Goal: Task Accomplishment & Management: Manage account settings

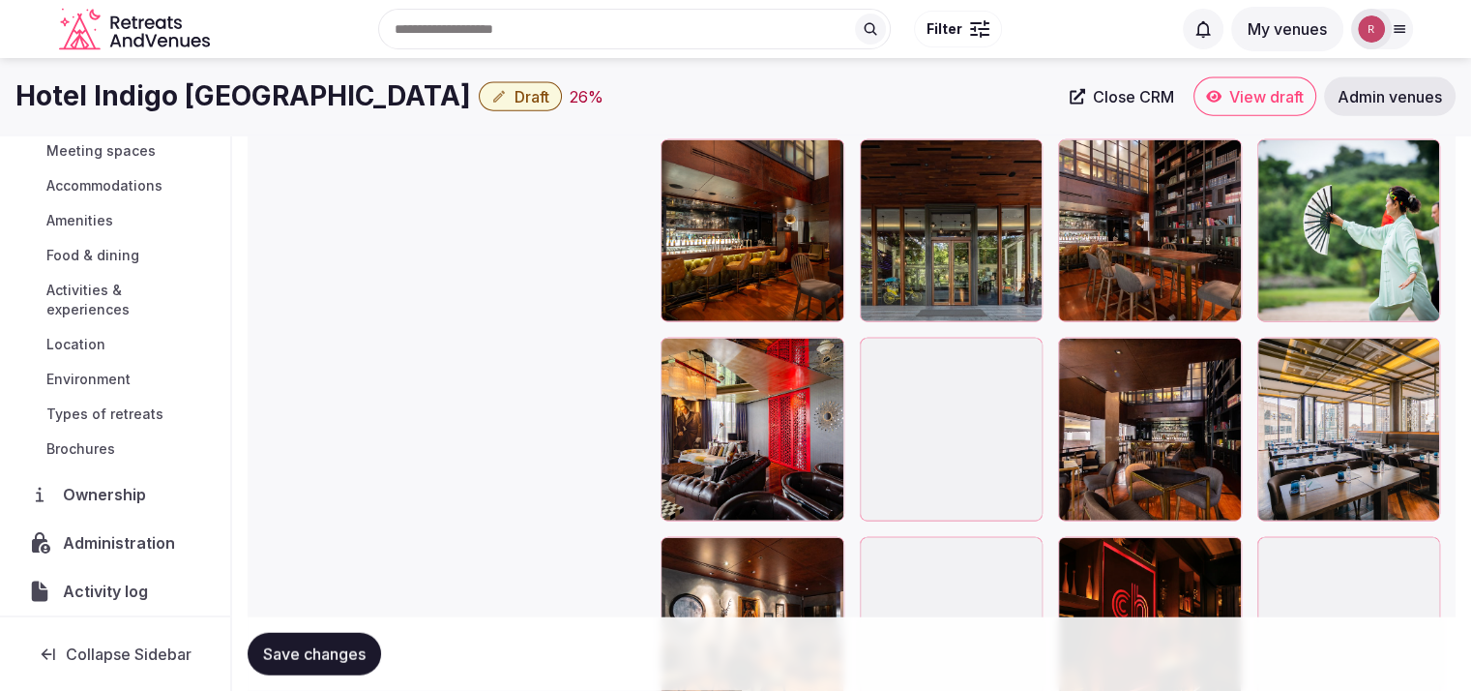
scroll to position [4489, 0]
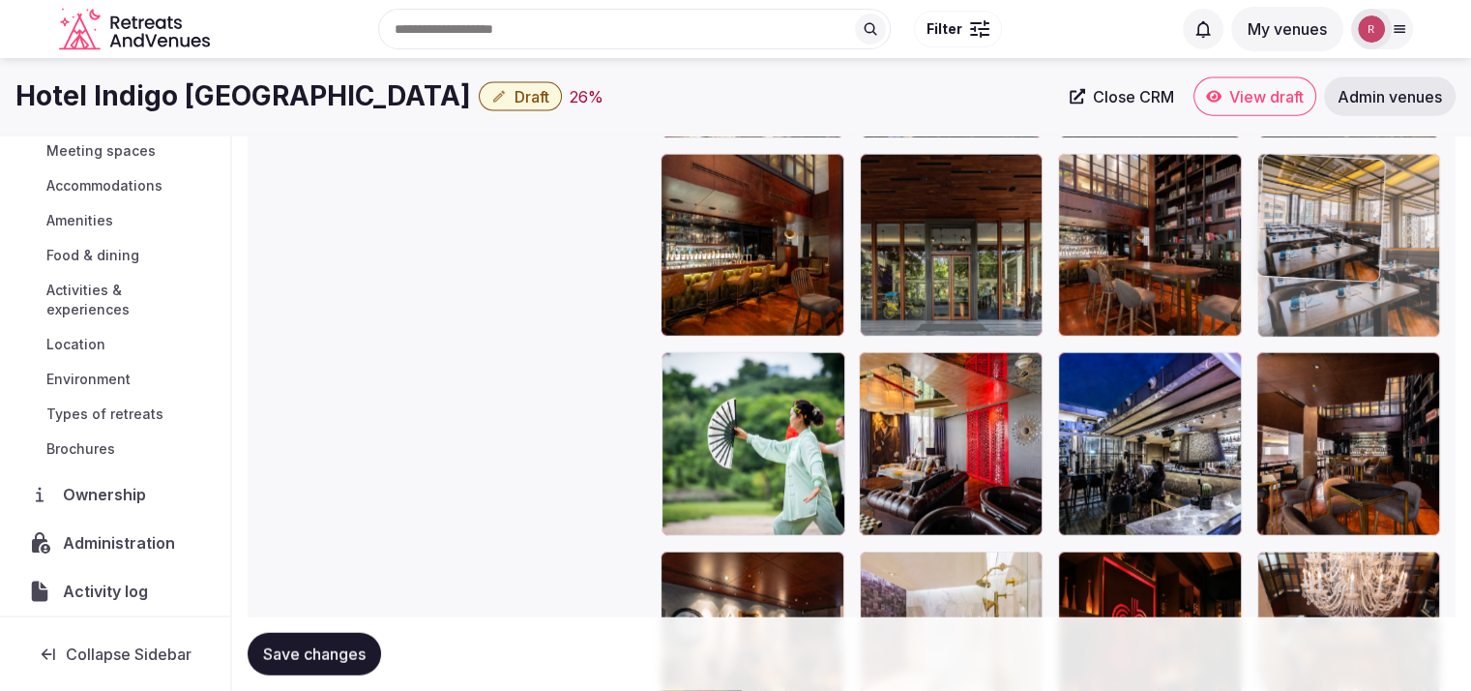
drag, startPoint x: 1354, startPoint y: 514, endPoint x: 1343, endPoint y: 256, distance: 257.6
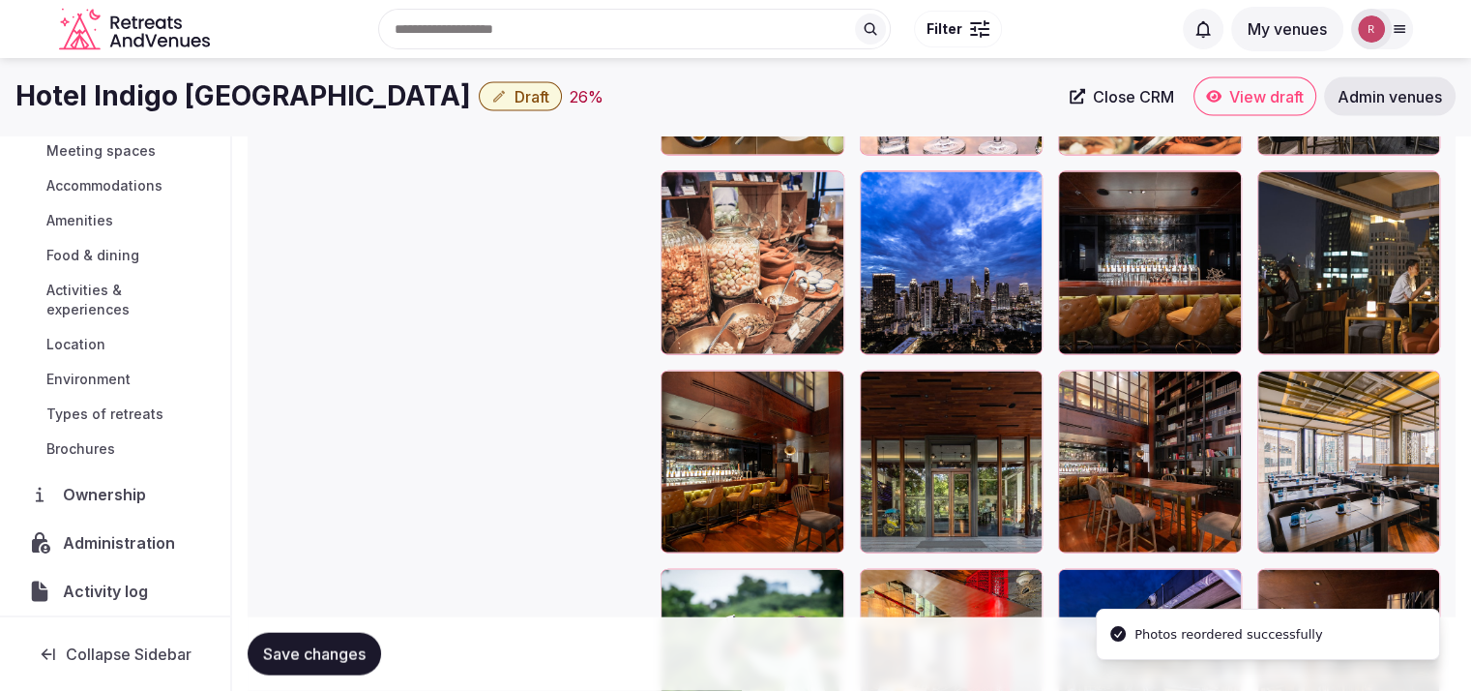
scroll to position [4180, 0]
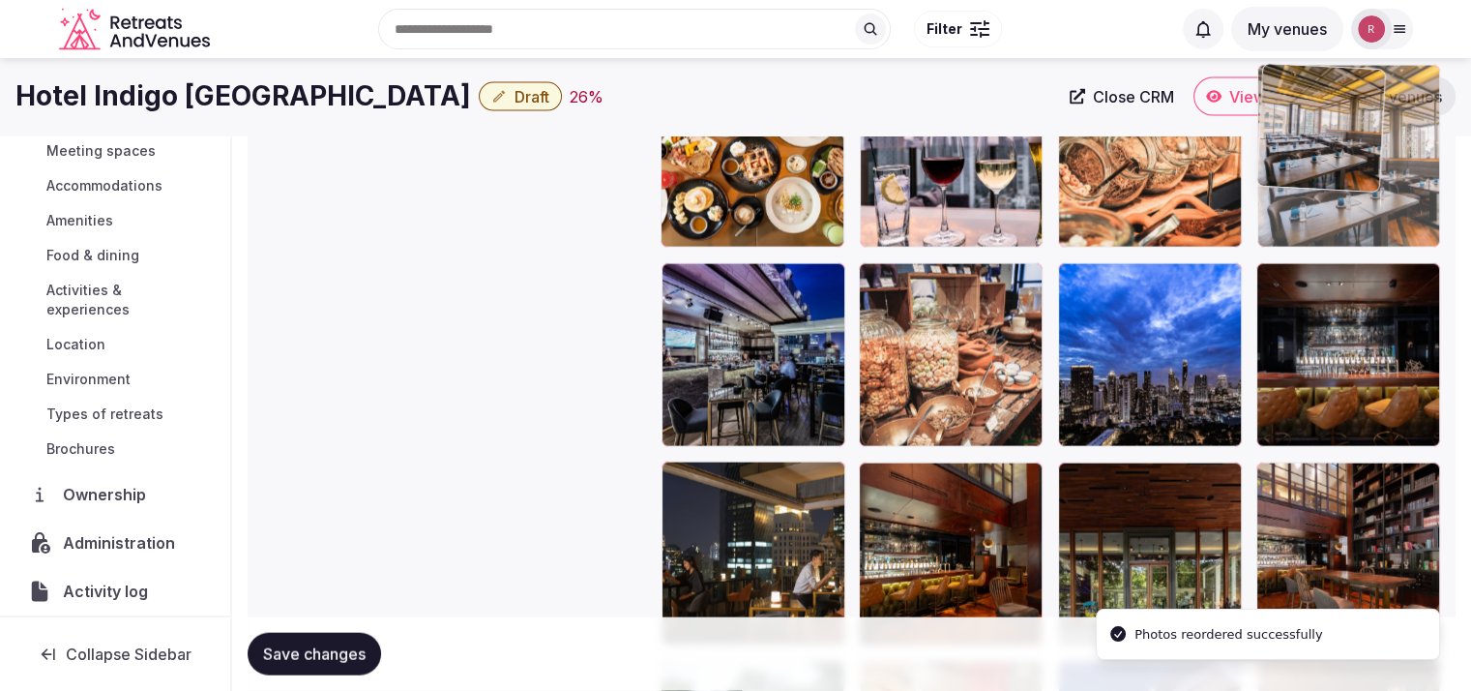
drag, startPoint x: 1342, startPoint y: 291, endPoint x: 1365, endPoint y: 218, distance: 77.1
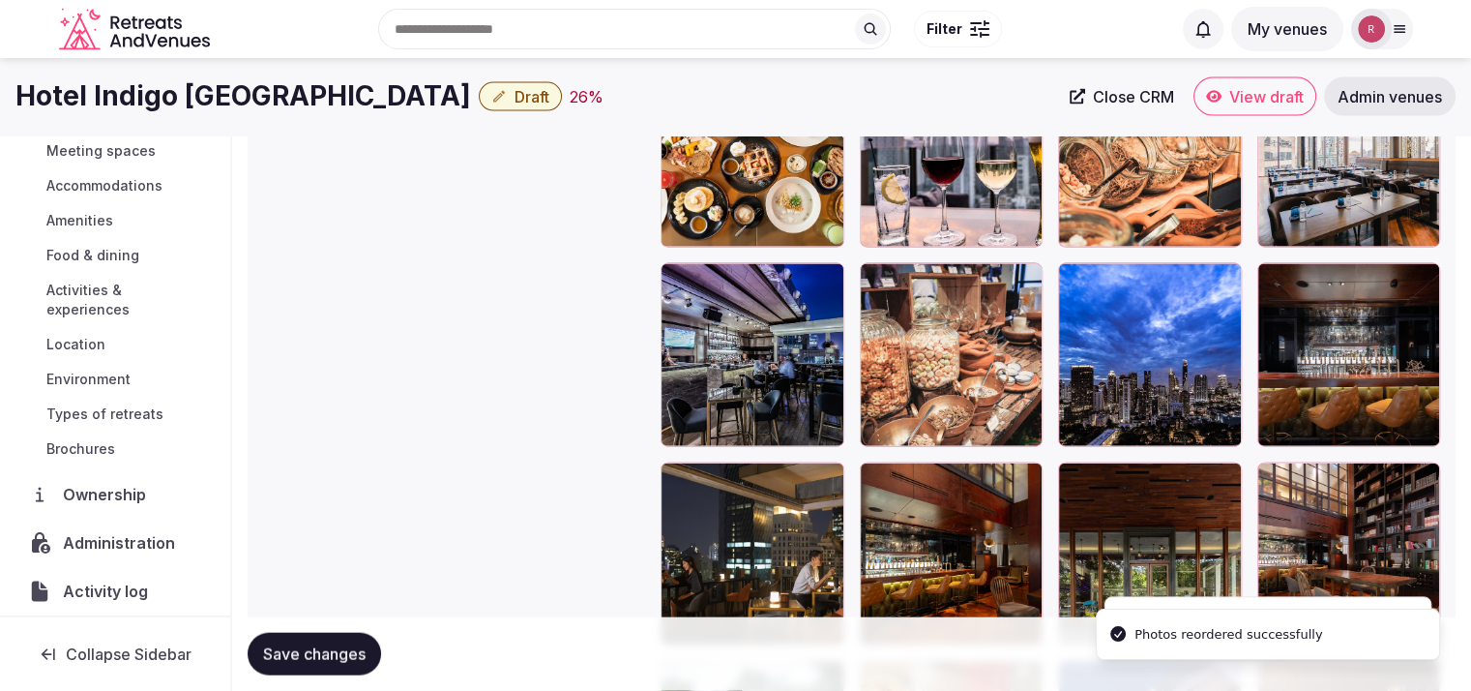
scroll to position [3901, 0]
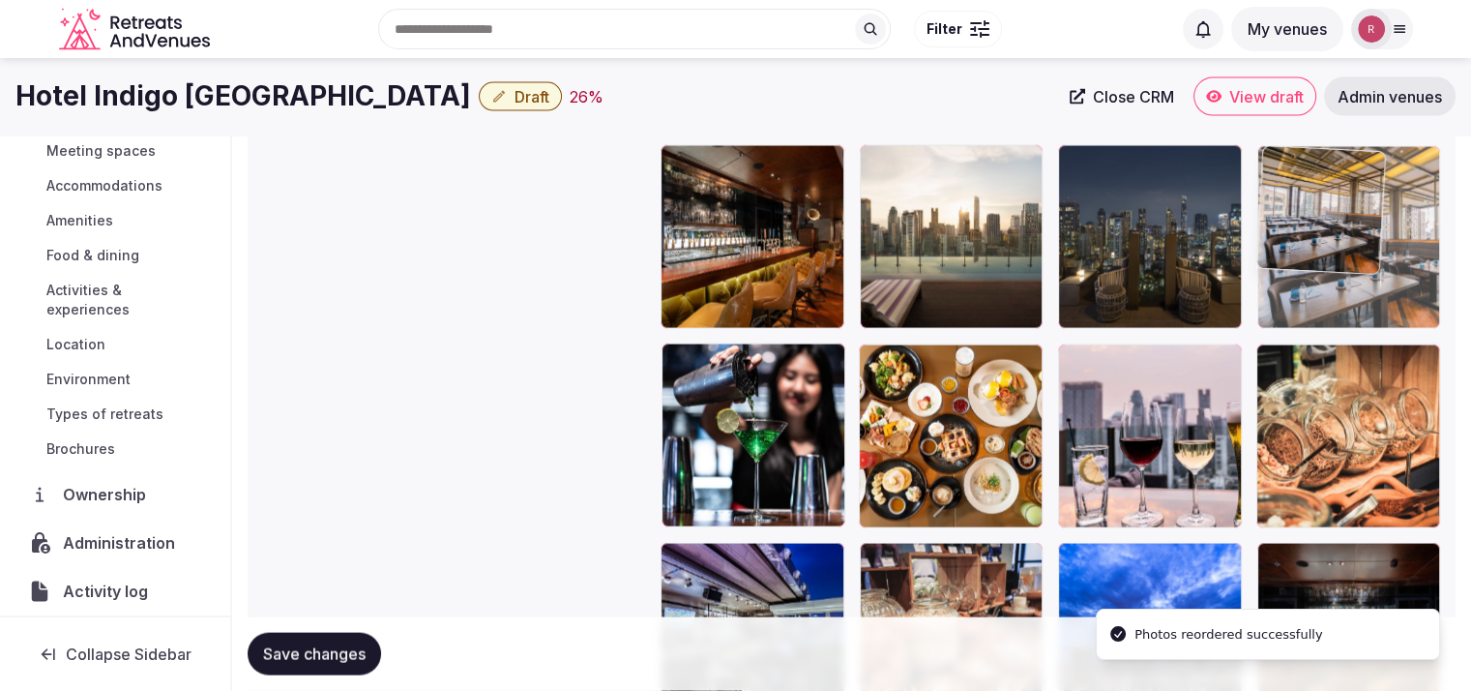
drag, startPoint x: 1367, startPoint y: 412, endPoint x: 1381, endPoint y: 296, distance: 117.0
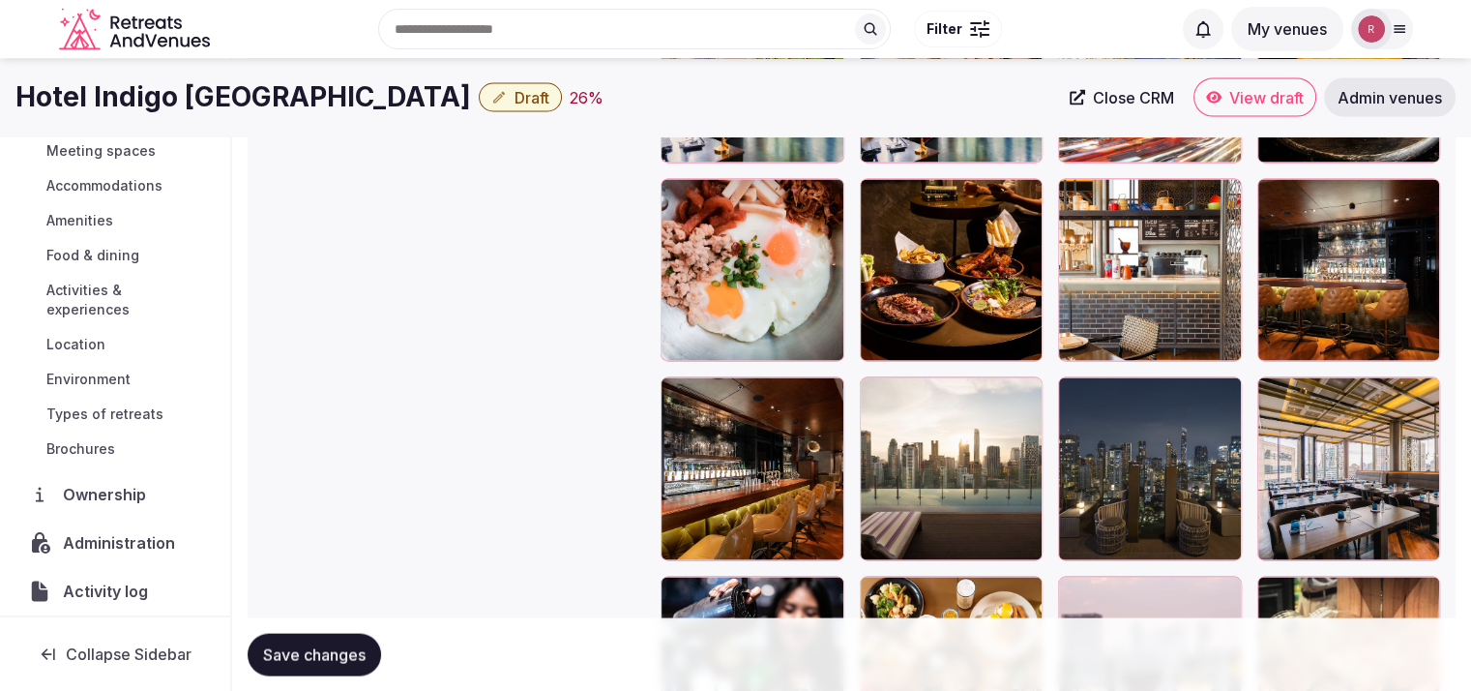
scroll to position [3663, 0]
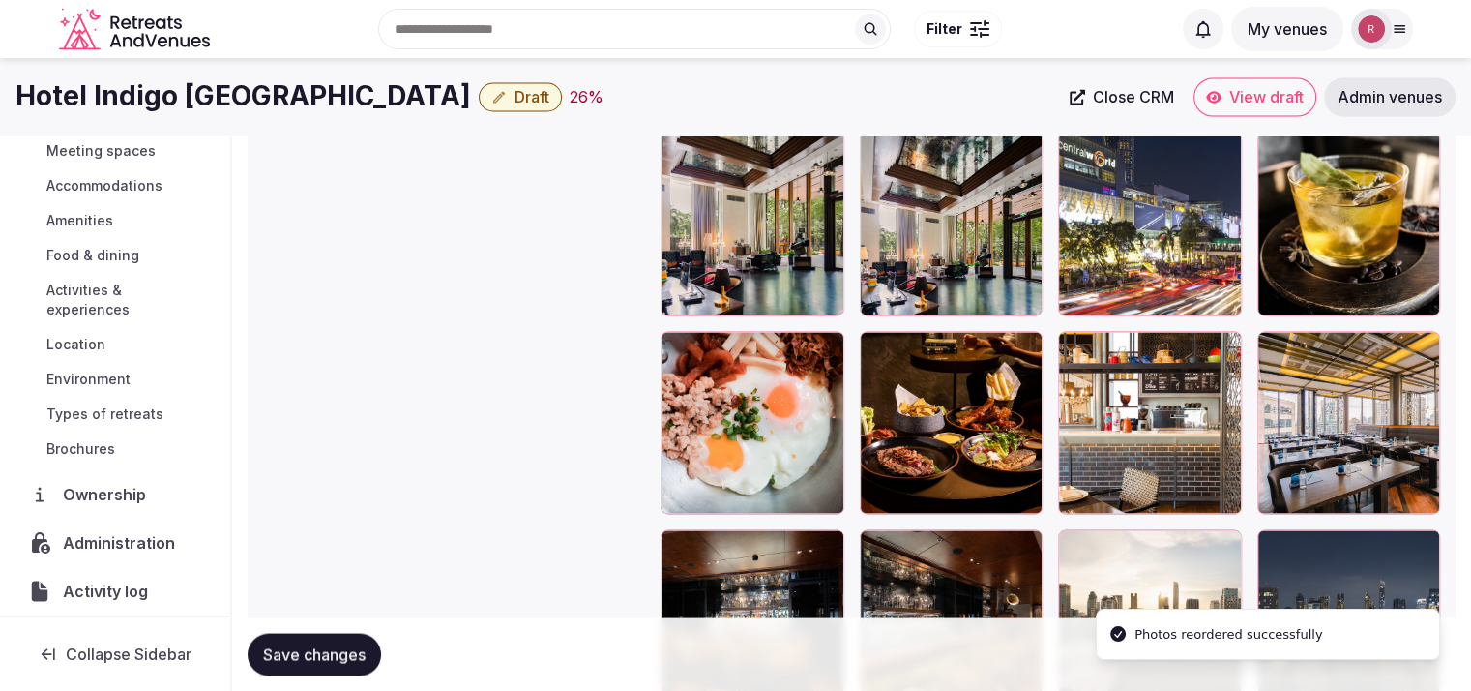
scroll to position [3467, 0]
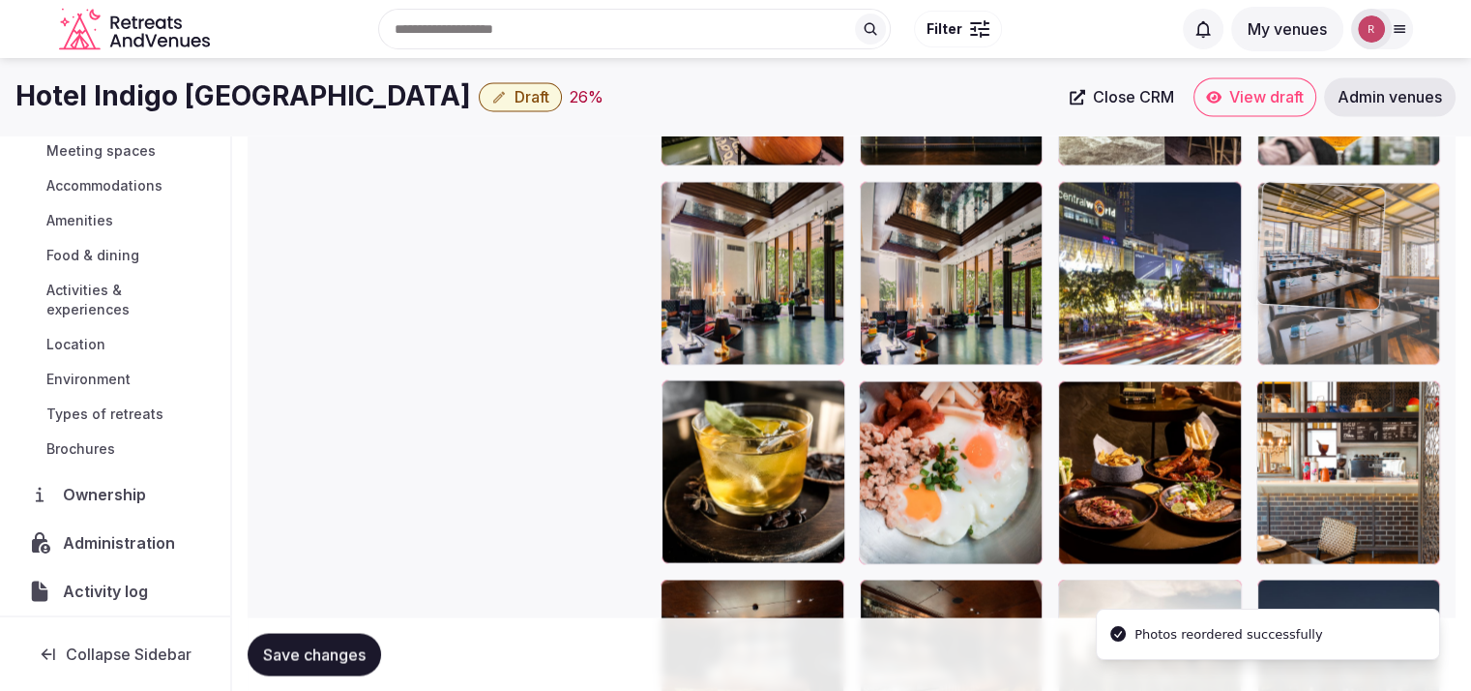
drag, startPoint x: 1370, startPoint y: 408, endPoint x: 1384, endPoint y: 245, distance: 164.1
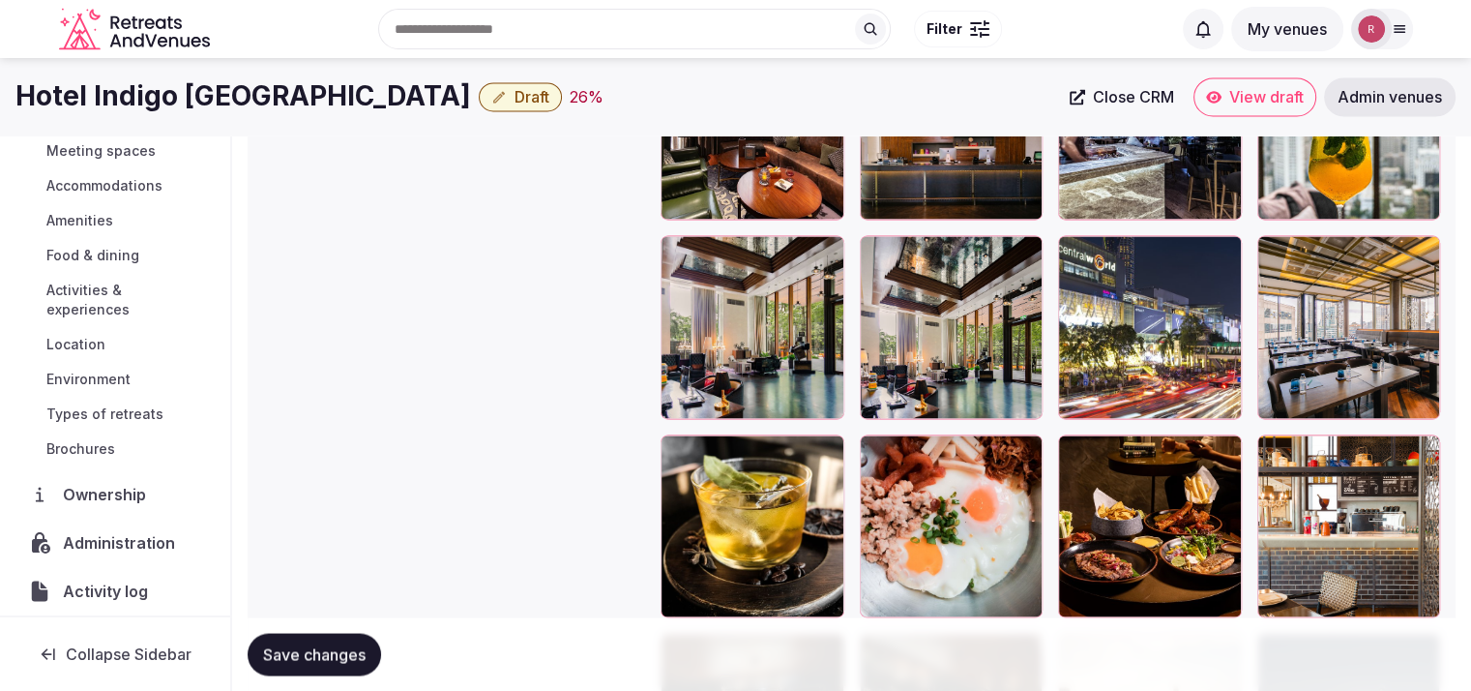
scroll to position [3300, 0]
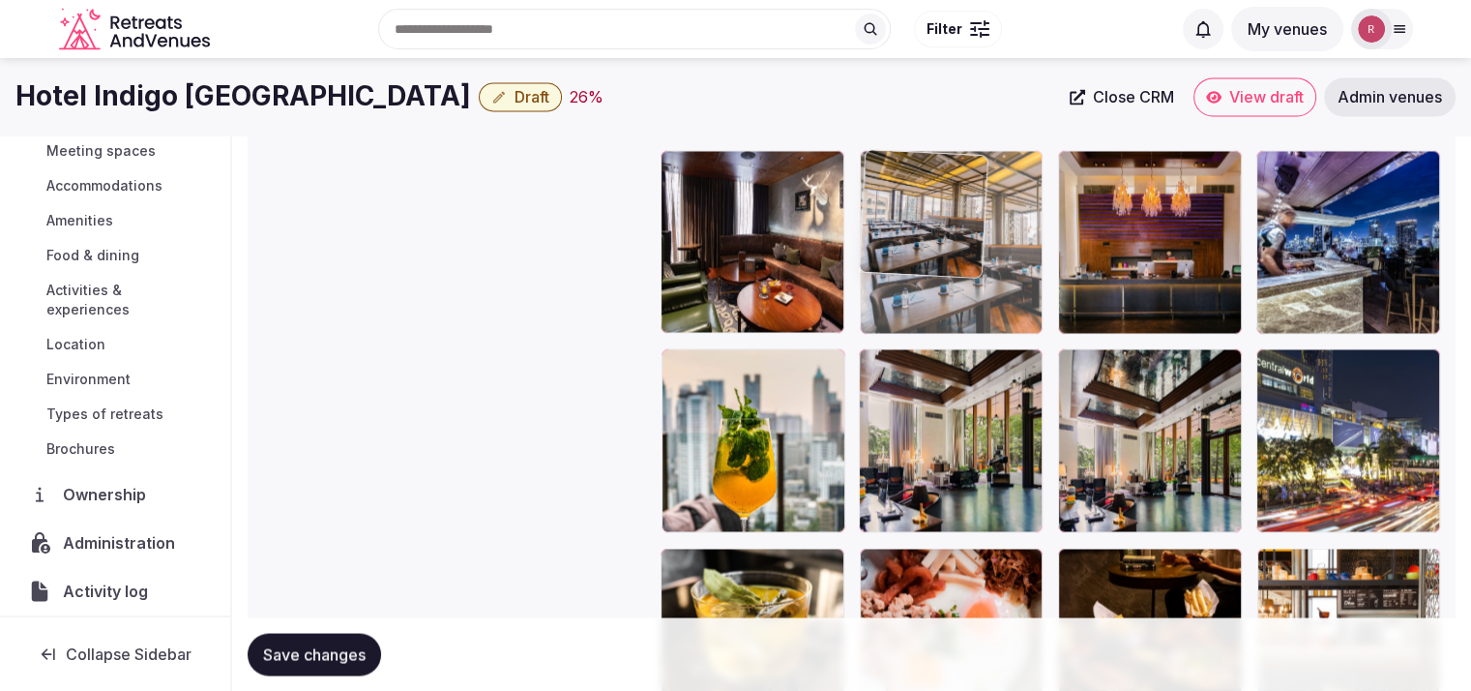
drag, startPoint x: 1405, startPoint y: 422, endPoint x: 1112, endPoint y: 304, distance: 316.0
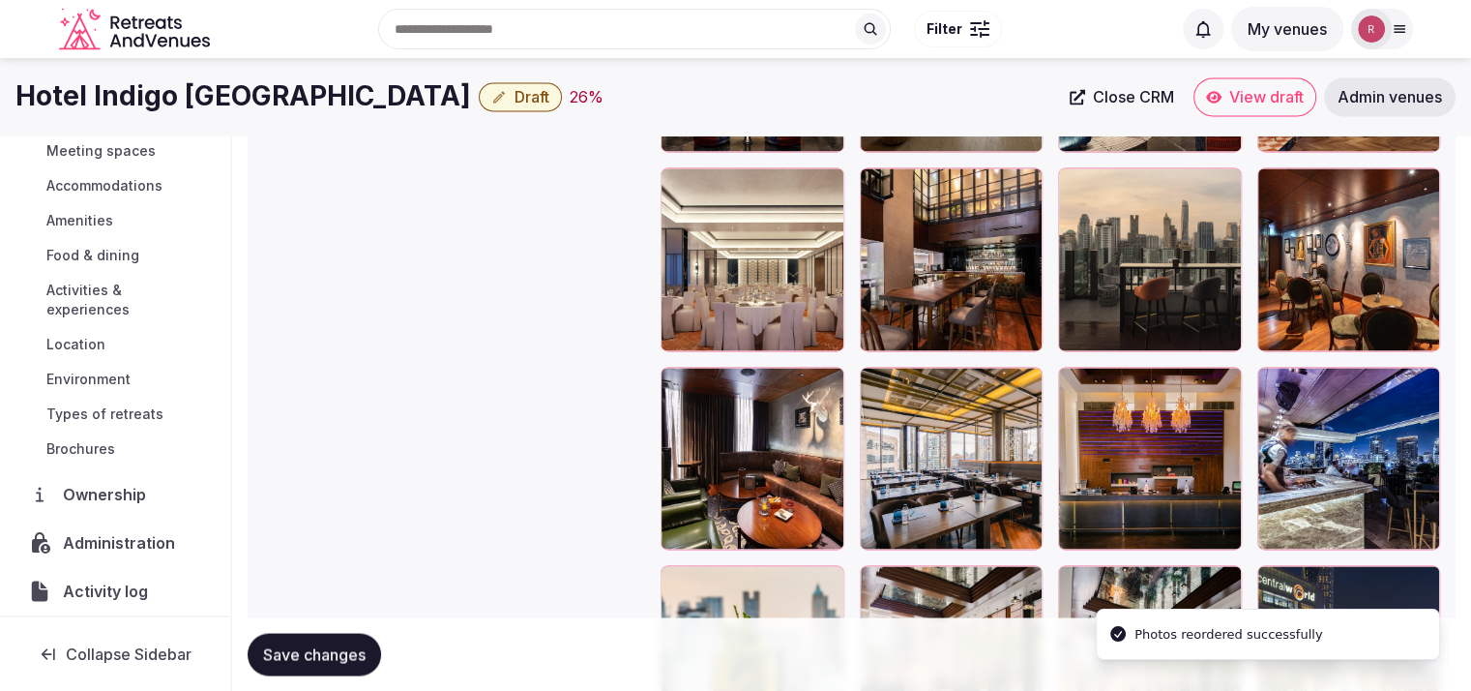
scroll to position [3062, 0]
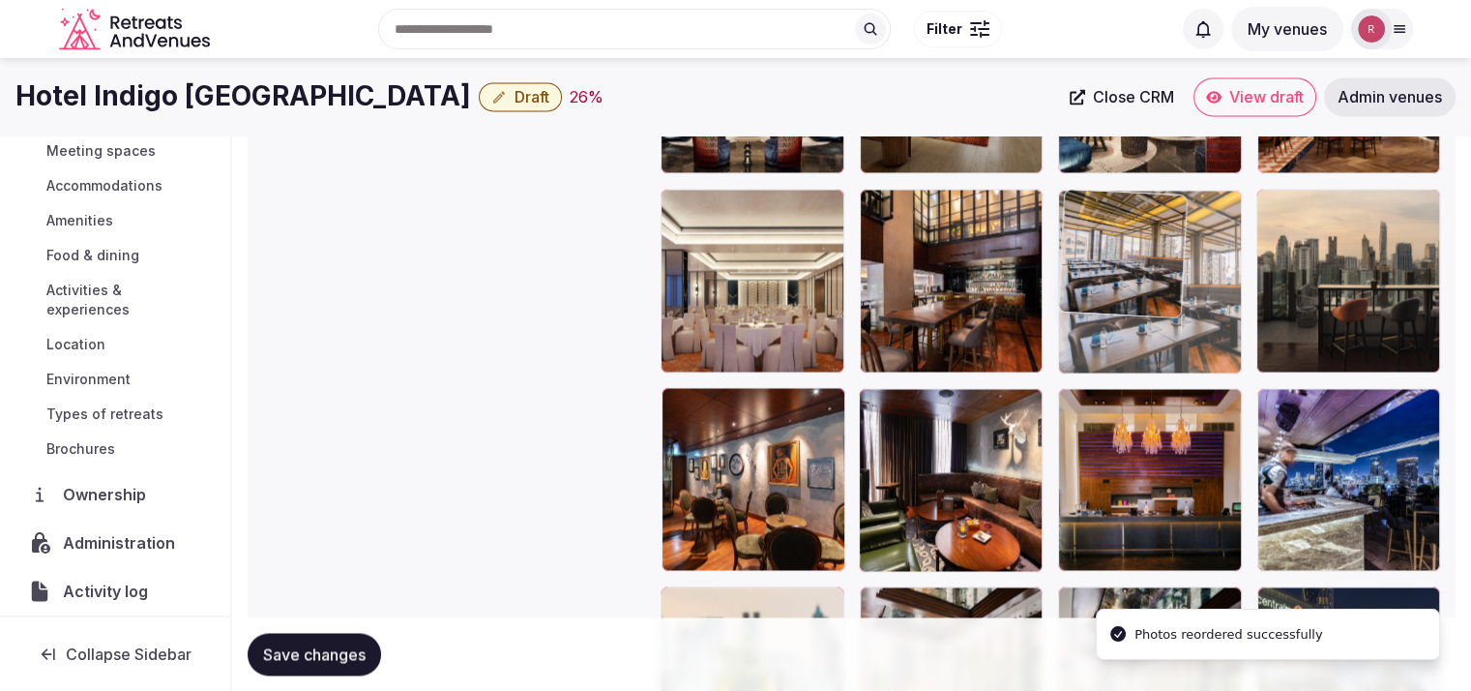
drag, startPoint x: 991, startPoint y: 448, endPoint x: 1137, endPoint y: 289, distance: 215.7
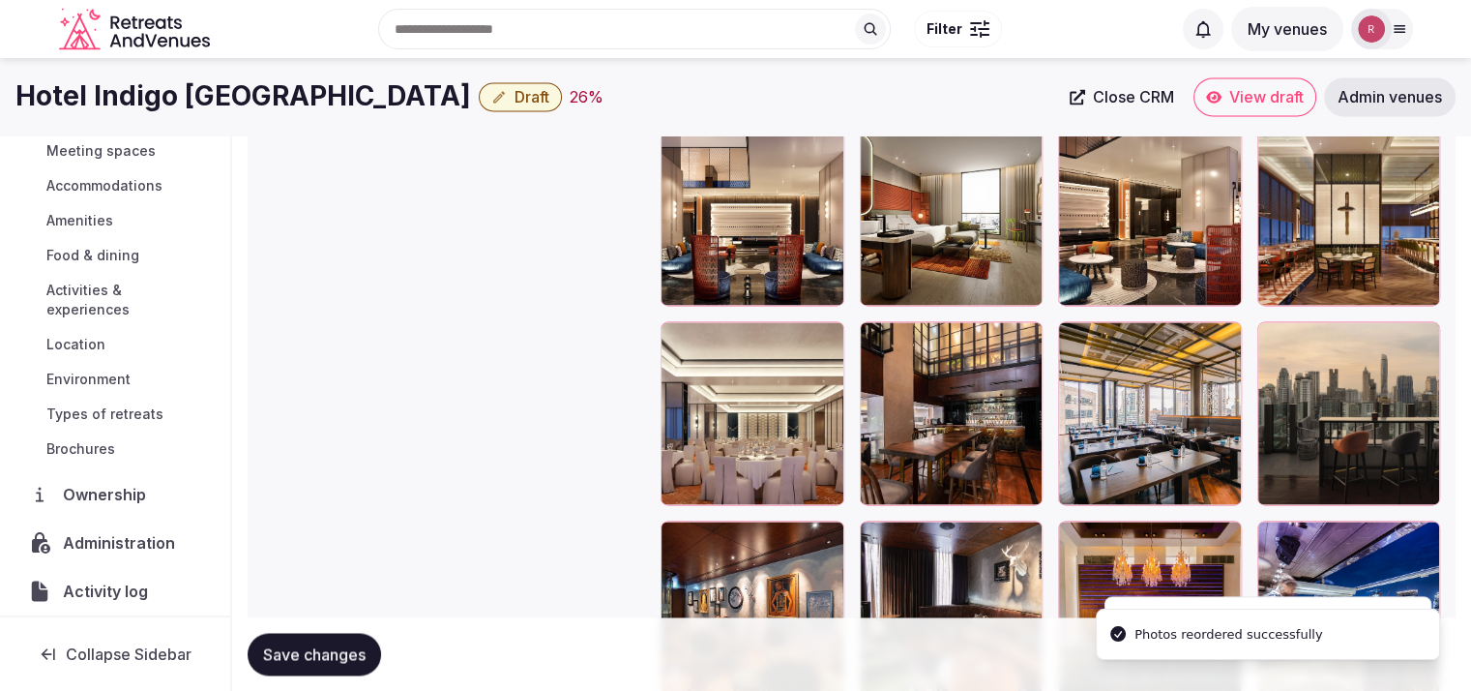
scroll to position [2895, 0]
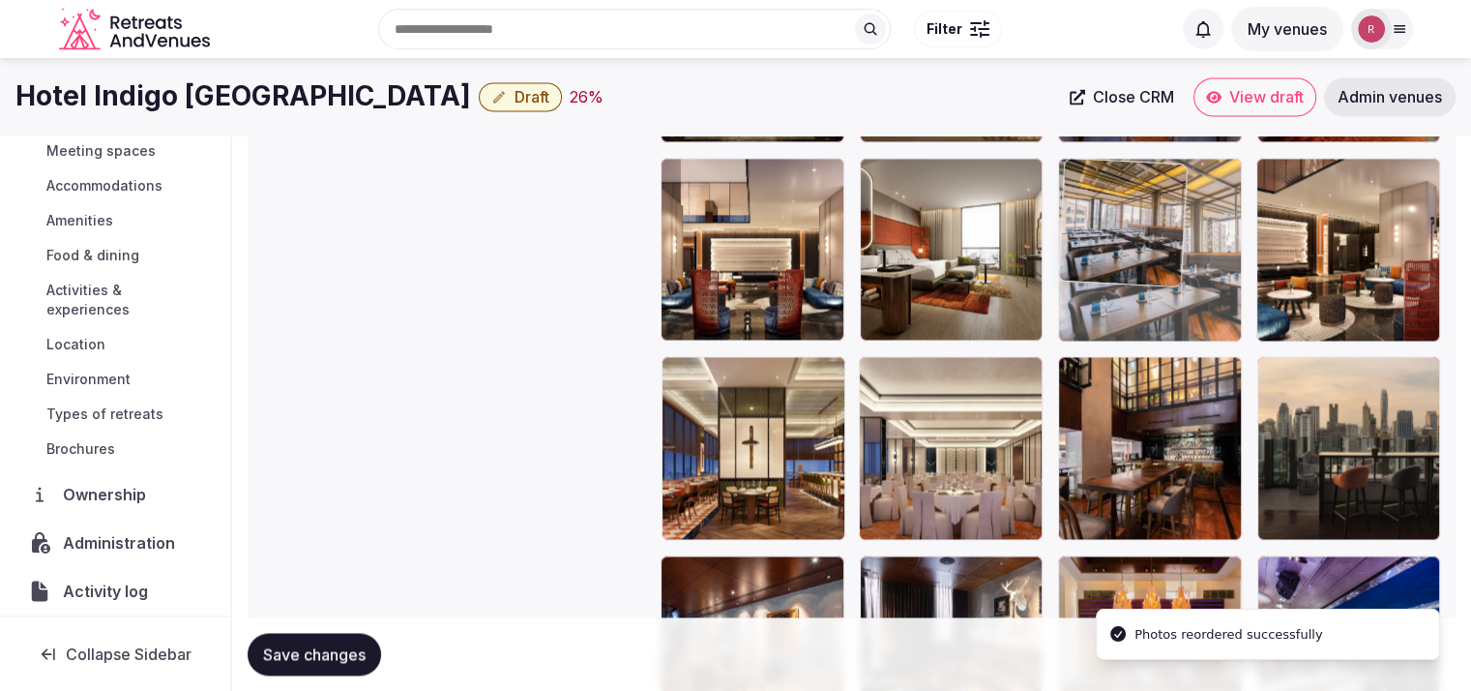
drag, startPoint x: 1188, startPoint y: 439, endPoint x: 1207, endPoint y: 299, distance: 141.6
click at [1207, 299] on body "**********" at bounding box center [735, 86] width 1471 height 5963
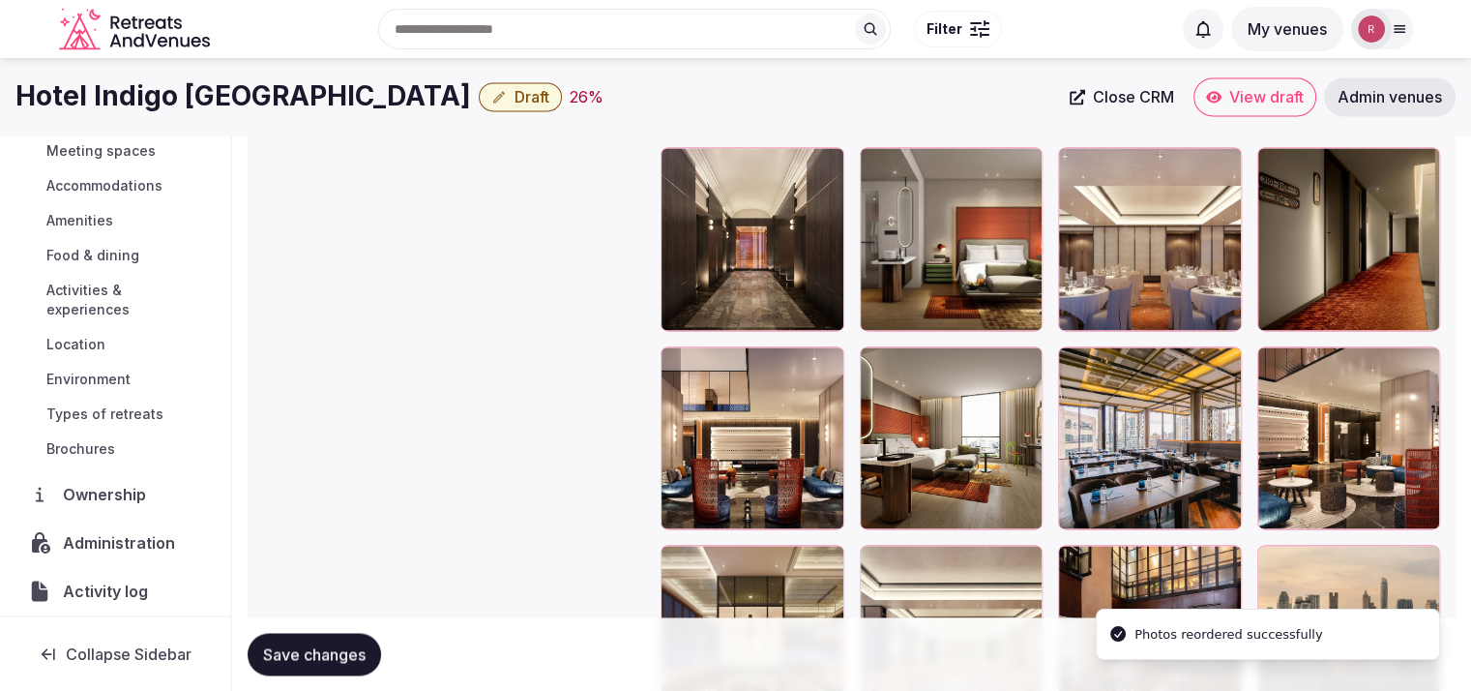
scroll to position [2699, 0]
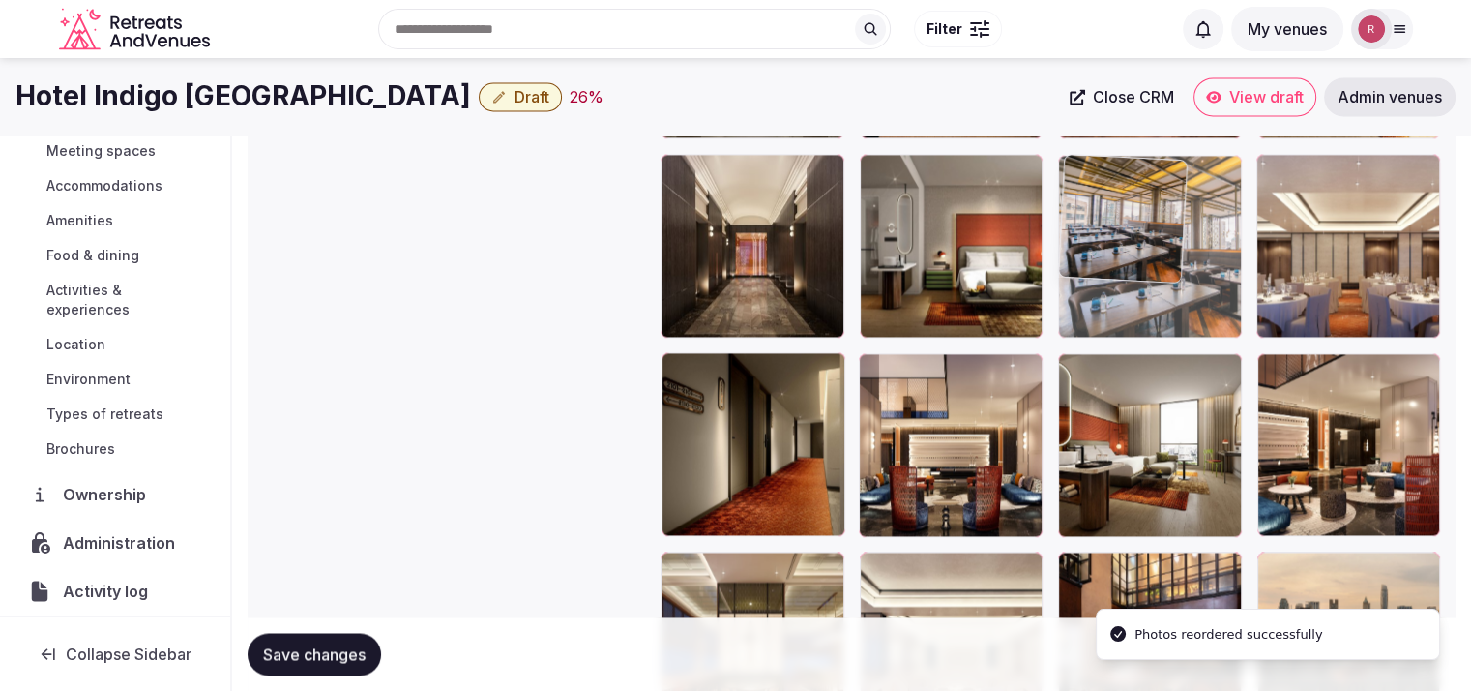
drag, startPoint x: 1196, startPoint y: 452, endPoint x: 1200, endPoint y: 301, distance: 151.0
click at [1200, 301] on body "**********" at bounding box center [735, 282] width 1471 height 5963
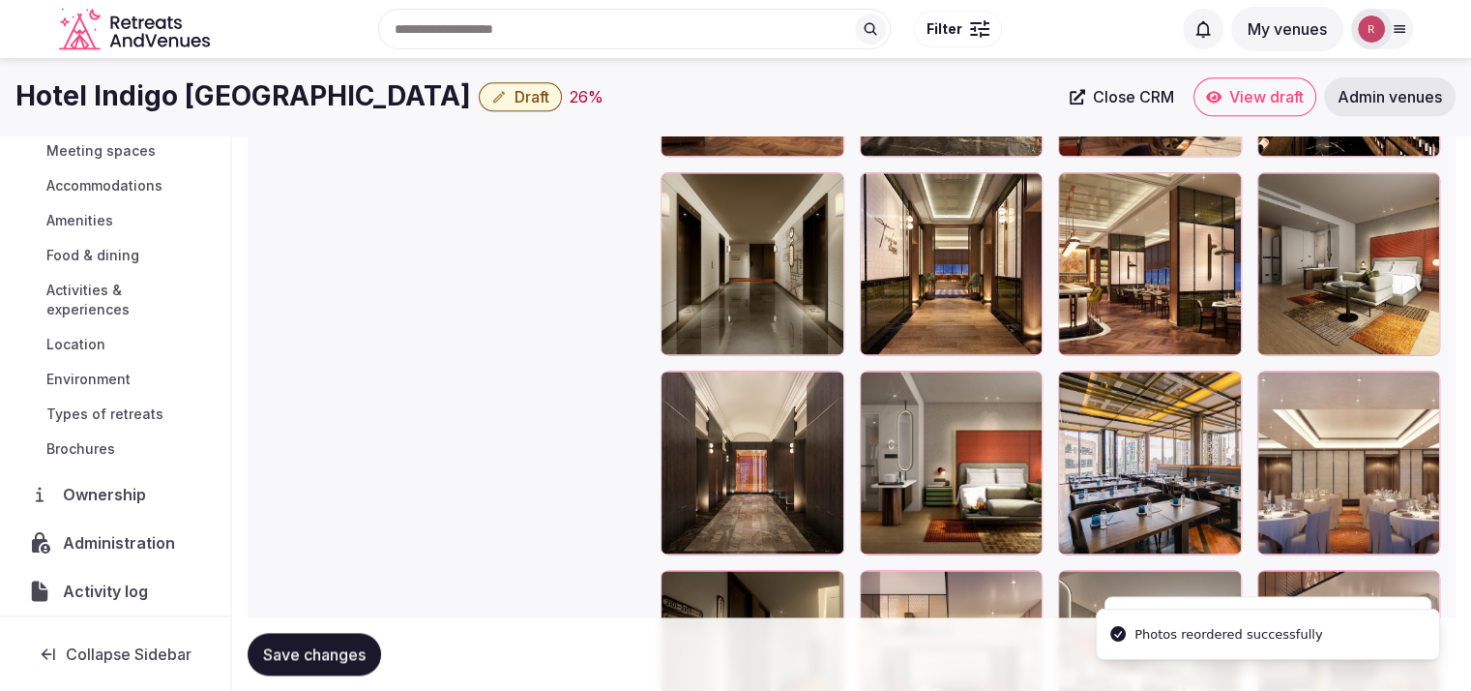
scroll to position [2475, 0]
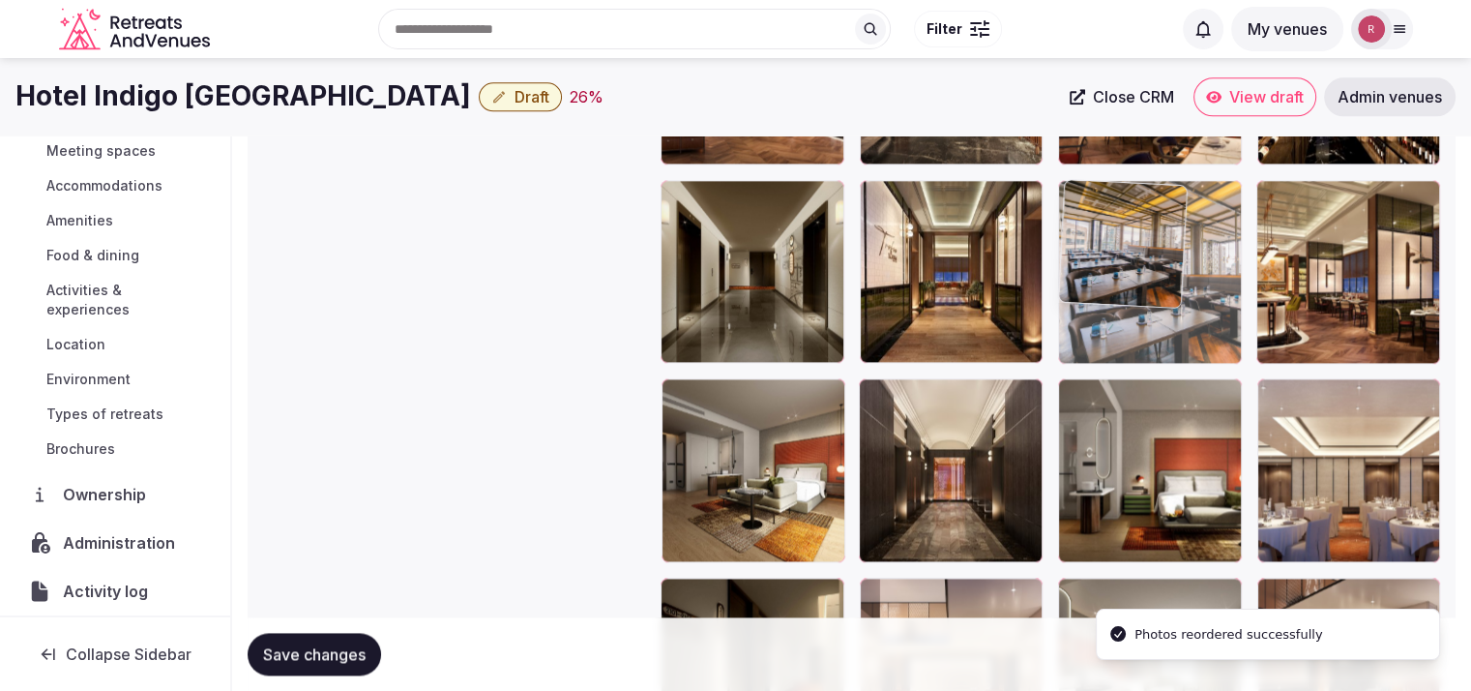
drag, startPoint x: 1162, startPoint y: 453, endPoint x: 1188, endPoint y: 274, distance: 180.9
click at [1188, 274] on body "**********" at bounding box center [735, 506] width 1471 height 5963
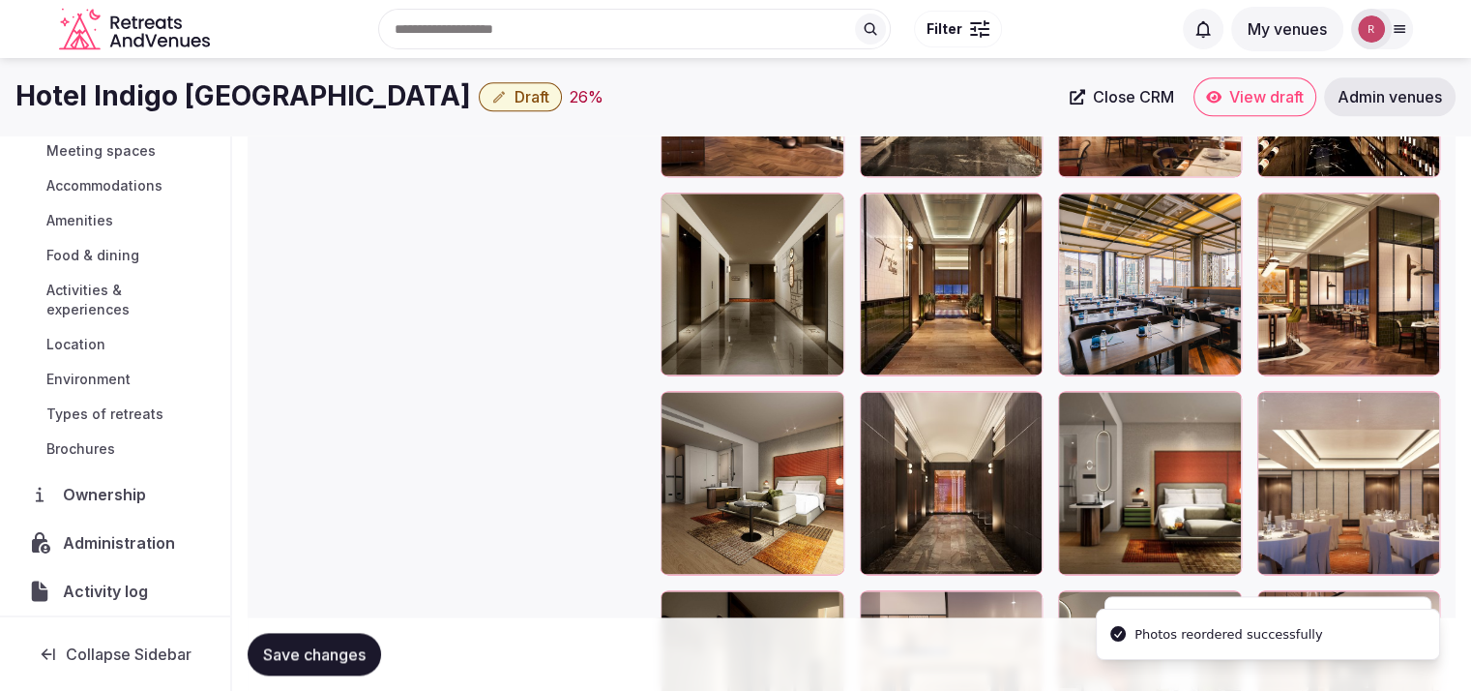
scroll to position [2371, 0]
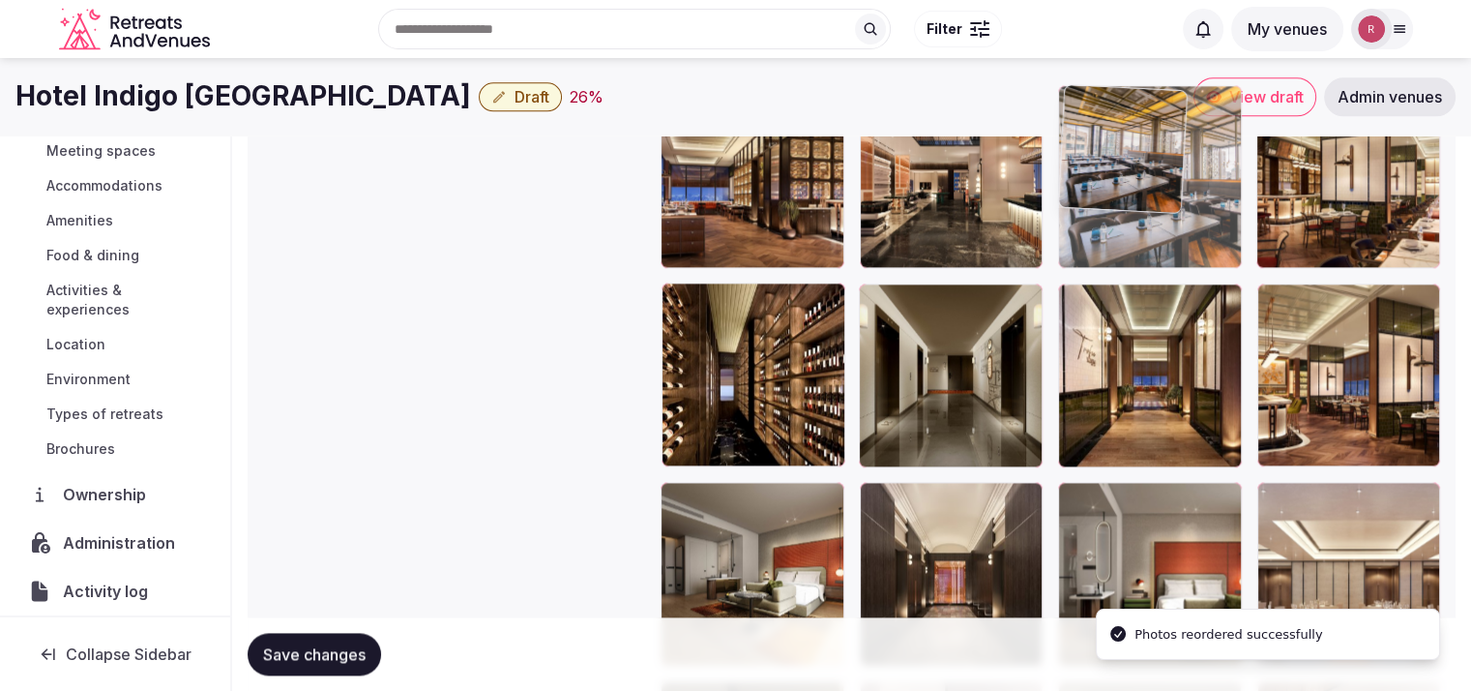
drag, startPoint x: 1184, startPoint y: 386, endPoint x: 1176, endPoint y: 233, distance: 153.1
click at [1176, 233] on body "**********" at bounding box center [735, 610] width 1471 height 5963
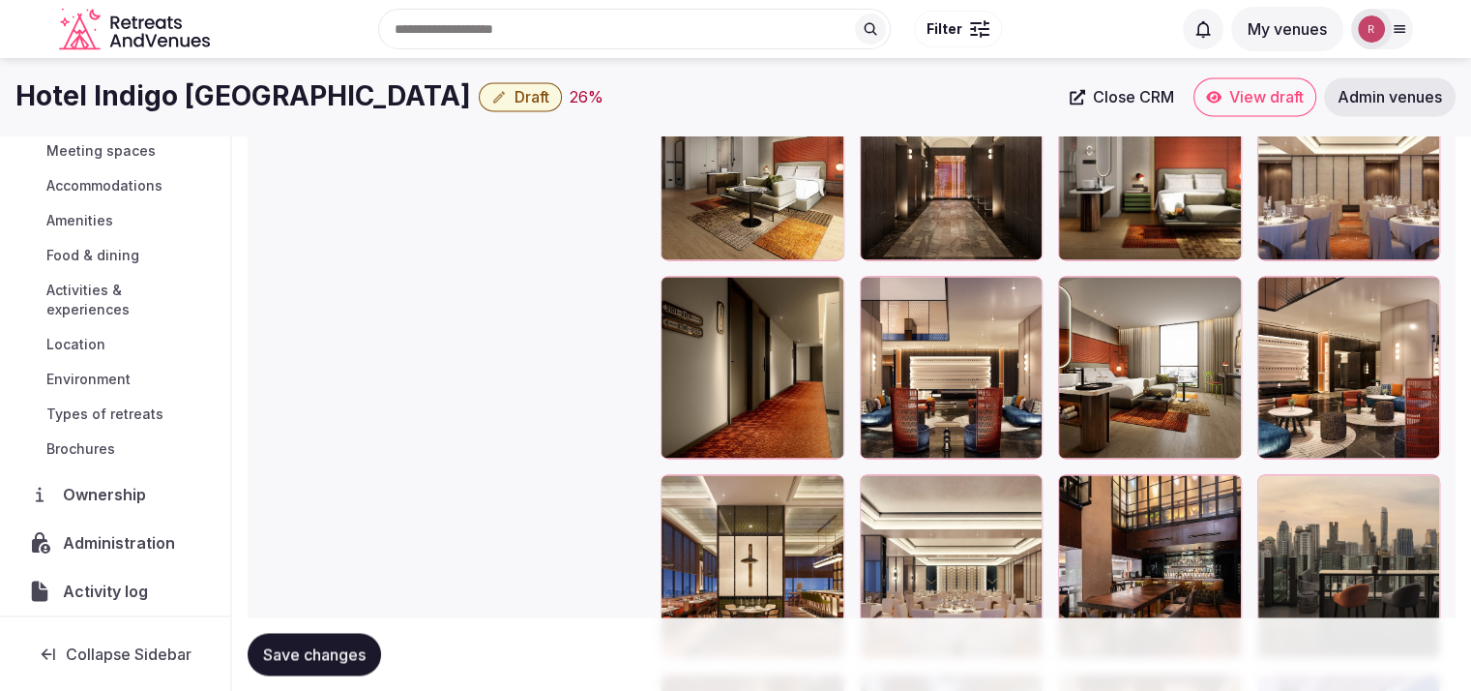
scroll to position [2691, 0]
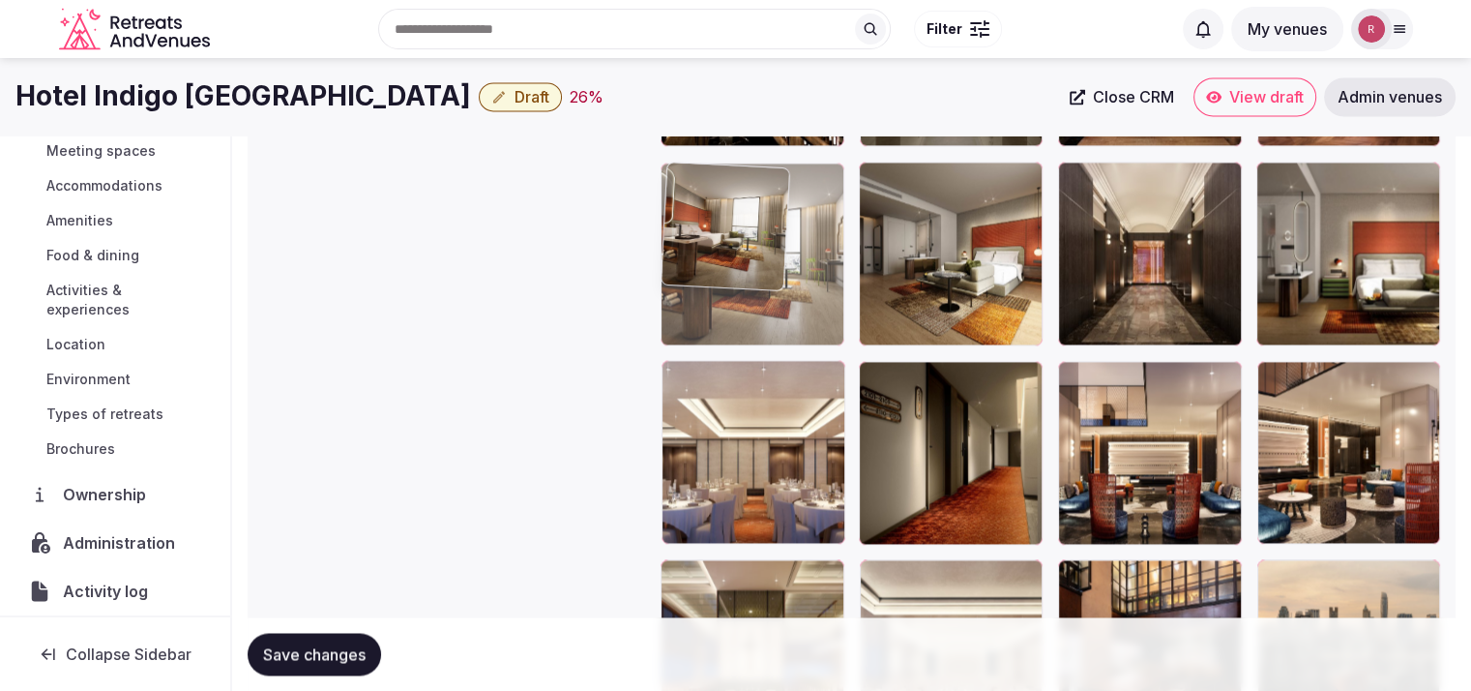
drag, startPoint x: 860, startPoint y: 374, endPoint x: 794, endPoint y: 319, distance: 85.8
click at [794, 319] on body "**********" at bounding box center [735, 290] width 1471 height 5963
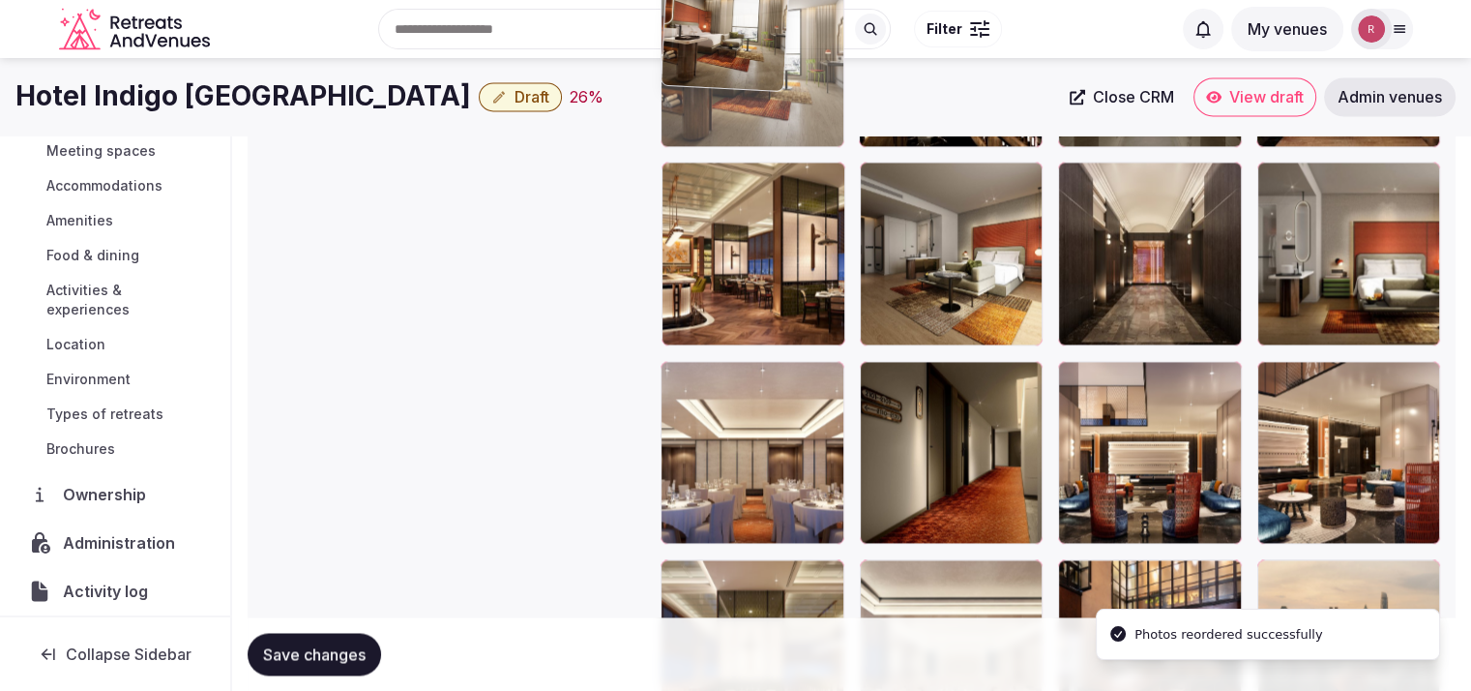
drag, startPoint x: 788, startPoint y: 262, endPoint x: 770, endPoint y: 162, distance: 102.3
click at [770, 162] on body "**********" at bounding box center [735, 290] width 1471 height 5963
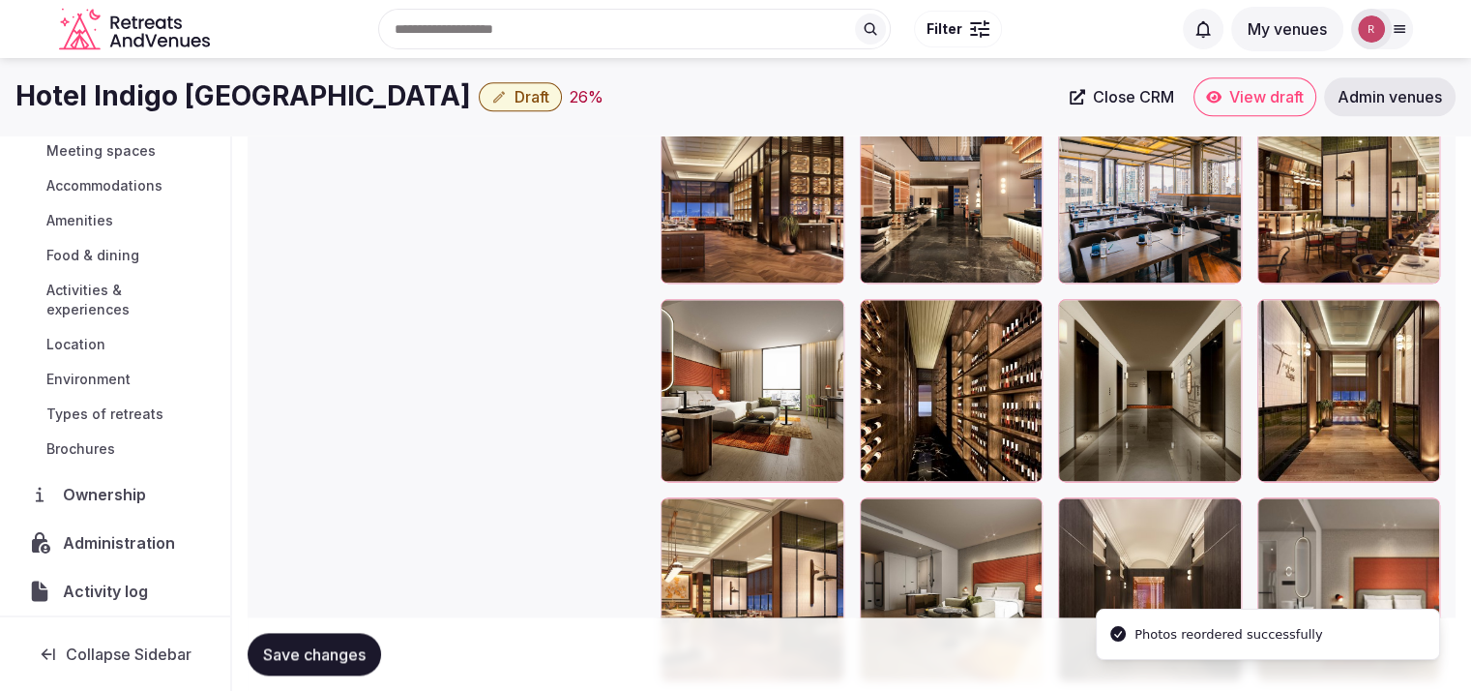
scroll to position [2341, 0]
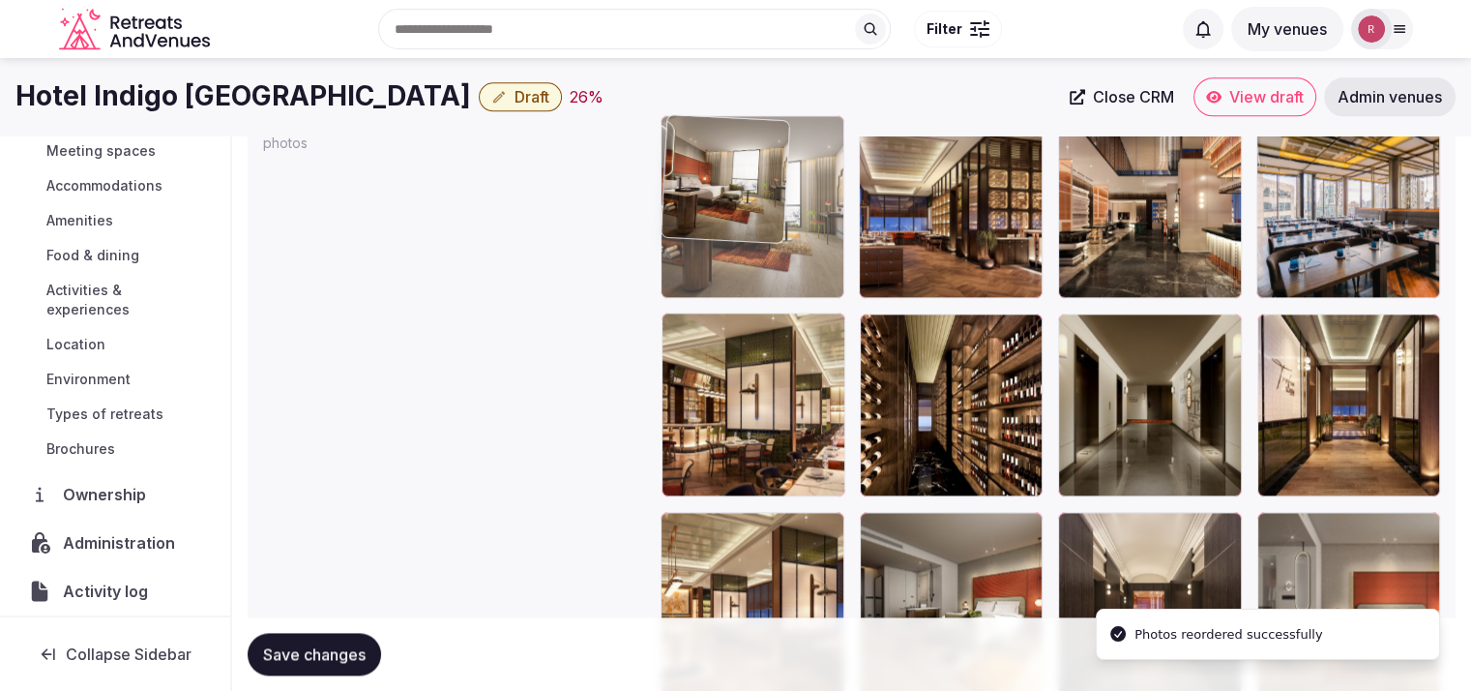
click at [813, 279] on body "**********" at bounding box center [735, 640] width 1471 height 5963
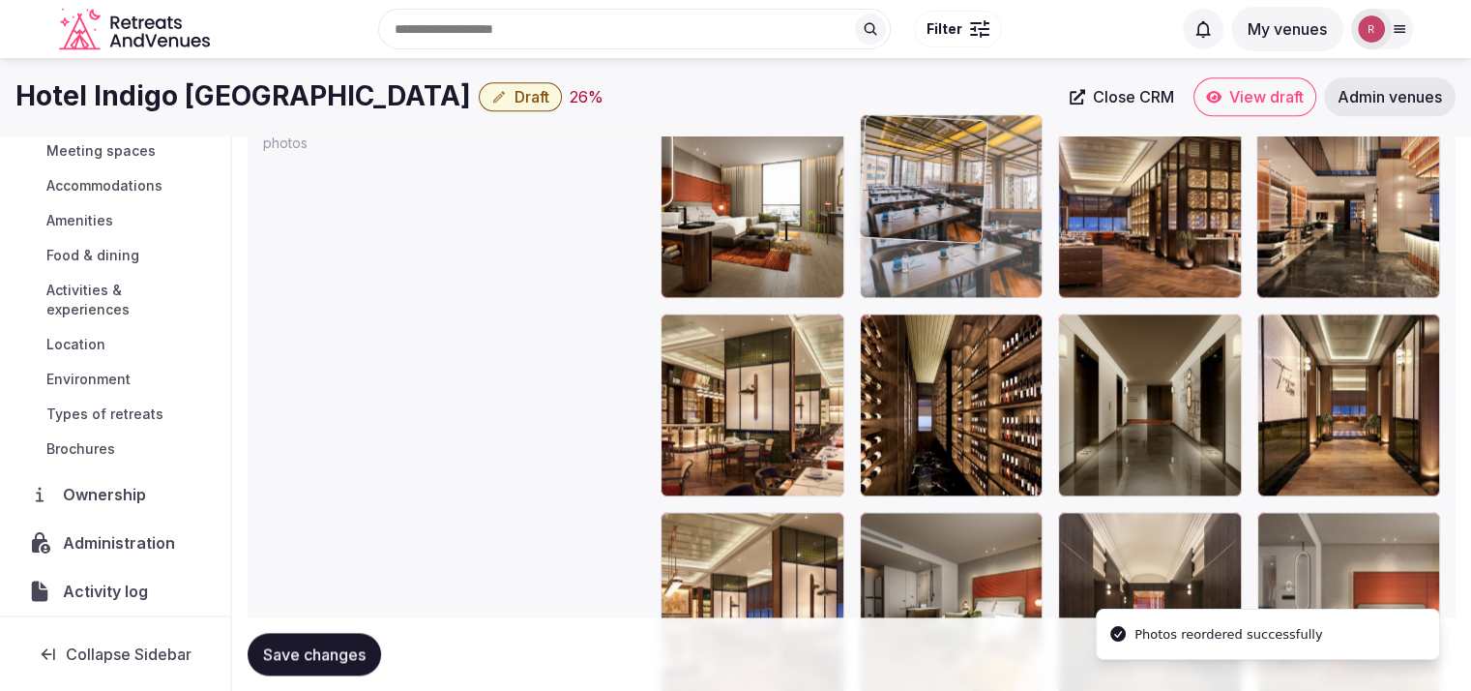
drag, startPoint x: 1355, startPoint y: 209, endPoint x: 1032, endPoint y: 255, distance: 326.4
click at [1032, 255] on body "**********" at bounding box center [735, 640] width 1471 height 5963
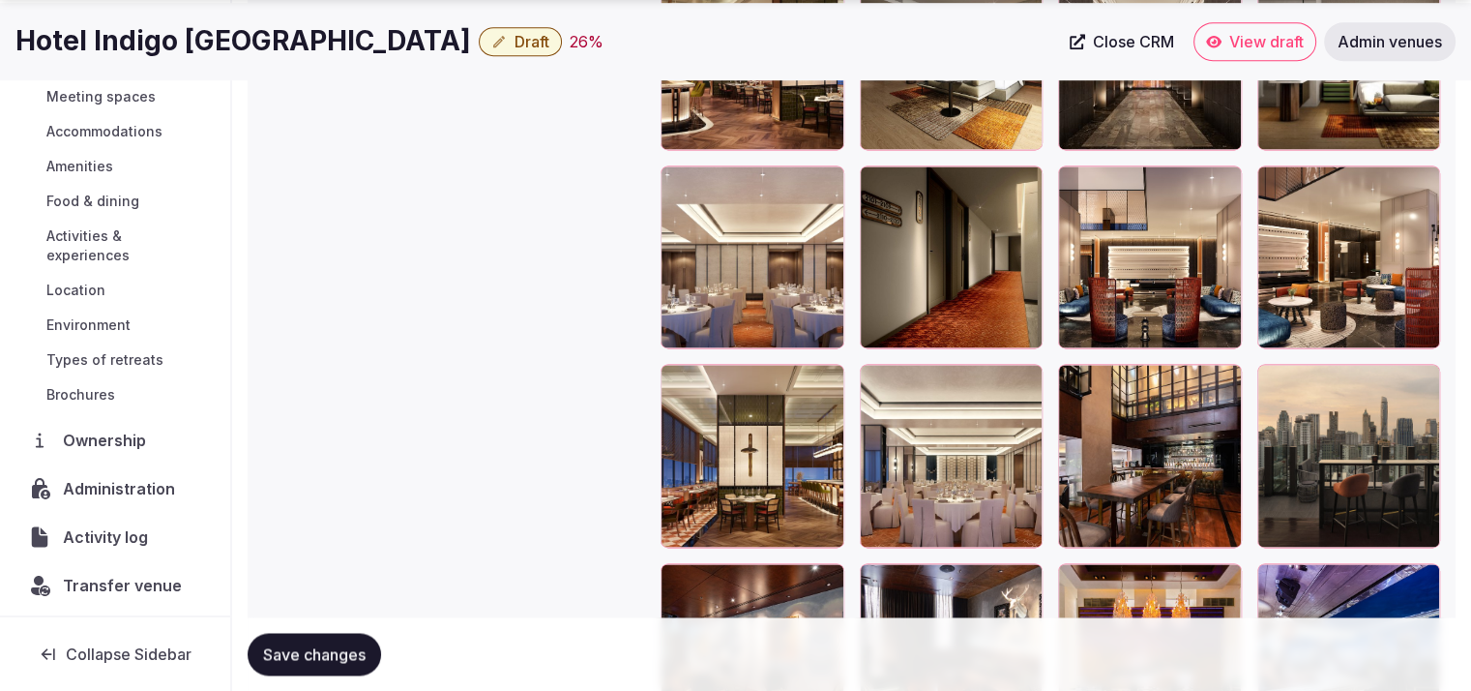
scroll to position [2895, 0]
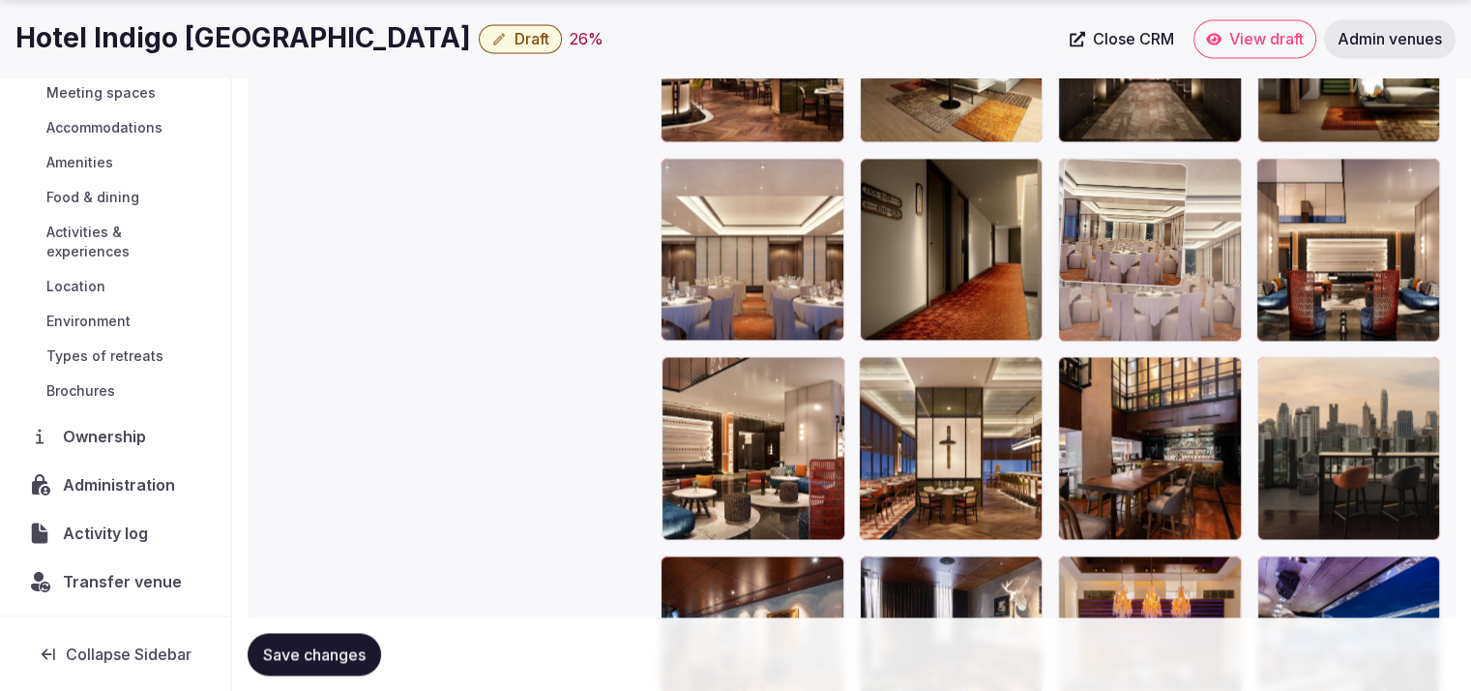
drag, startPoint x: 986, startPoint y: 463, endPoint x: 1184, endPoint y: 297, distance: 258.9
click at [1184, 297] on body "**********" at bounding box center [735, 86] width 1471 height 5963
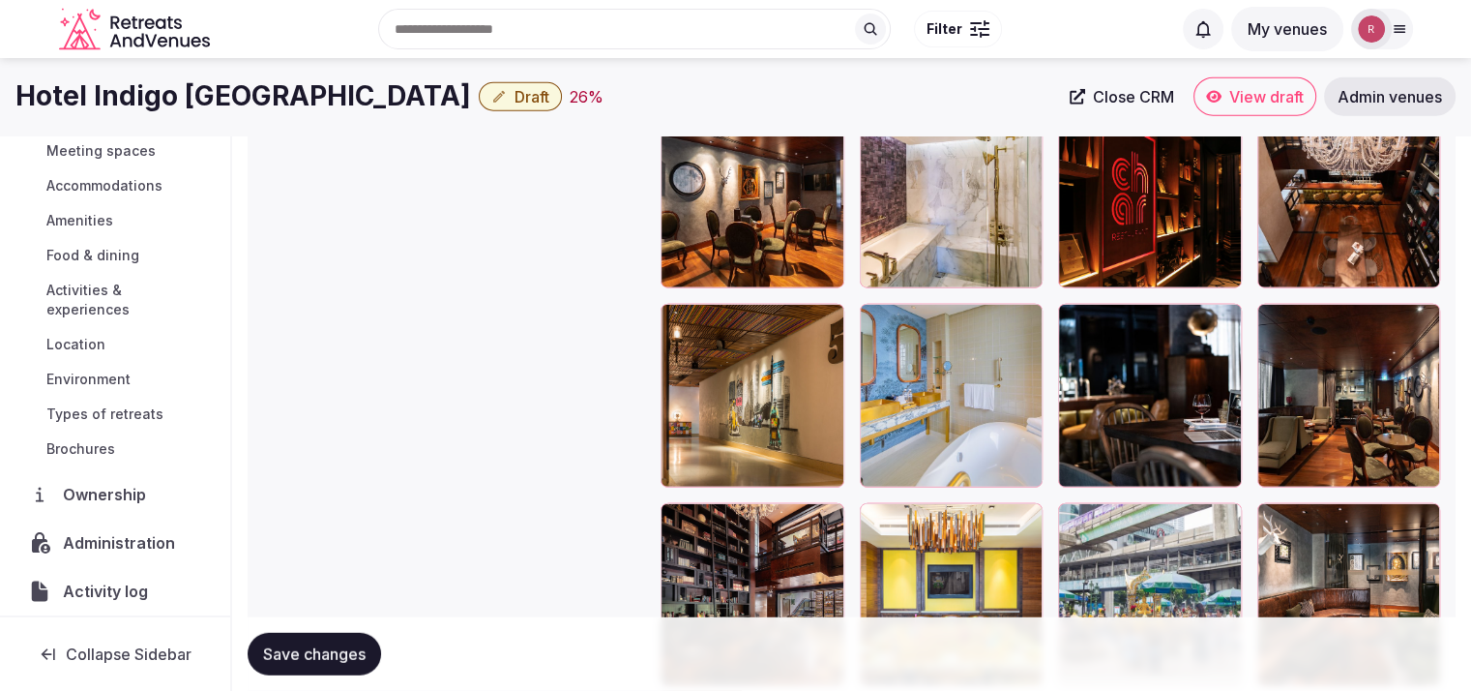
scroll to position [4999, 0]
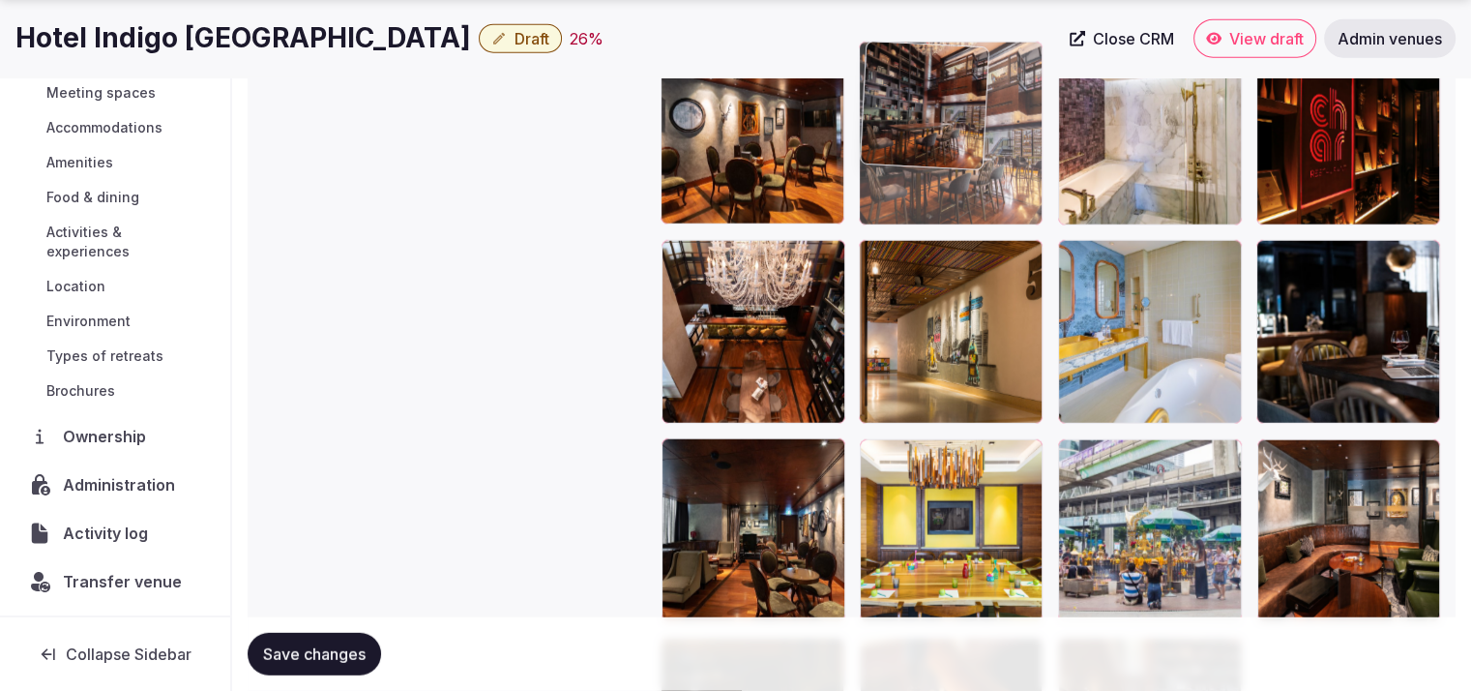
drag, startPoint x: 781, startPoint y: 588, endPoint x: 966, endPoint y: 189, distance: 440.6
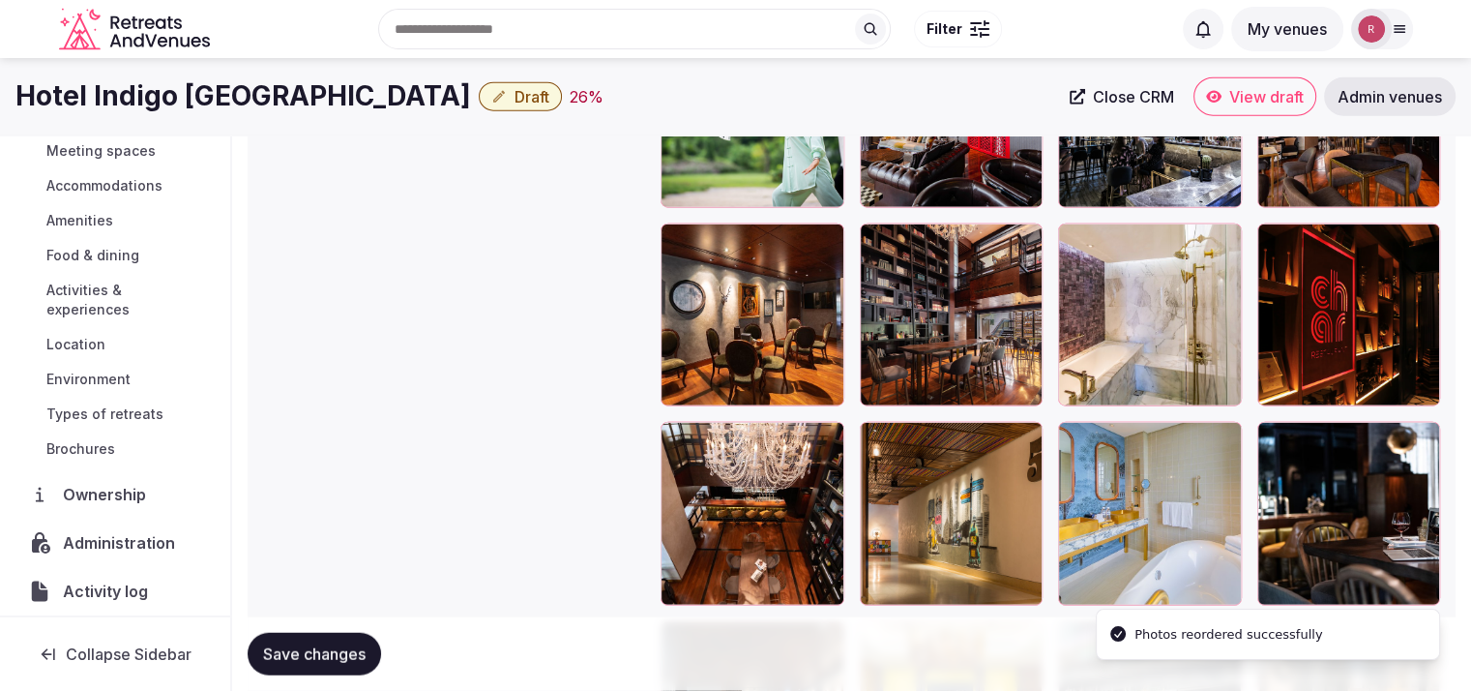
scroll to position [4641, 0]
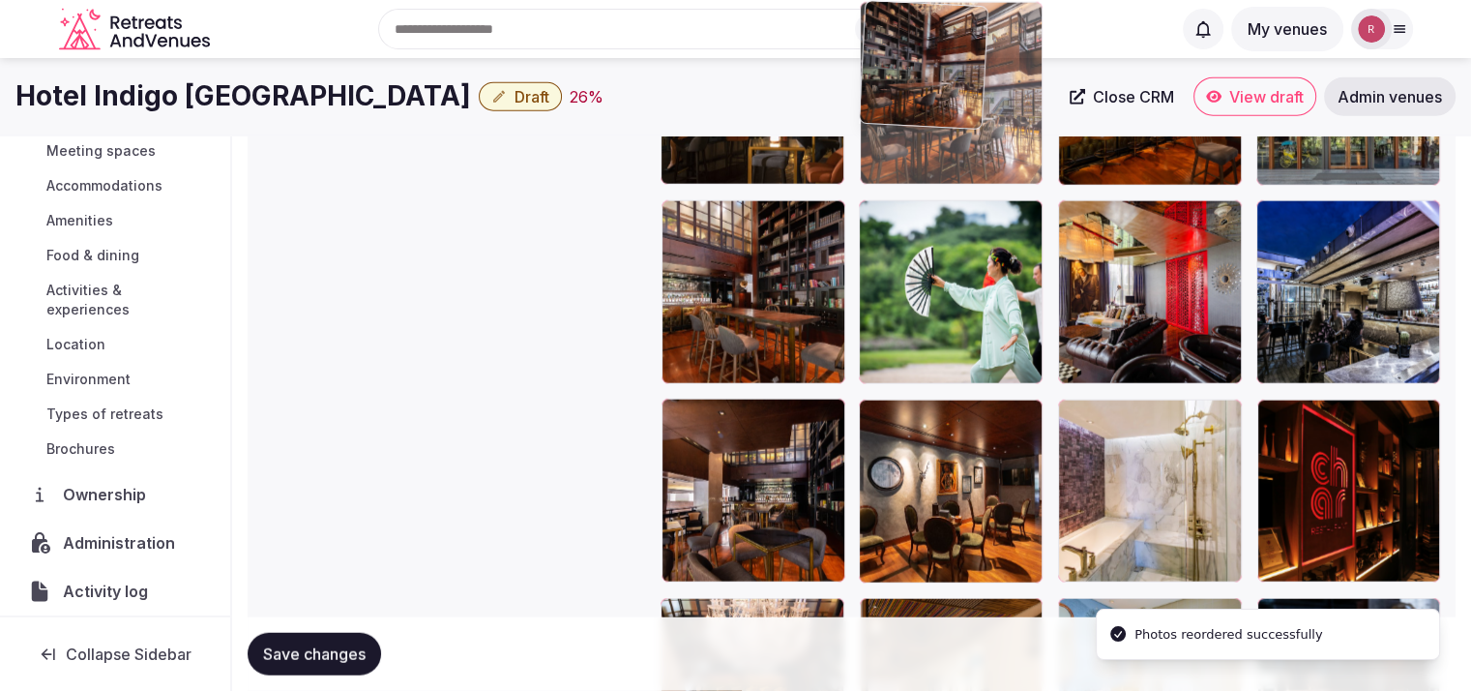
drag, startPoint x: 969, startPoint y: 346, endPoint x: 963, endPoint y: 220, distance: 126.9
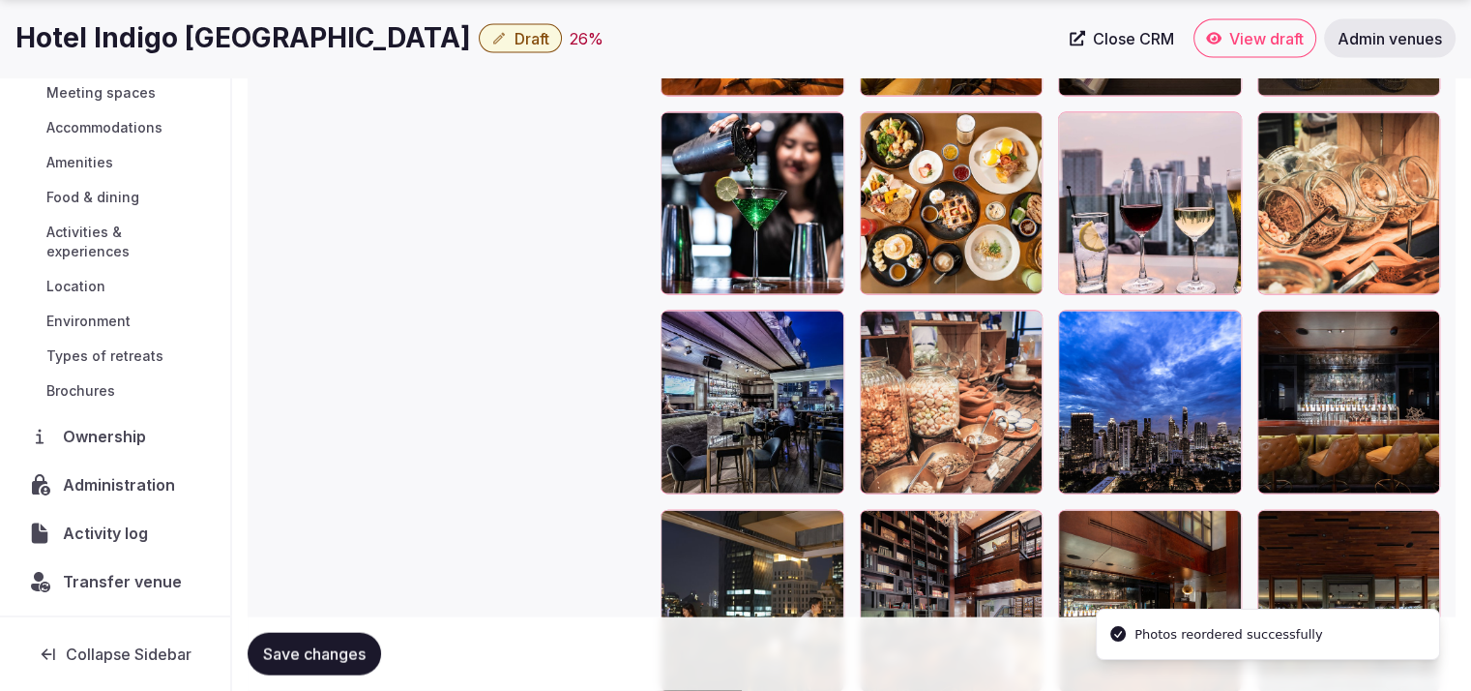
scroll to position [4373, 0]
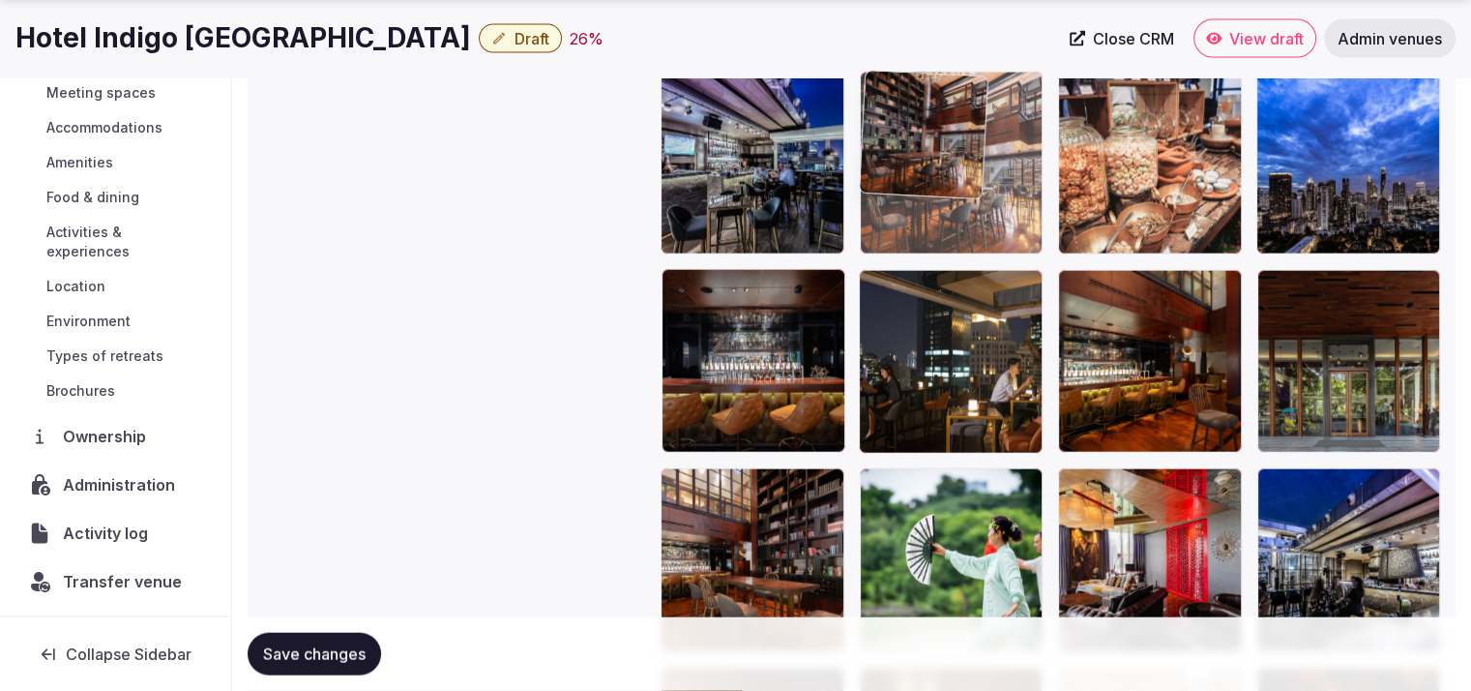
drag, startPoint x: 936, startPoint y: 394, endPoint x: 923, endPoint y: 257, distance: 137.1
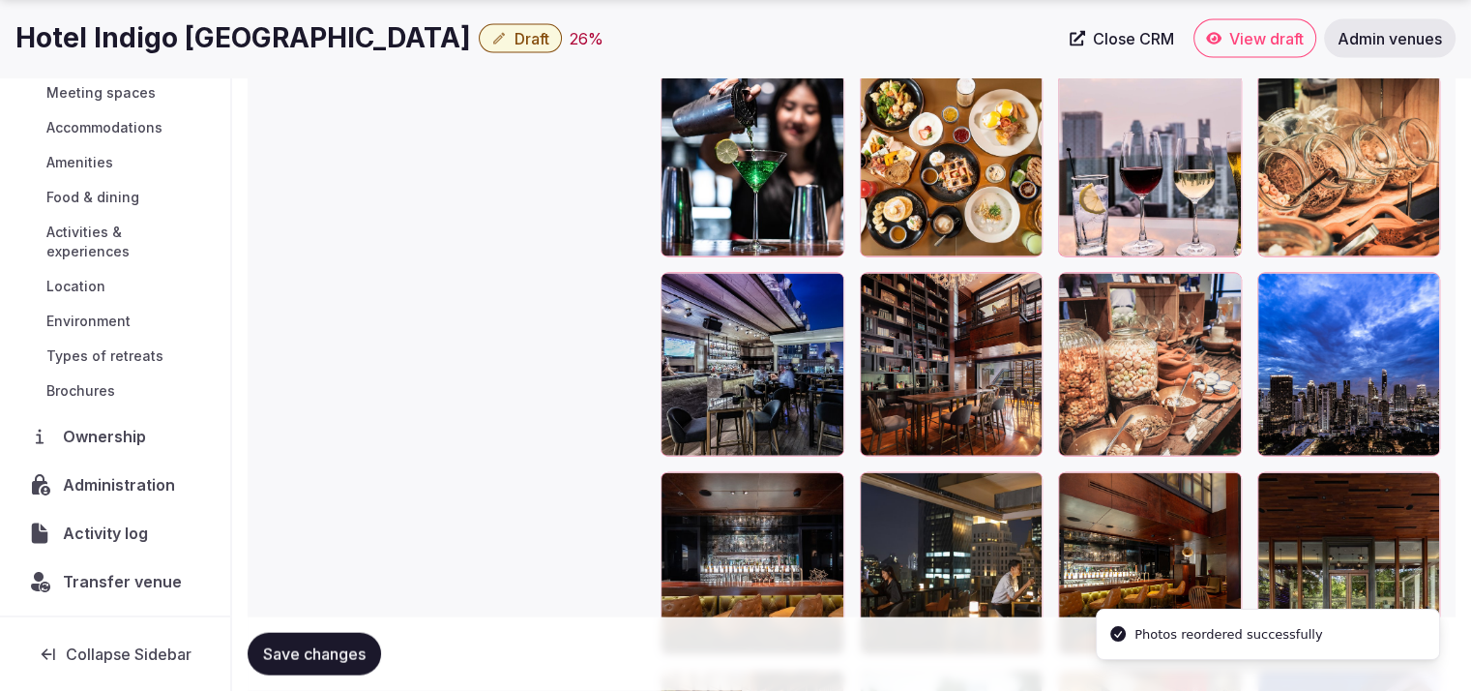
scroll to position [4143, 0]
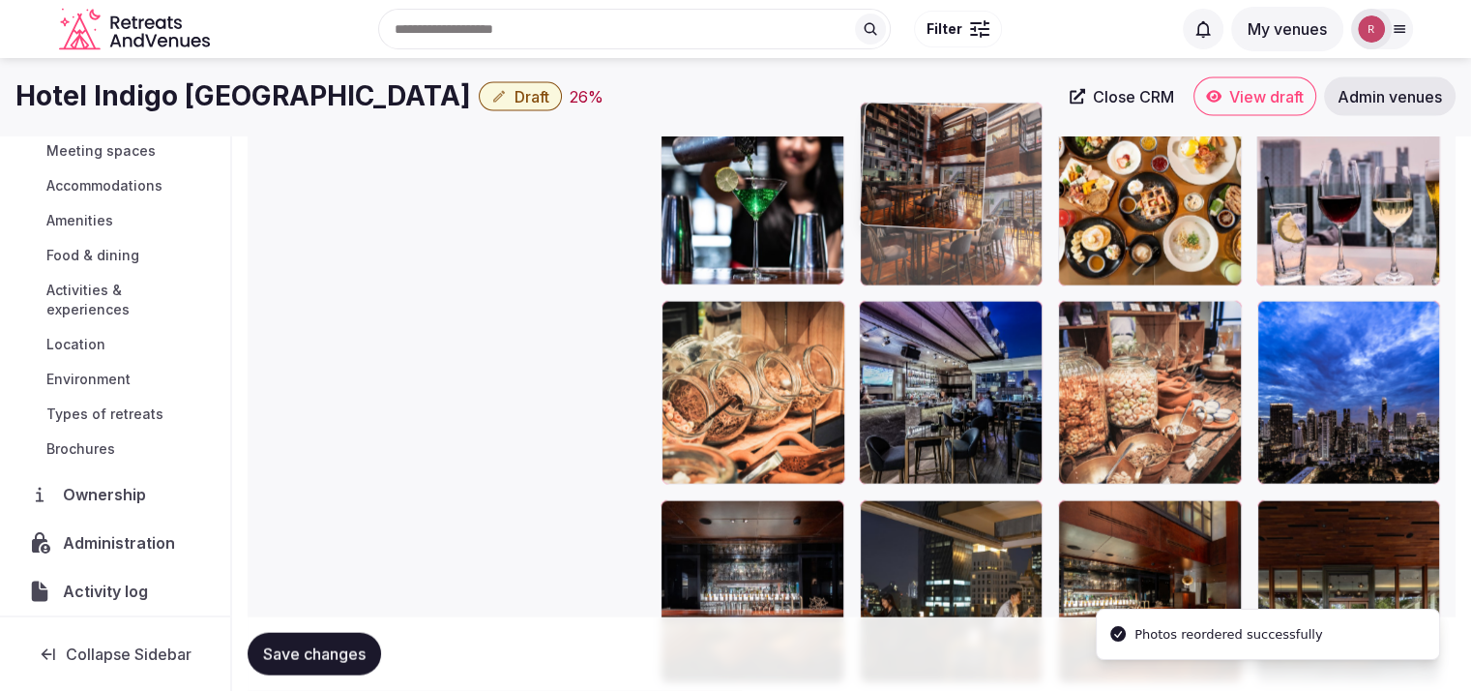
drag, startPoint x: 972, startPoint y: 420, endPoint x: 1002, endPoint y: 274, distance: 149.1
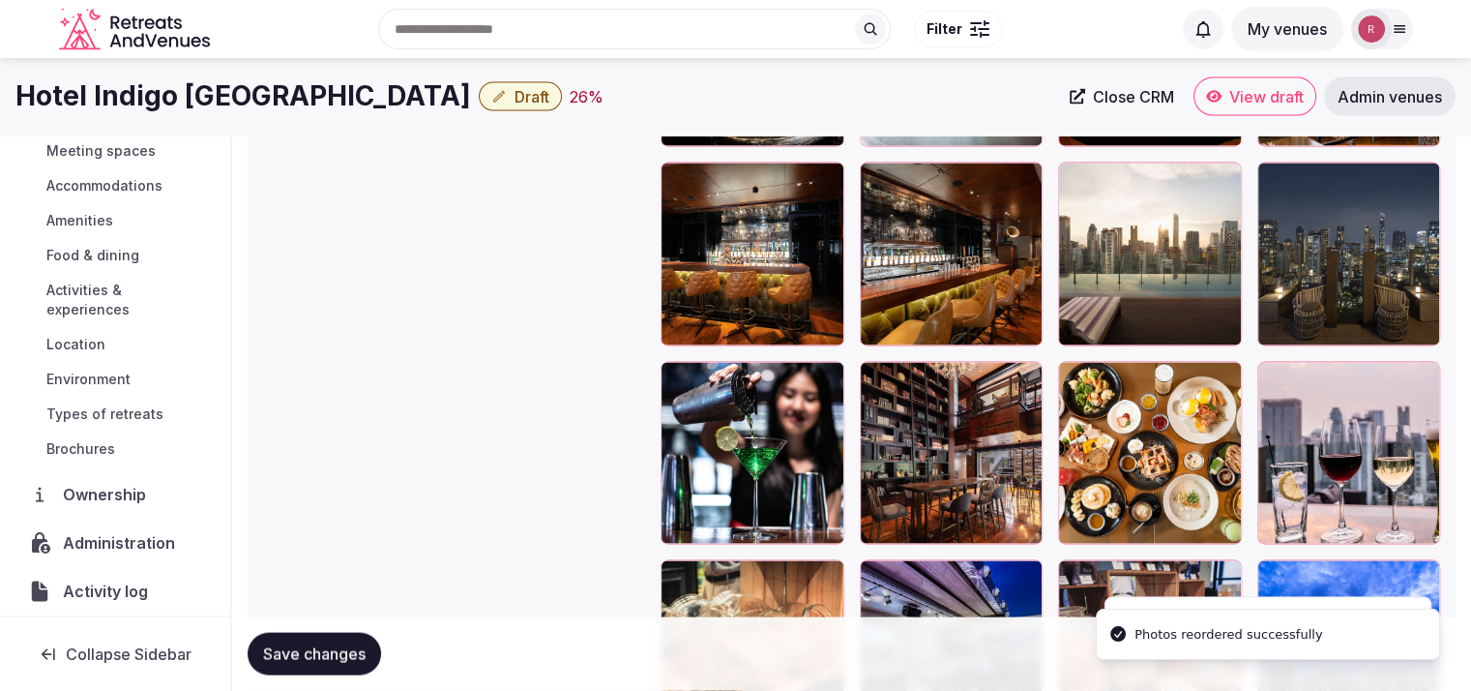
scroll to position [3841, 0]
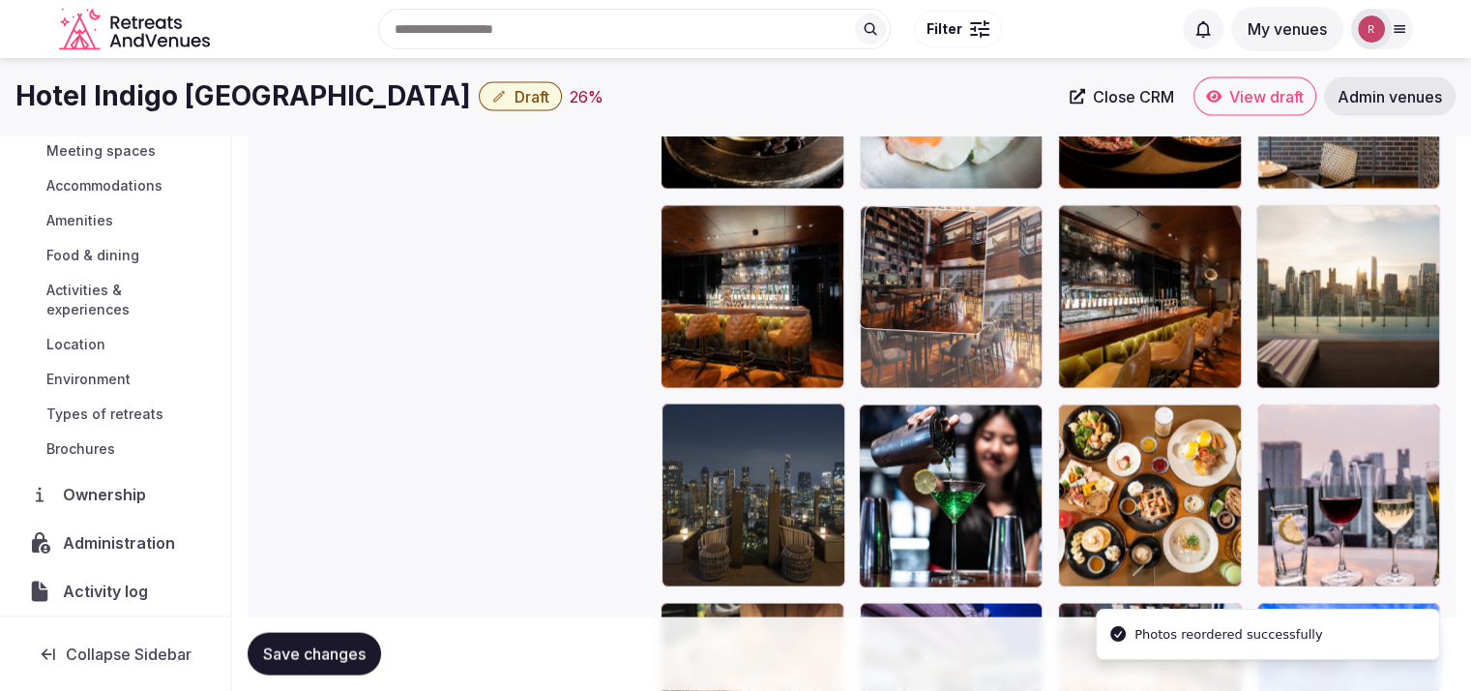
drag, startPoint x: 916, startPoint y: 503, endPoint x: 952, endPoint y: 301, distance: 205.3
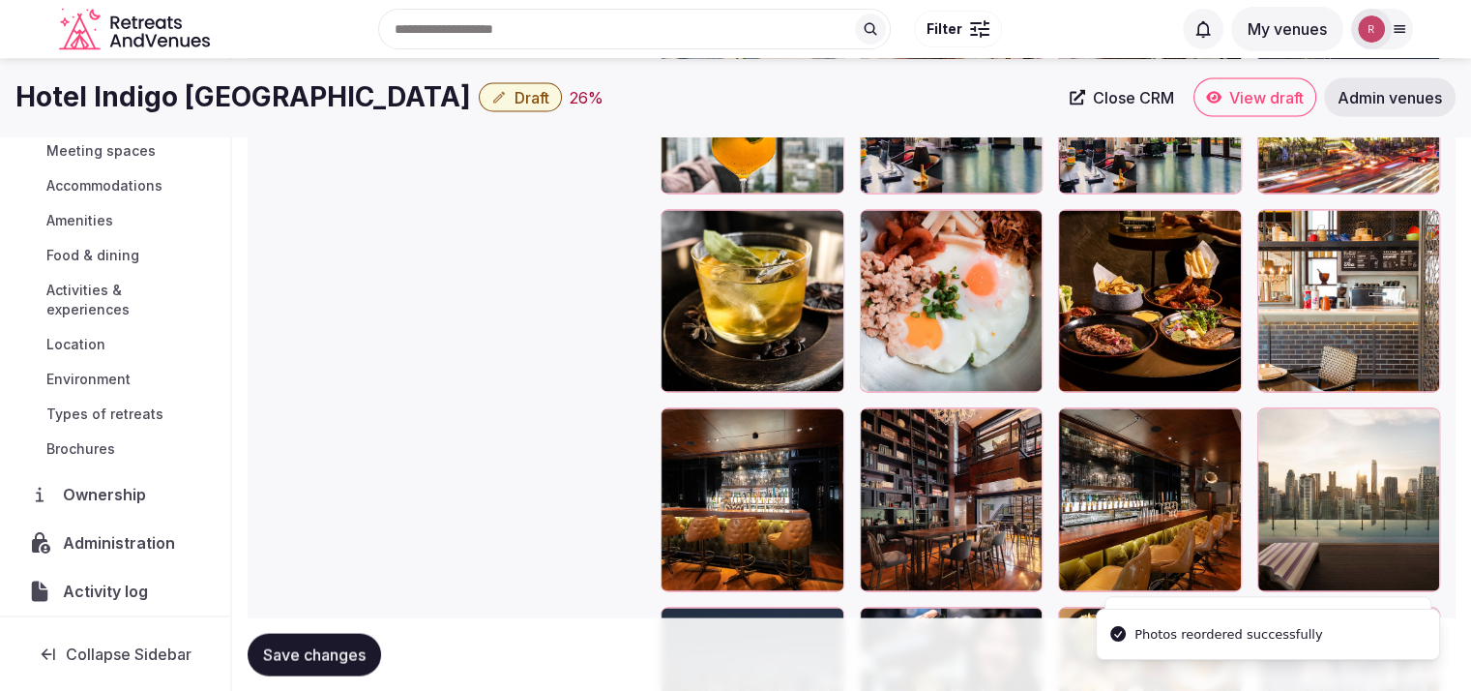
scroll to position [3610, 0]
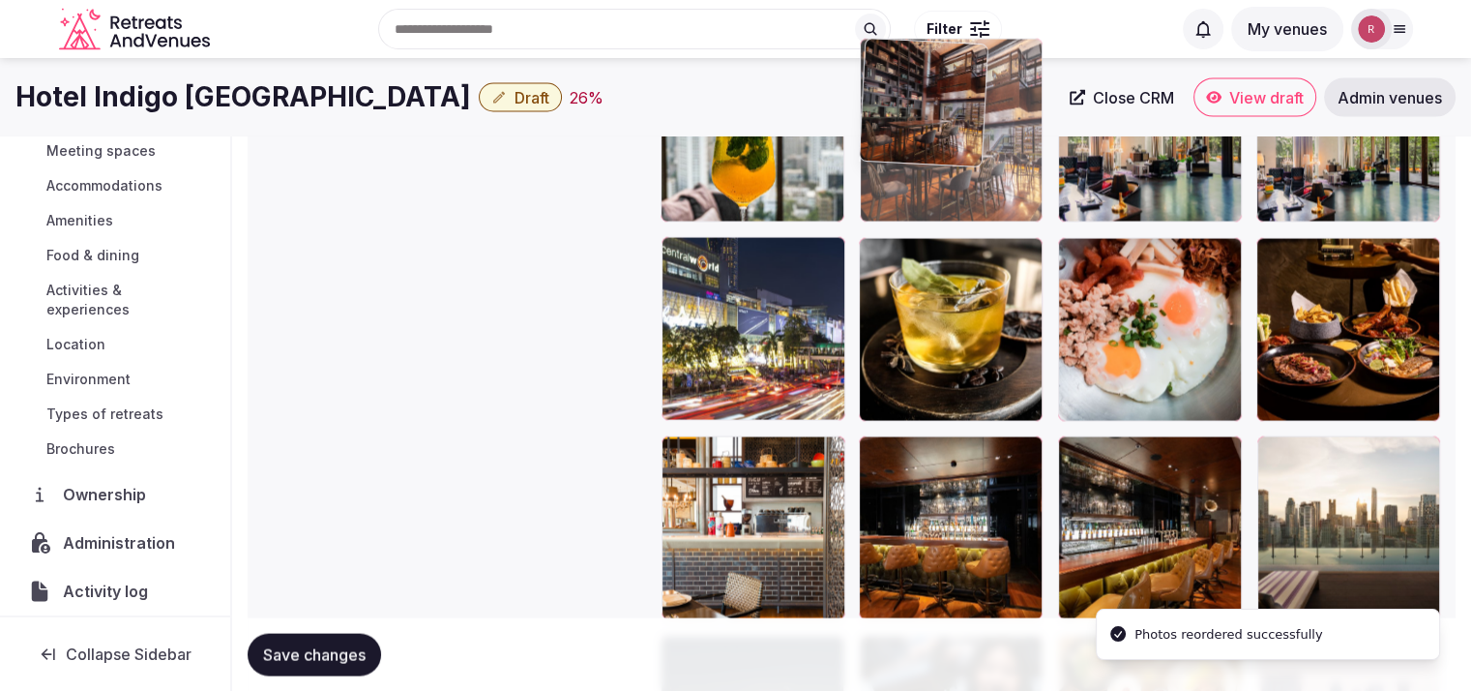
drag, startPoint x: 954, startPoint y: 565, endPoint x: 975, endPoint y: 285, distance: 280.4
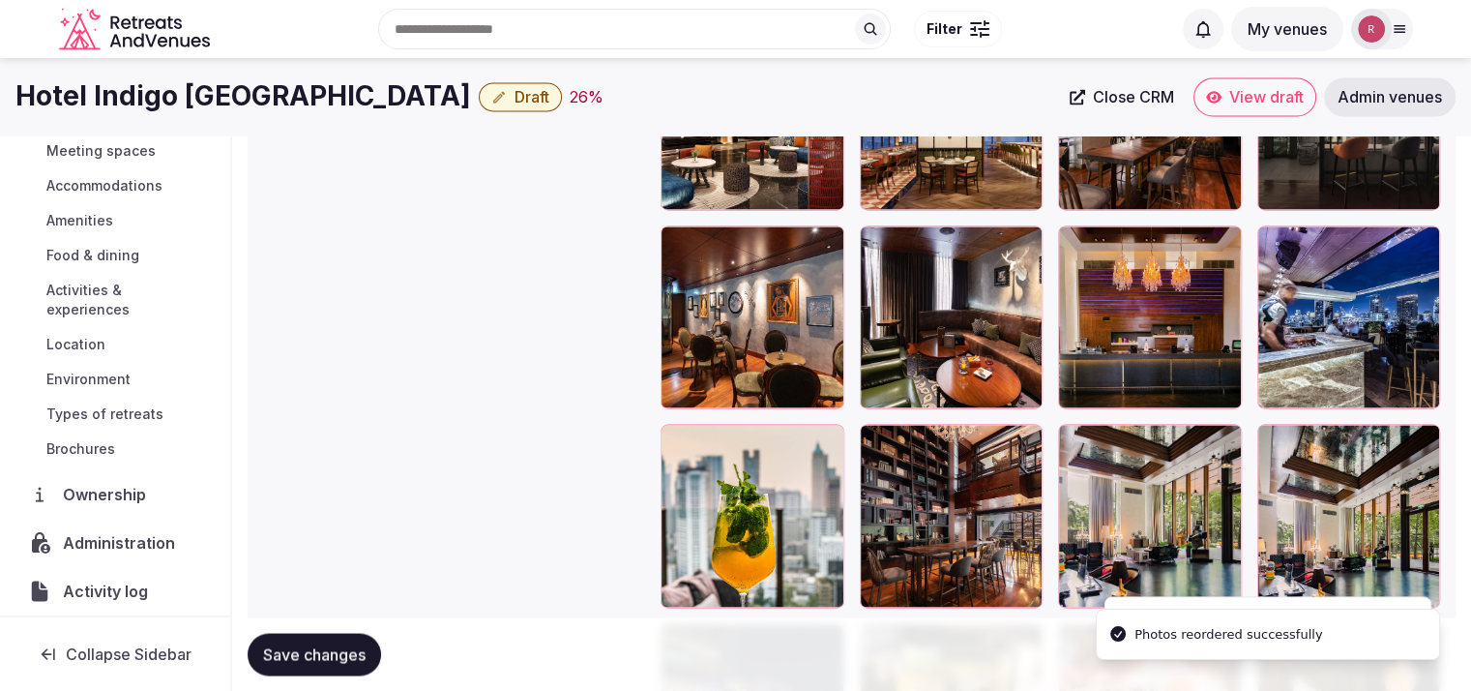
scroll to position [3210, 0]
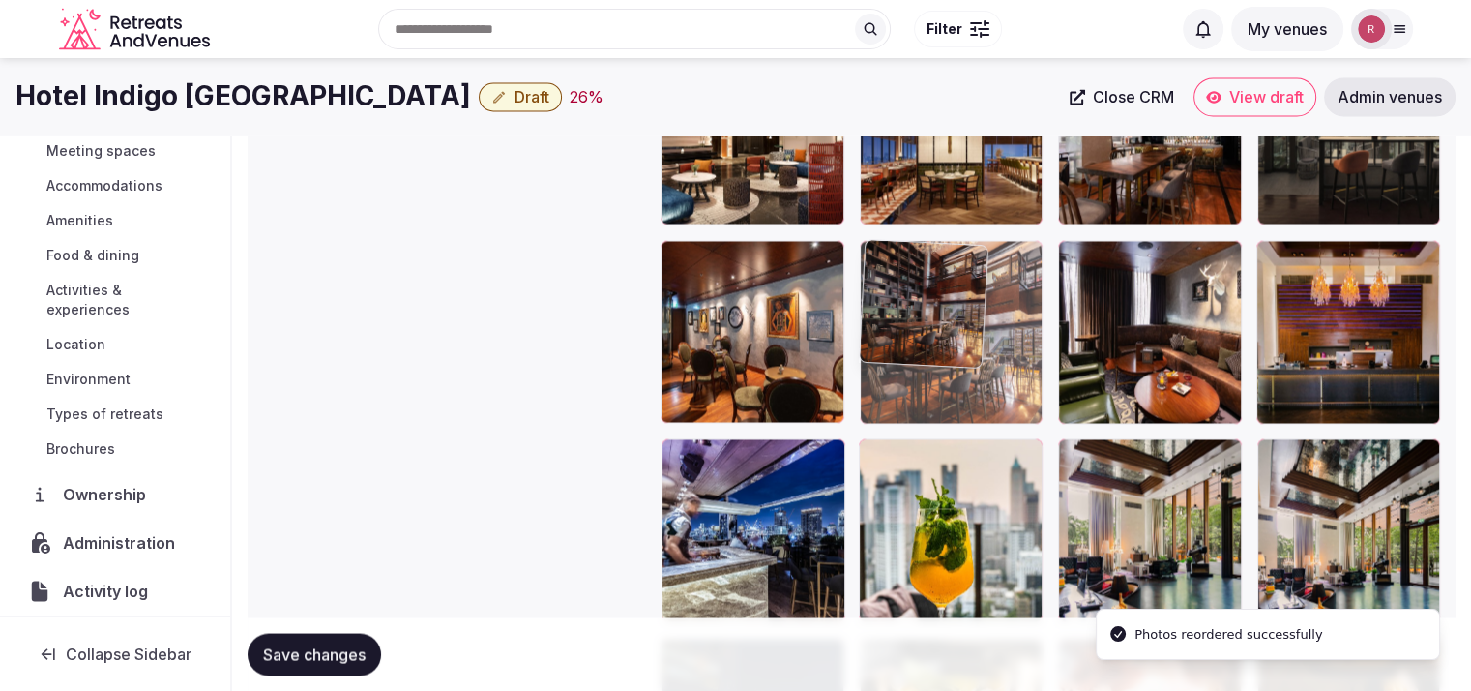
drag, startPoint x: 925, startPoint y: 525, endPoint x: 973, endPoint y: 411, distance: 124.0
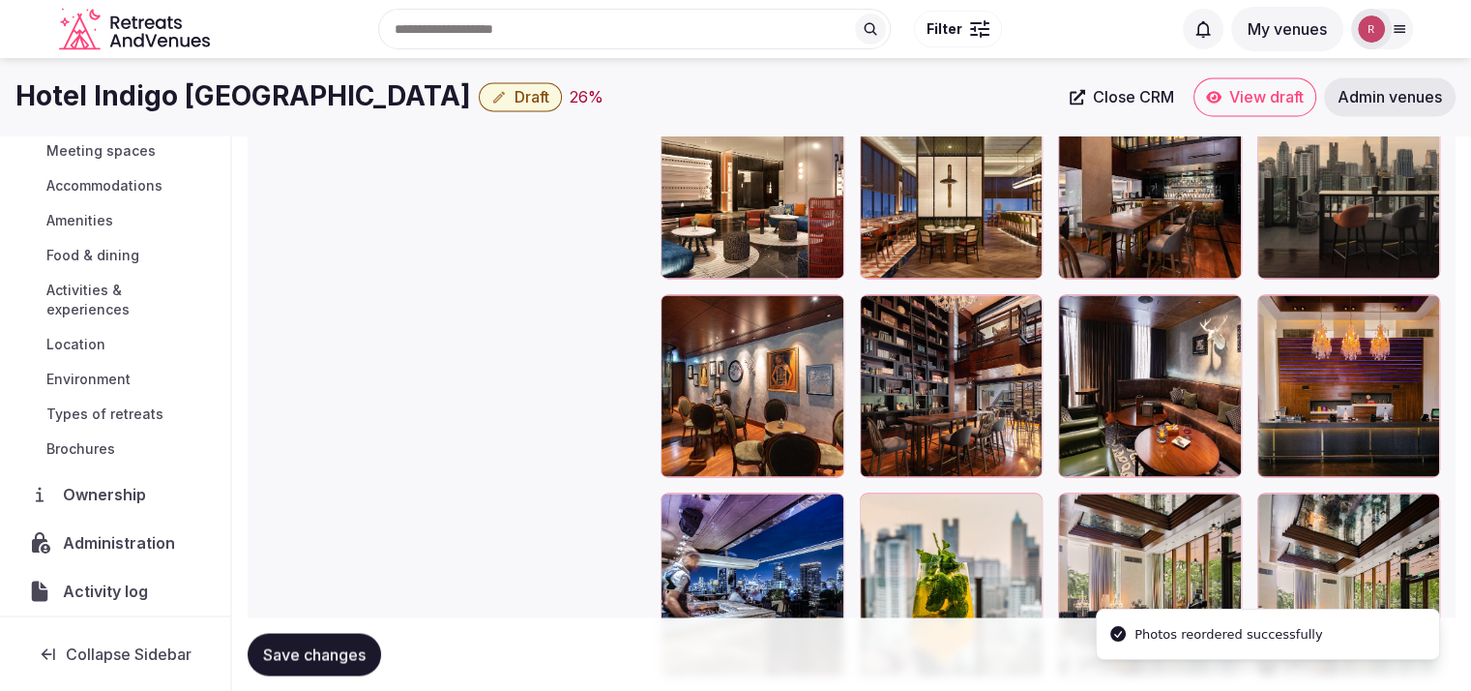
scroll to position [3022, 0]
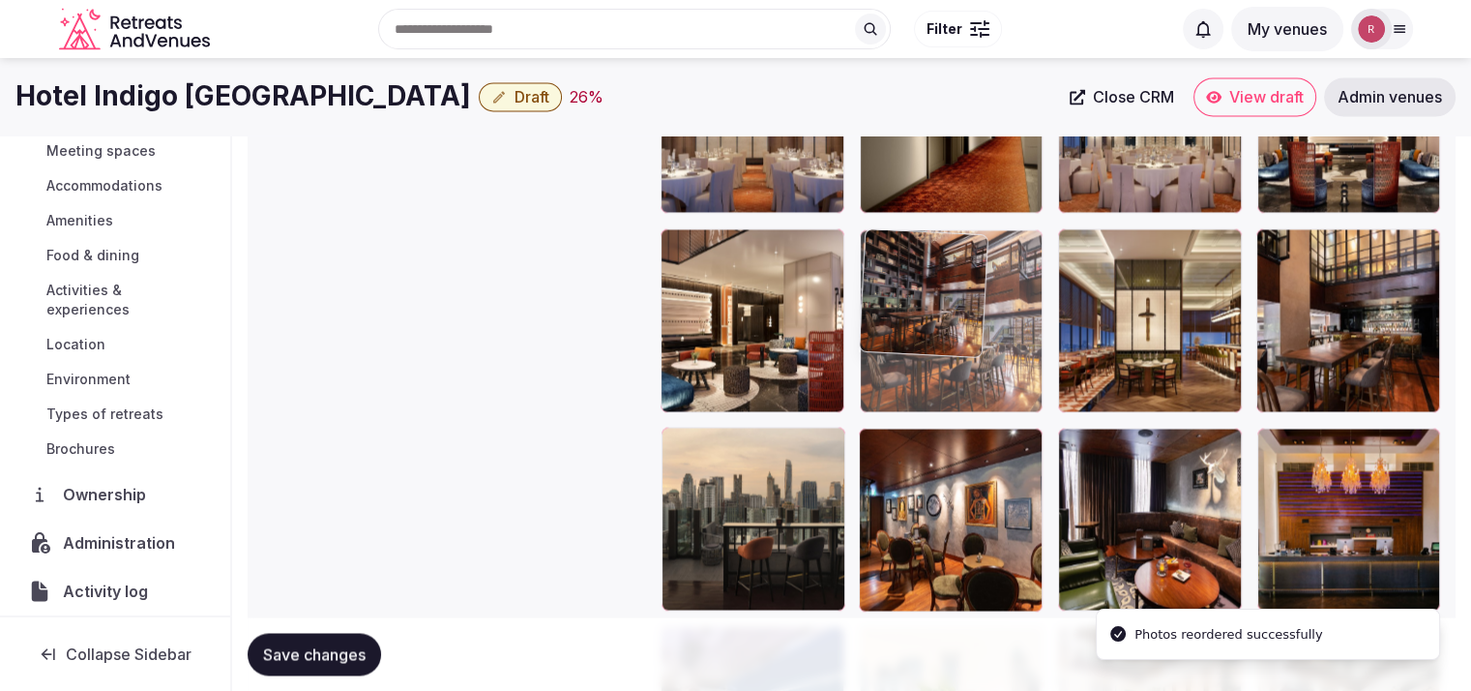
drag, startPoint x: 988, startPoint y: 537, endPoint x: 1040, endPoint y: 407, distance: 139.8
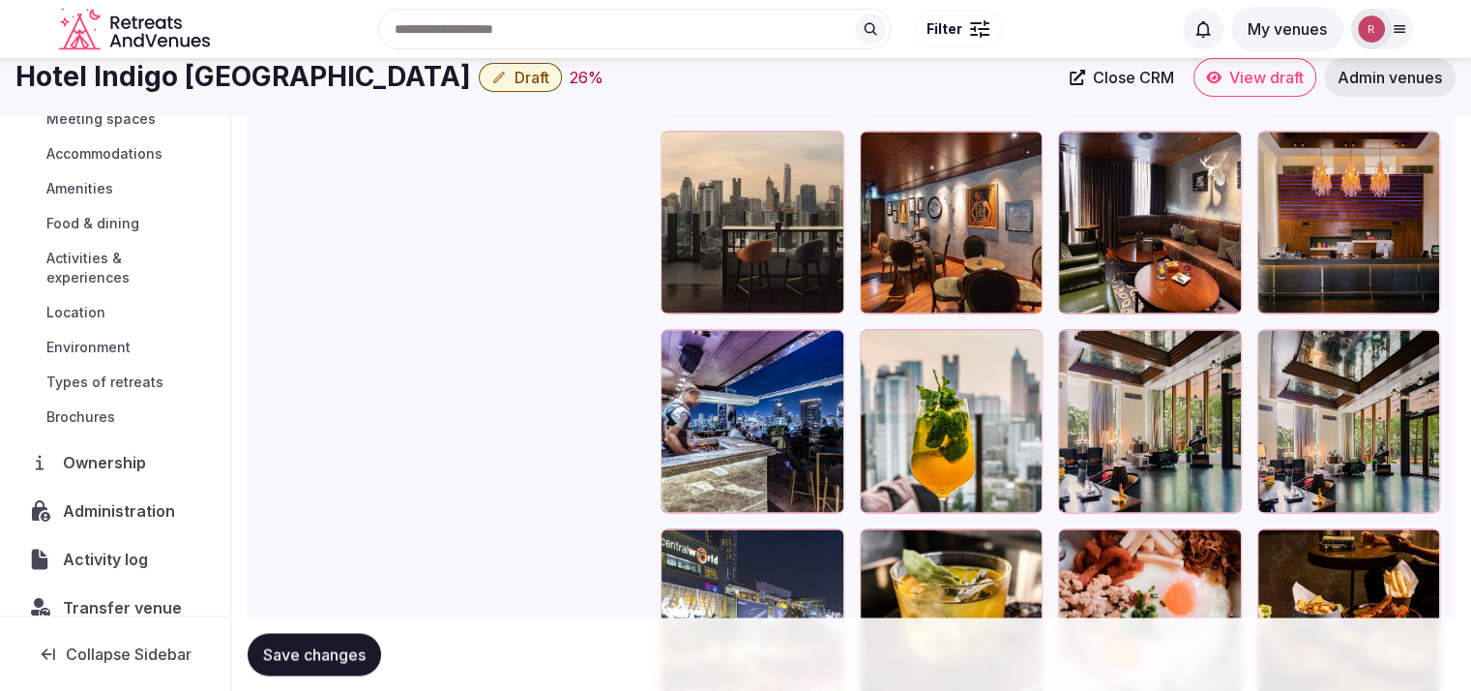
scroll to position [3178, 0]
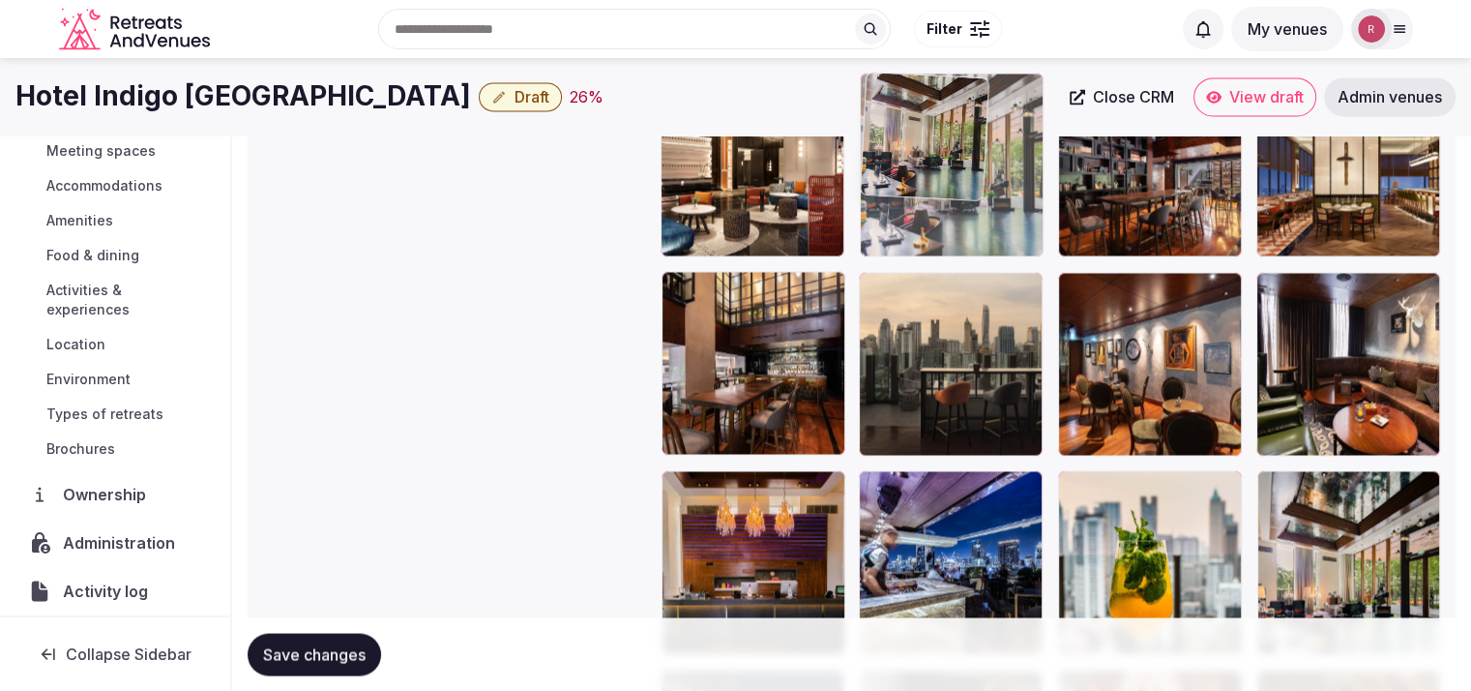
drag, startPoint x: 1196, startPoint y: 545, endPoint x: 1022, endPoint y: 227, distance: 362.0
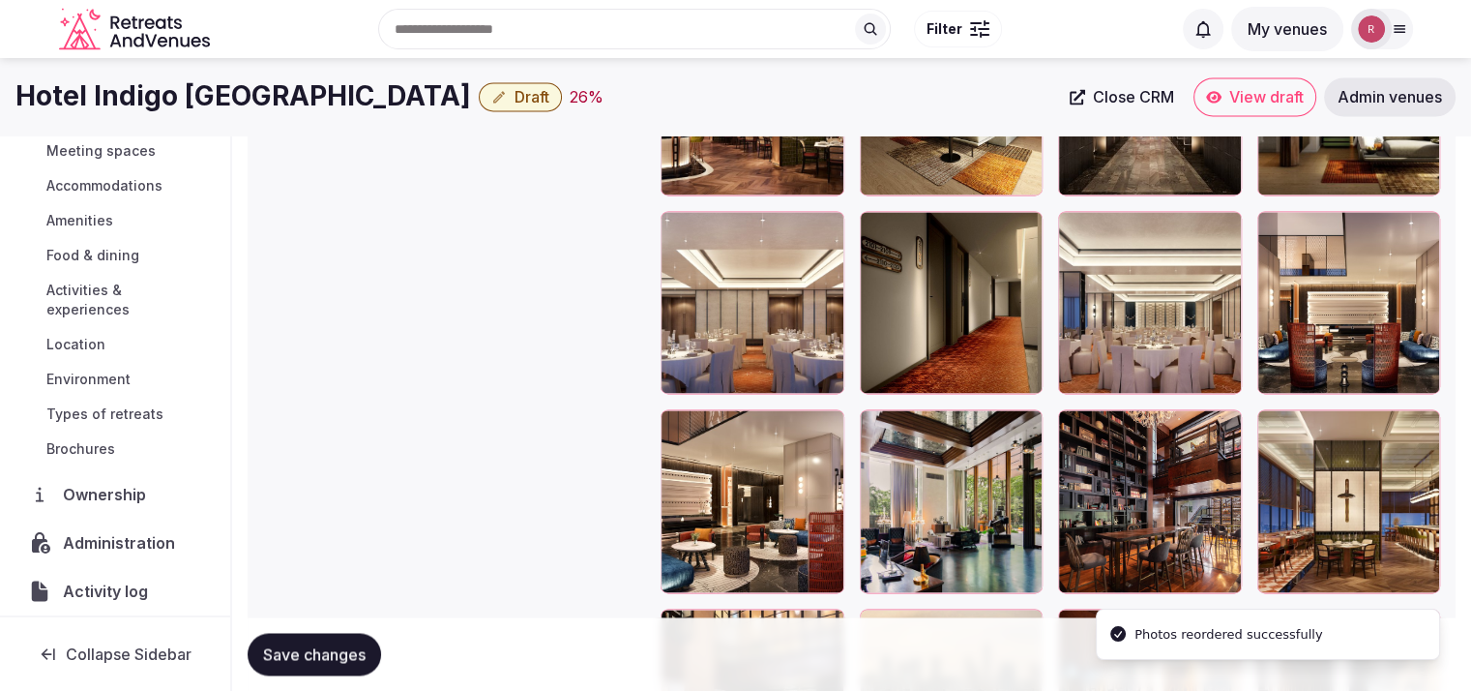
scroll to position [2821, 0]
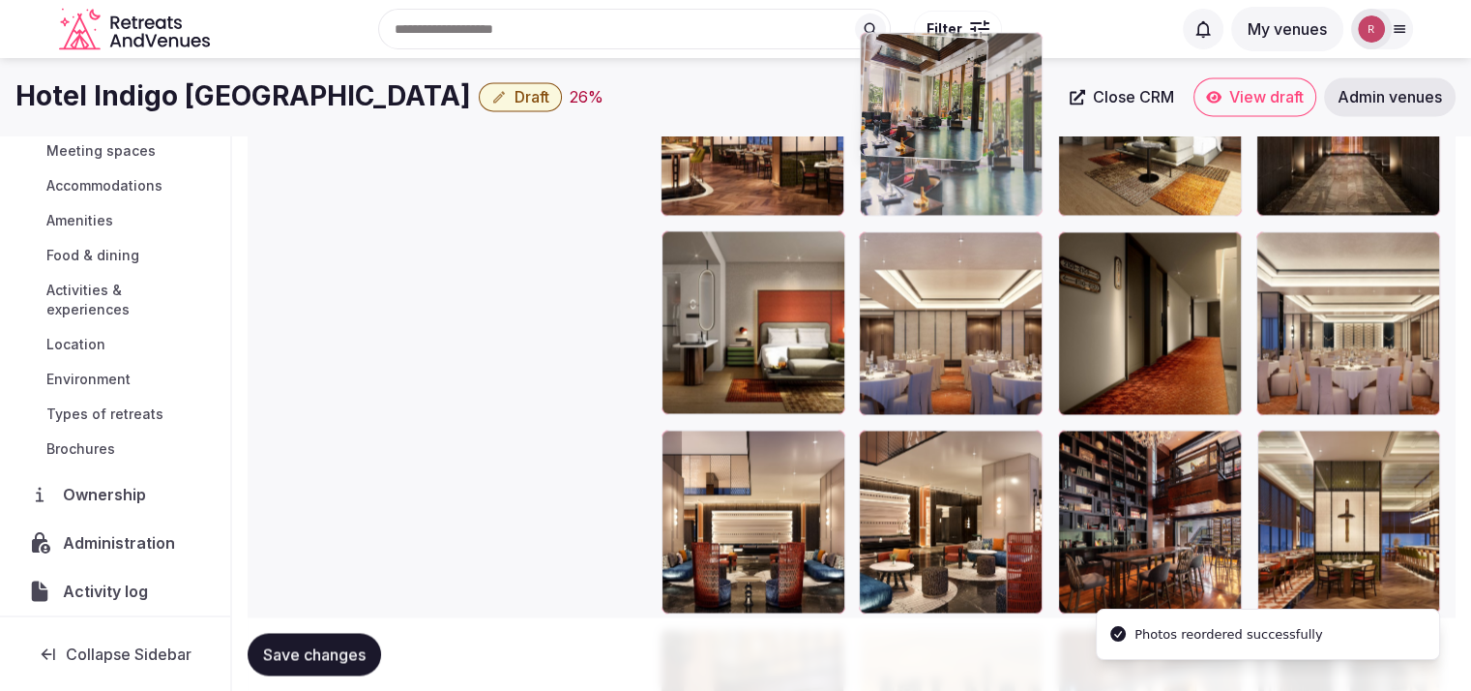
drag, startPoint x: 961, startPoint y: 406, endPoint x: 977, endPoint y: 221, distance: 186.5
click at [977, 221] on body "**********" at bounding box center [735, 160] width 1471 height 5963
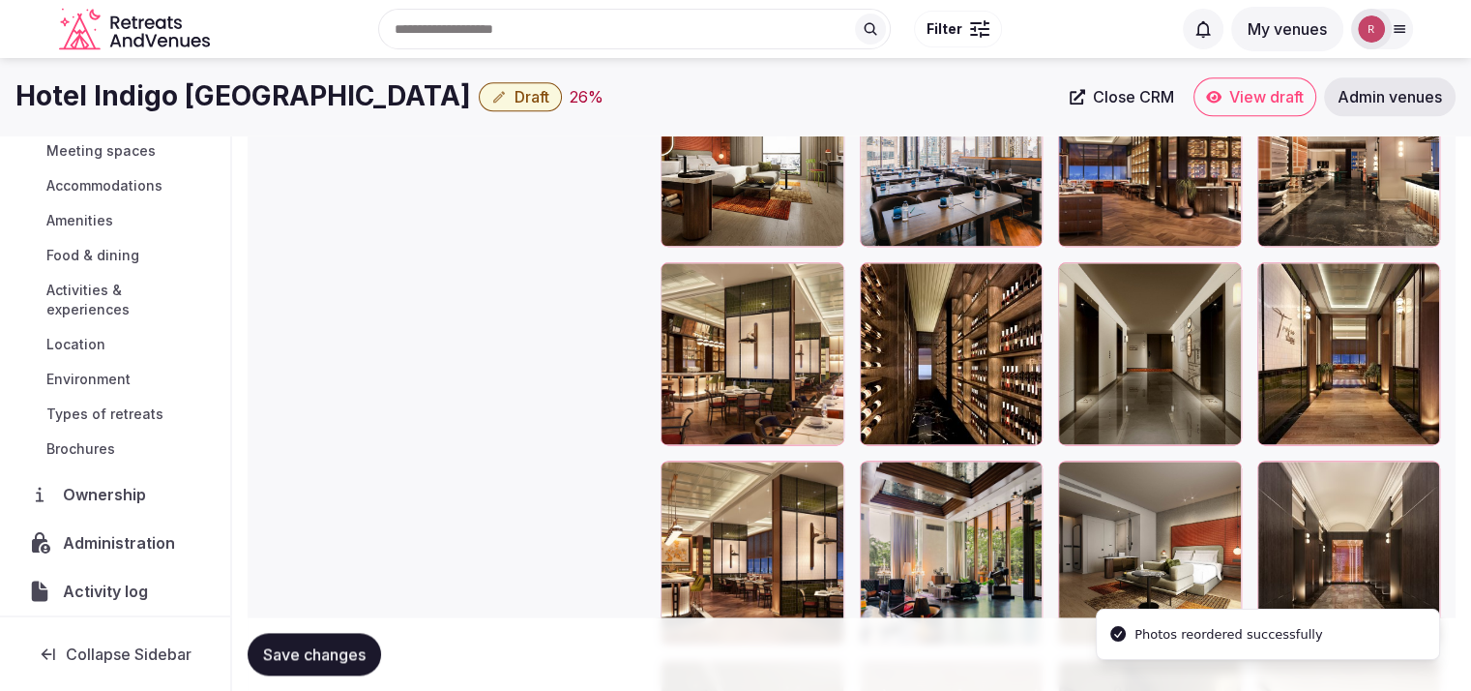
scroll to position [2322, 0]
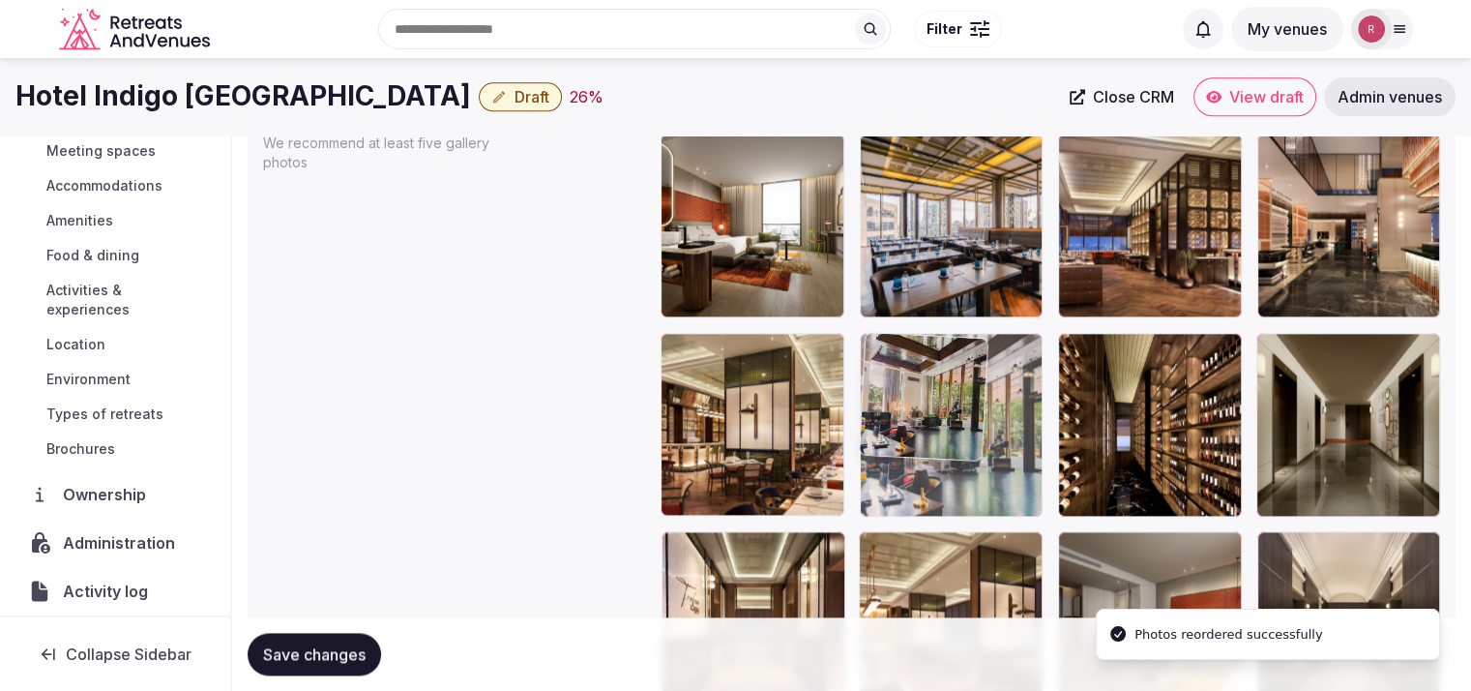
click at [951, 468] on body "**********" at bounding box center [735, 659] width 1471 height 5963
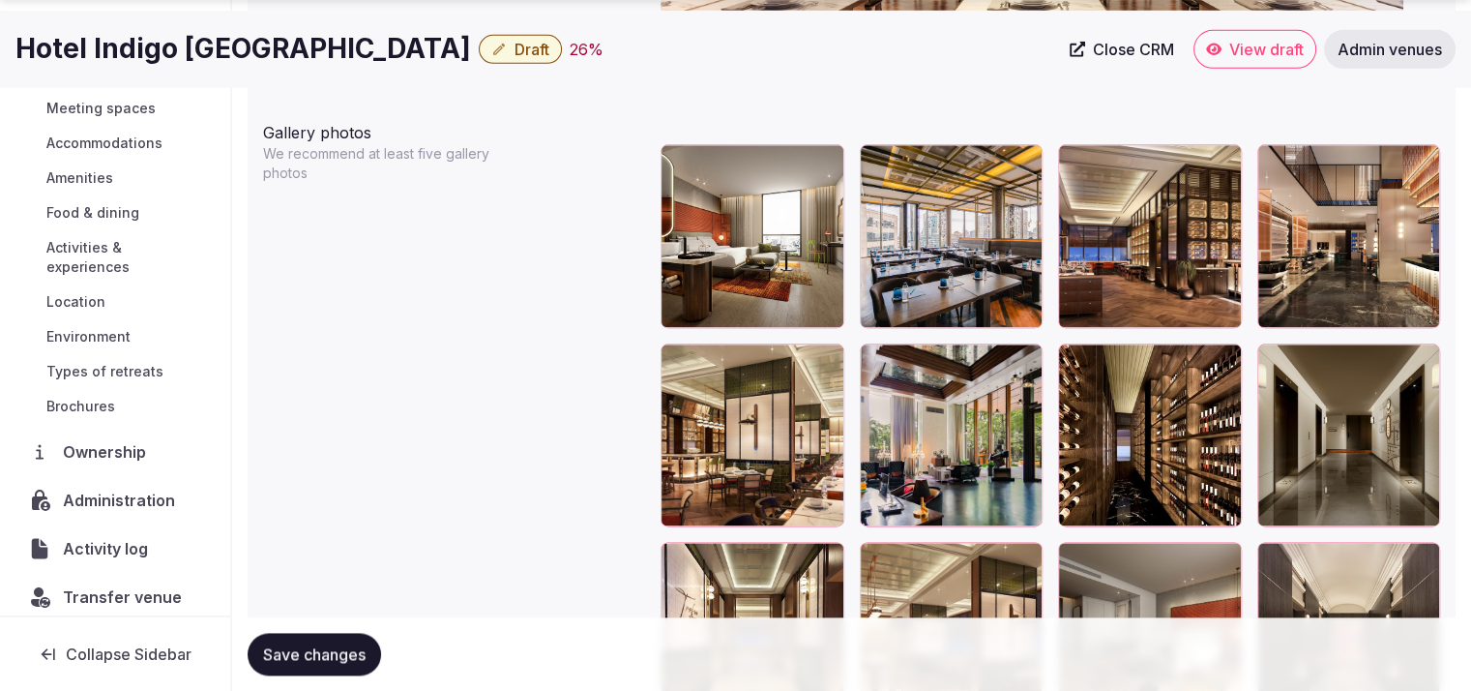
scroll to position [2340, 0]
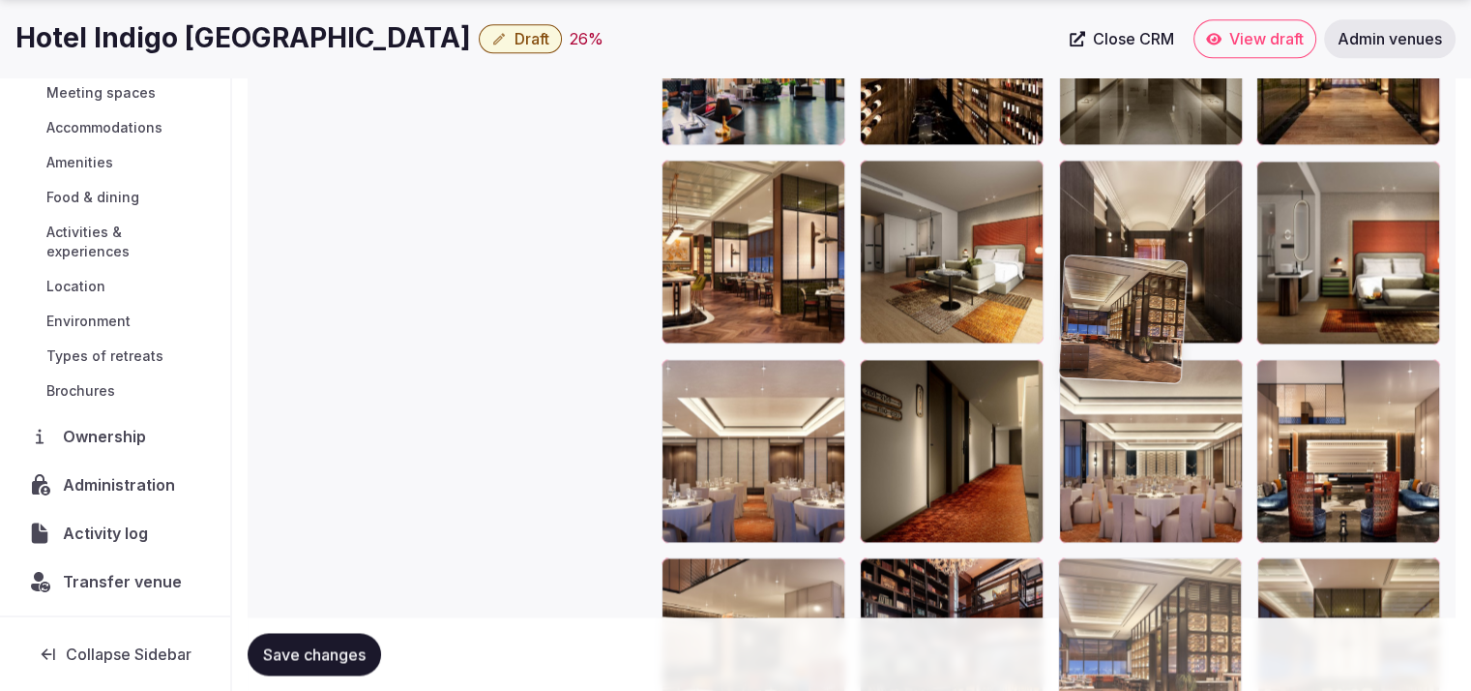
drag, startPoint x: 1235, startPoint y: 558, endPoint x: 1231, endPoint y: 547, distance: 12.6
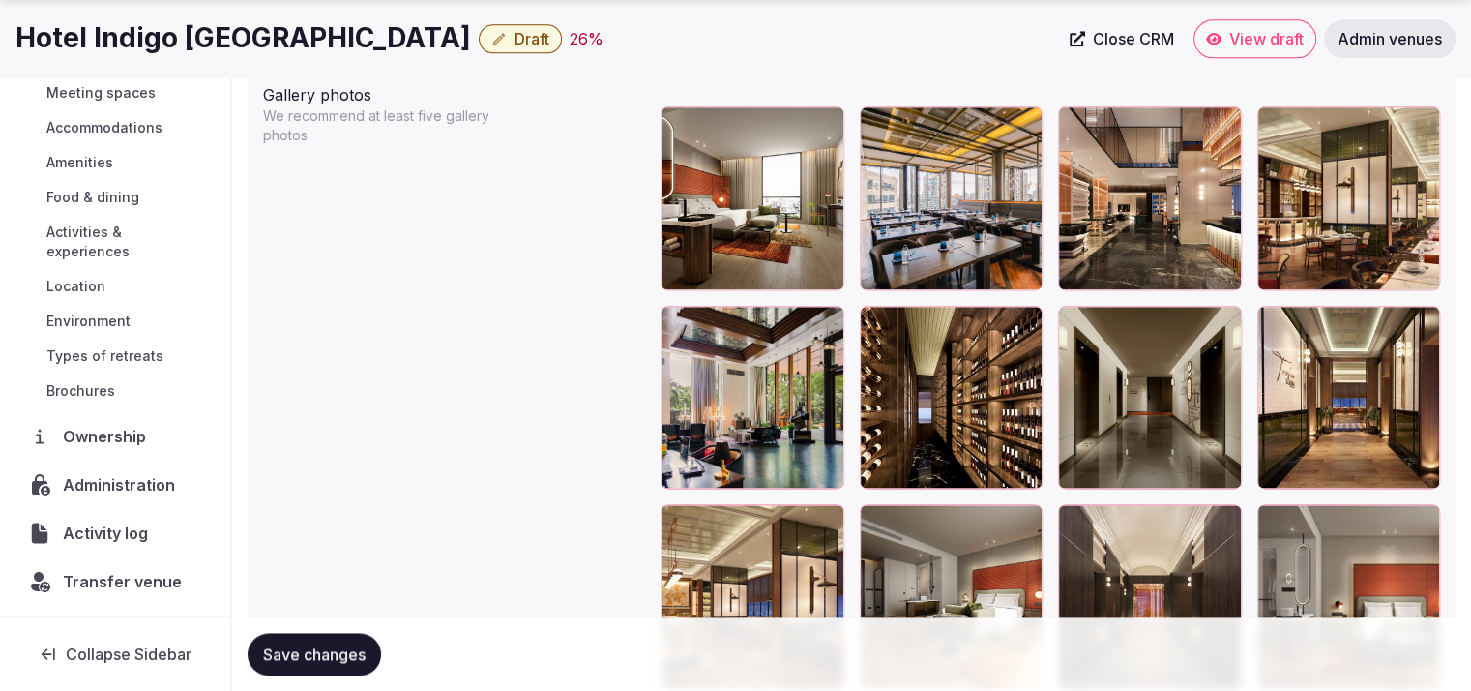
scroll to position [2469, 0]
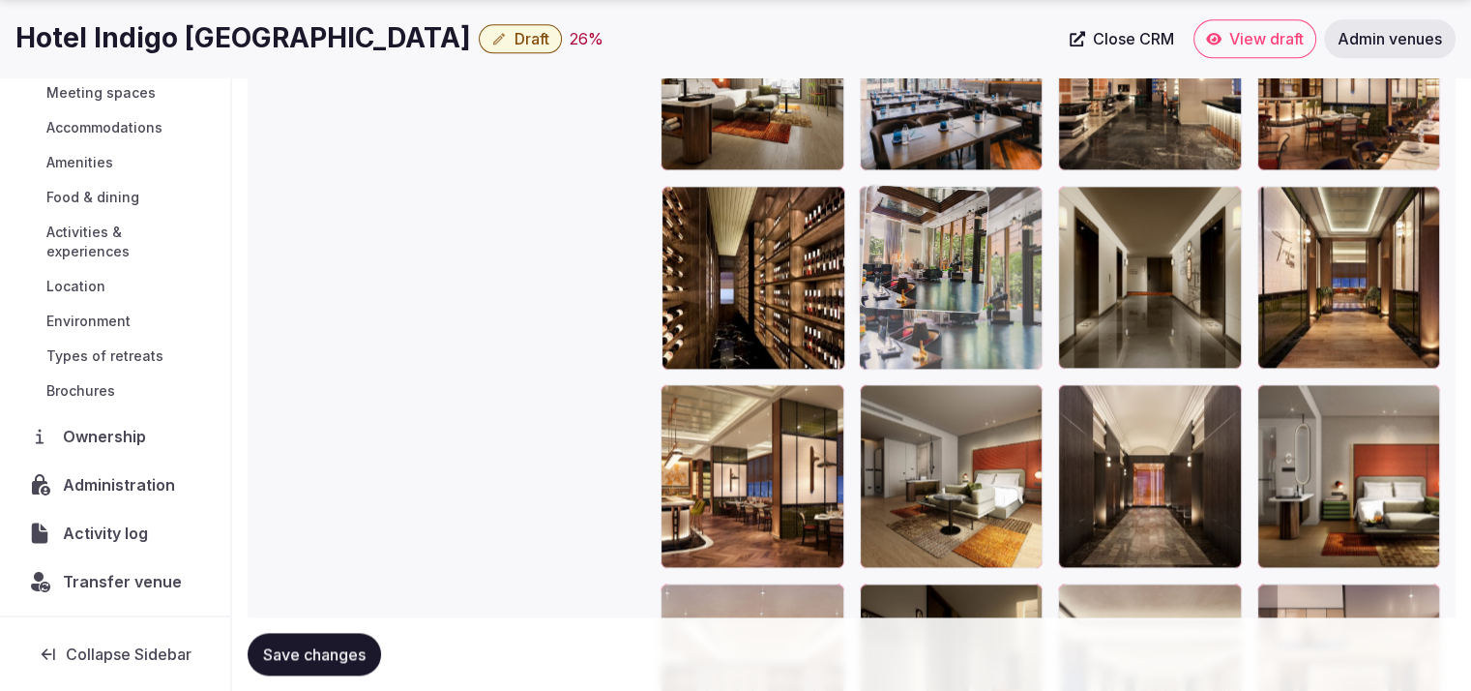
drag, startPoint x: 791, startPoint y: 324, endPoint x: 918, endPoint y: 334, distance: 127.1
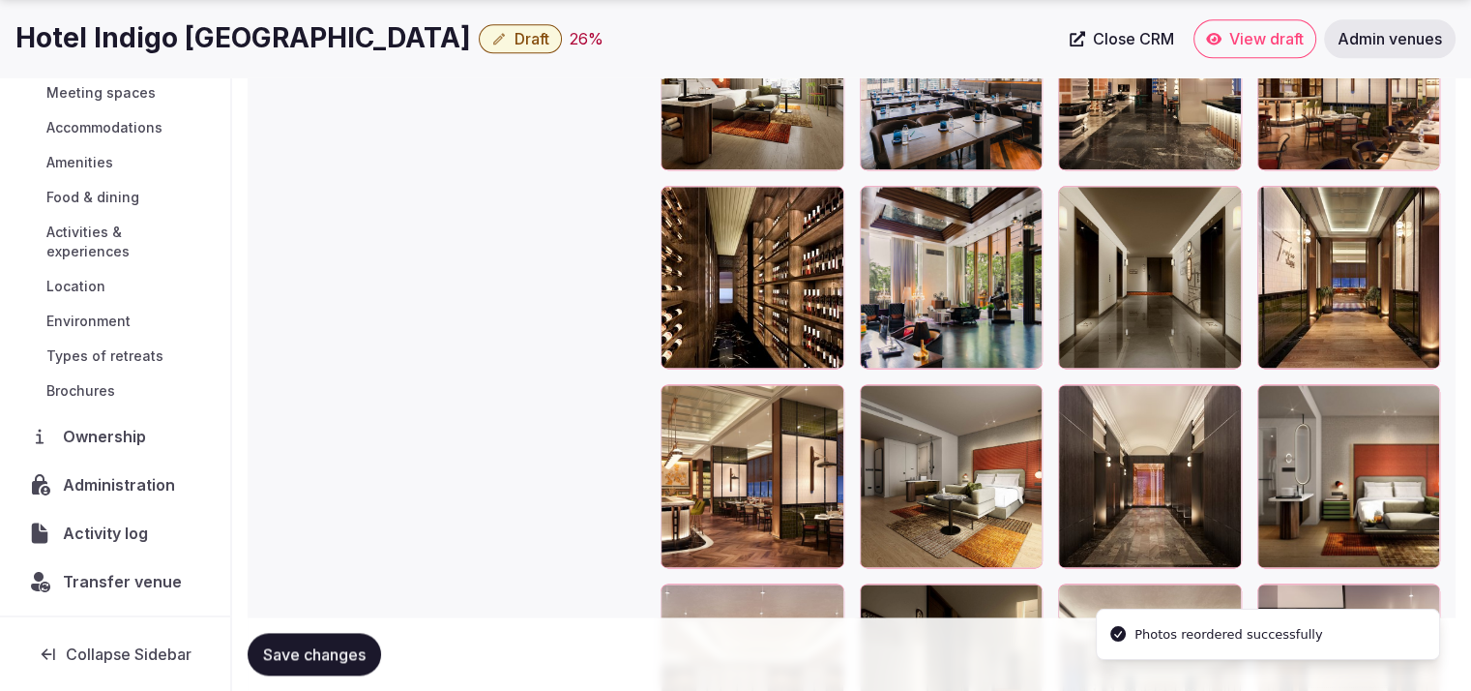
scroll to position [2675, 0]
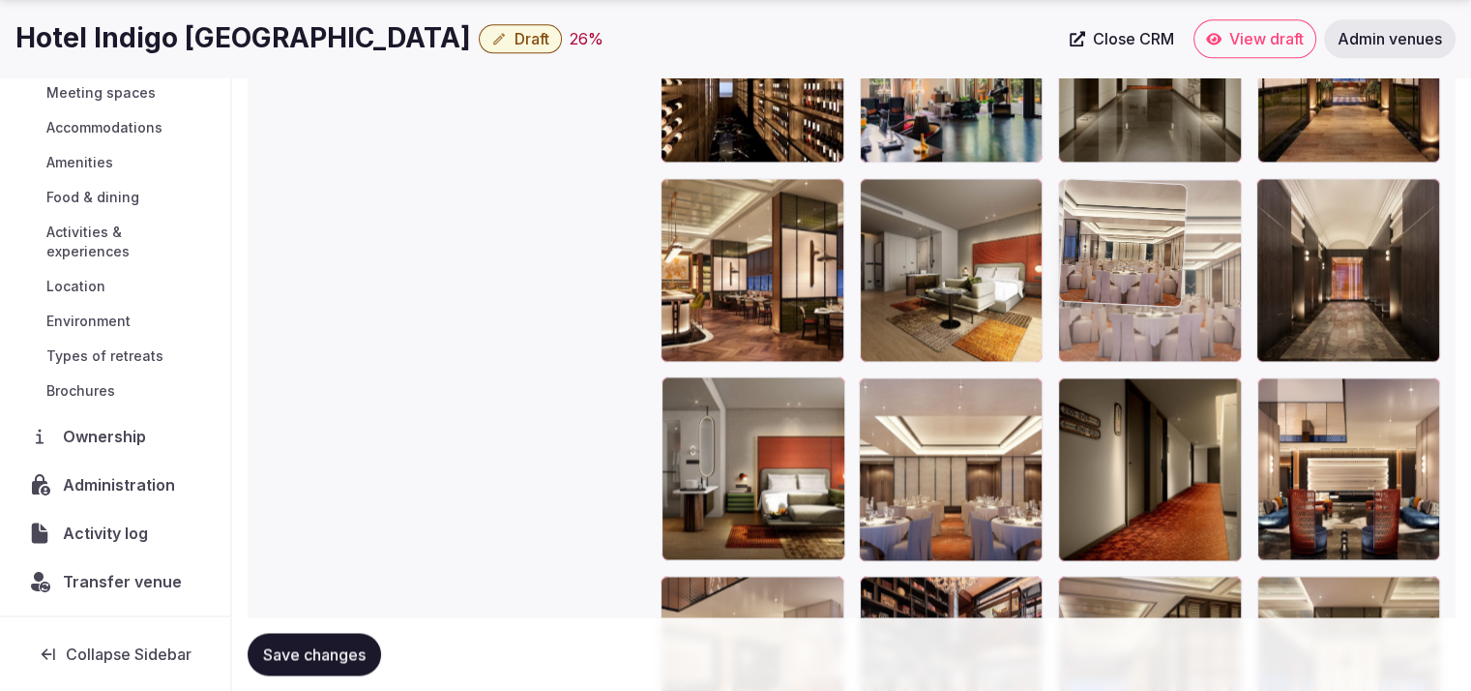
drag, startPoint x: 1174, startPoint y: 456, endPoint x: 1290, endPoint y: 307, distance: 188.3
click at [1290, 307] on body "**********" at bounding box center [735, 306] width 1471 height 5963
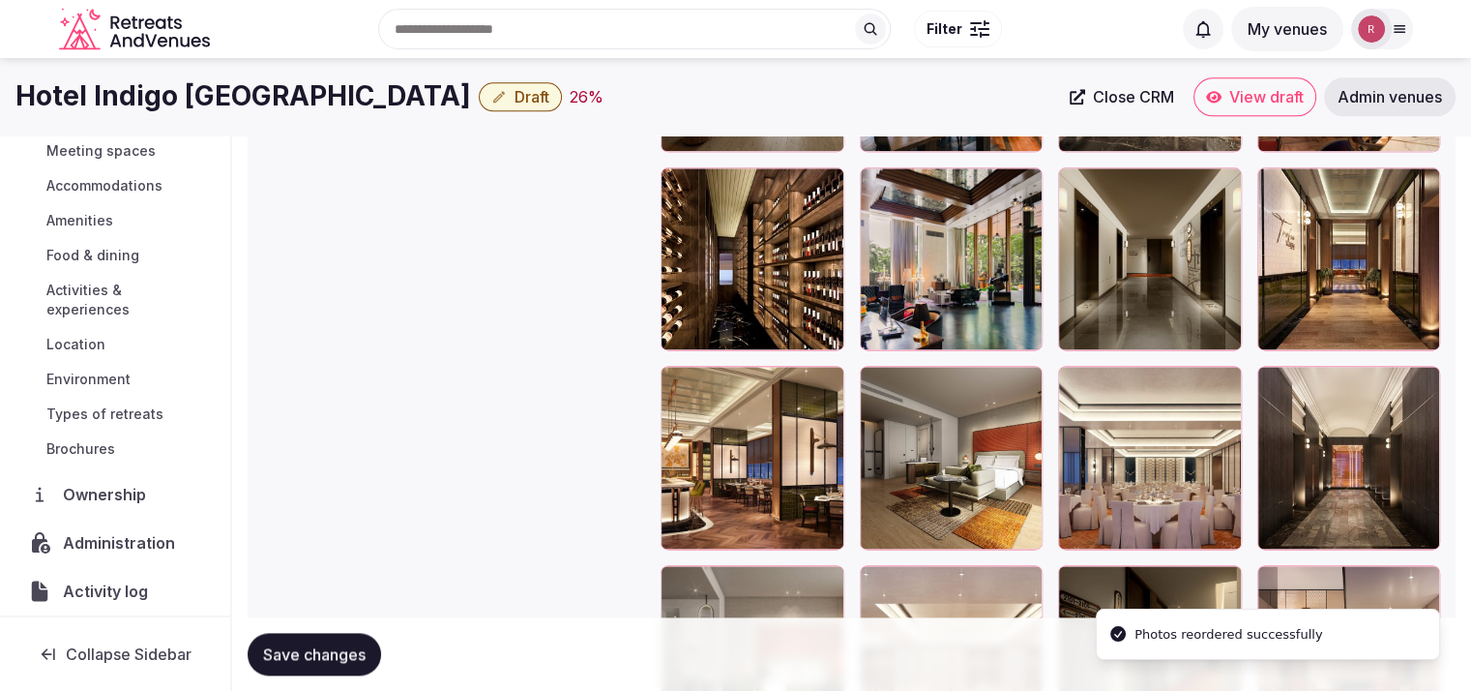
scroll to position [2438, 0]
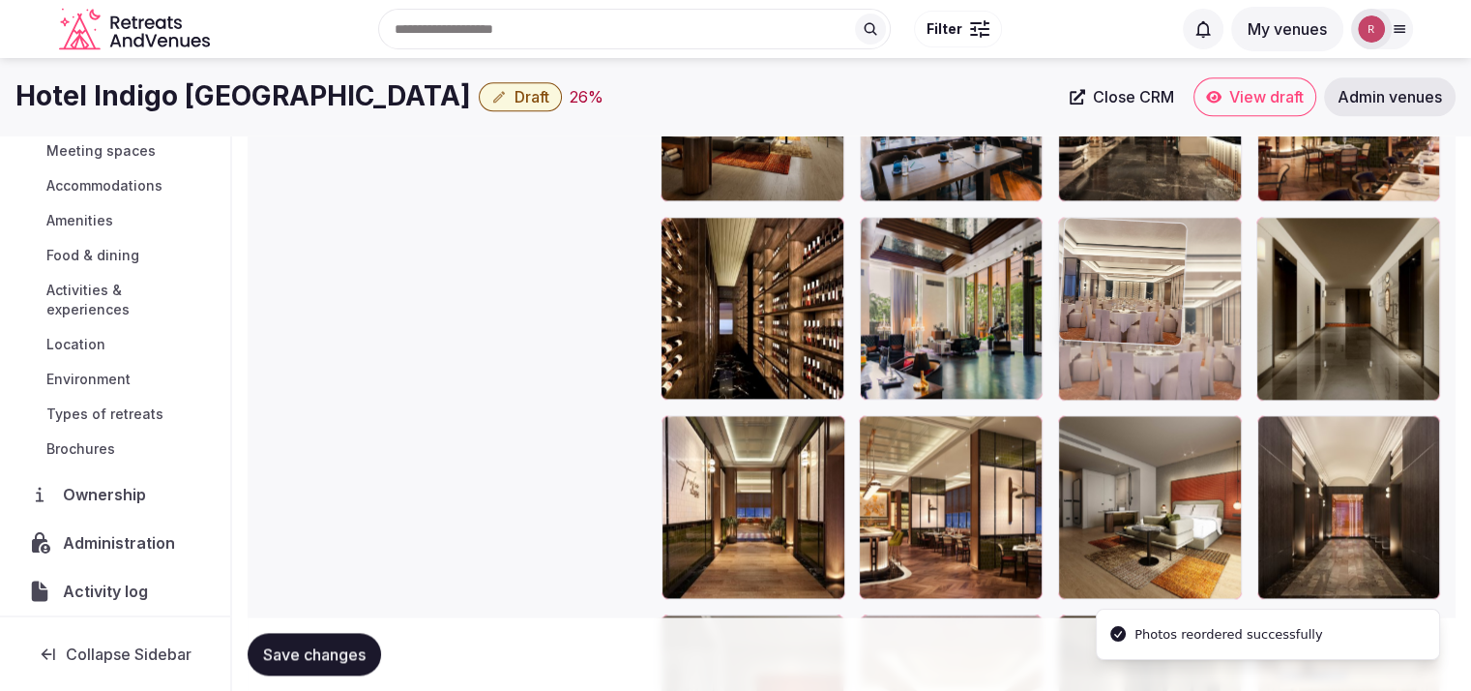
drag, startPoint x: 1155, startPoint y: 486, endPoint x: 1180, endPoint y: 361, distance: 127.3
click at [1180, 361] on body "**********" at bounding box center [735, 543] width 1471 height 5963
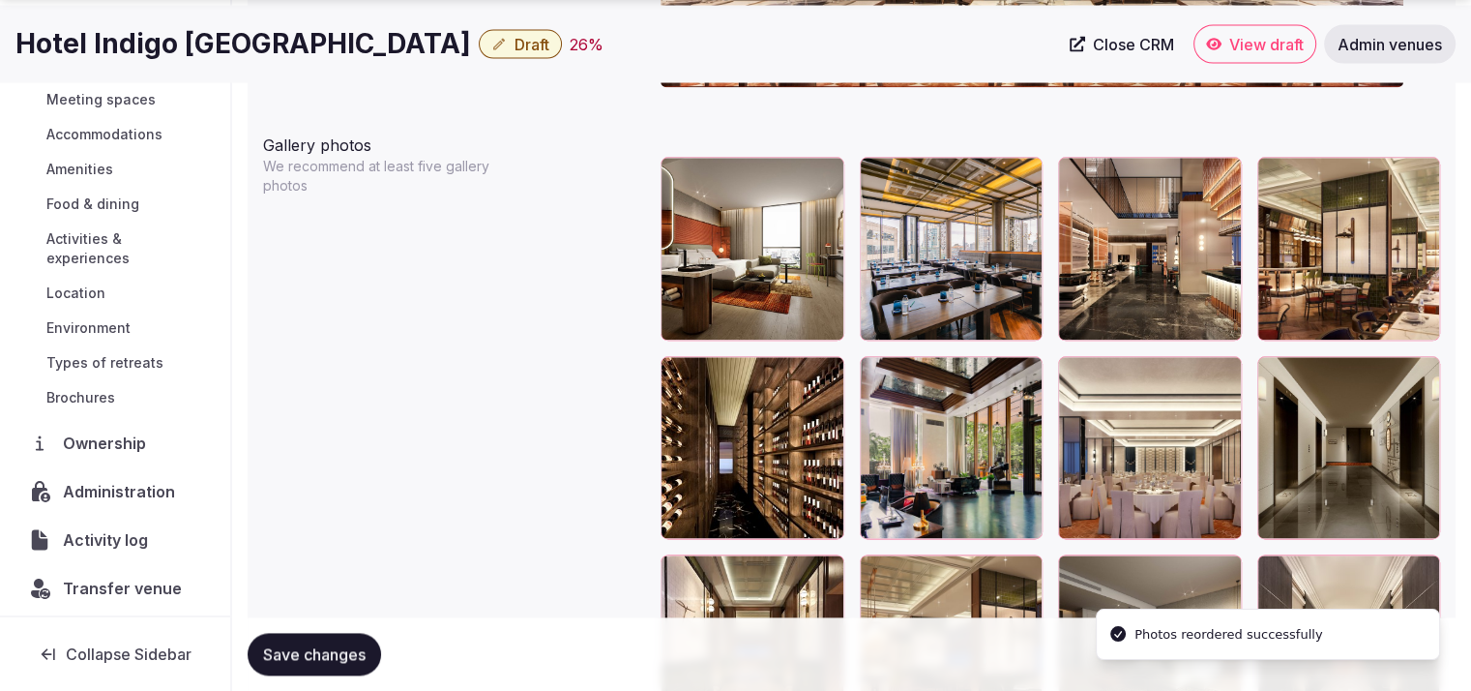
scroll to position [2348, 0]
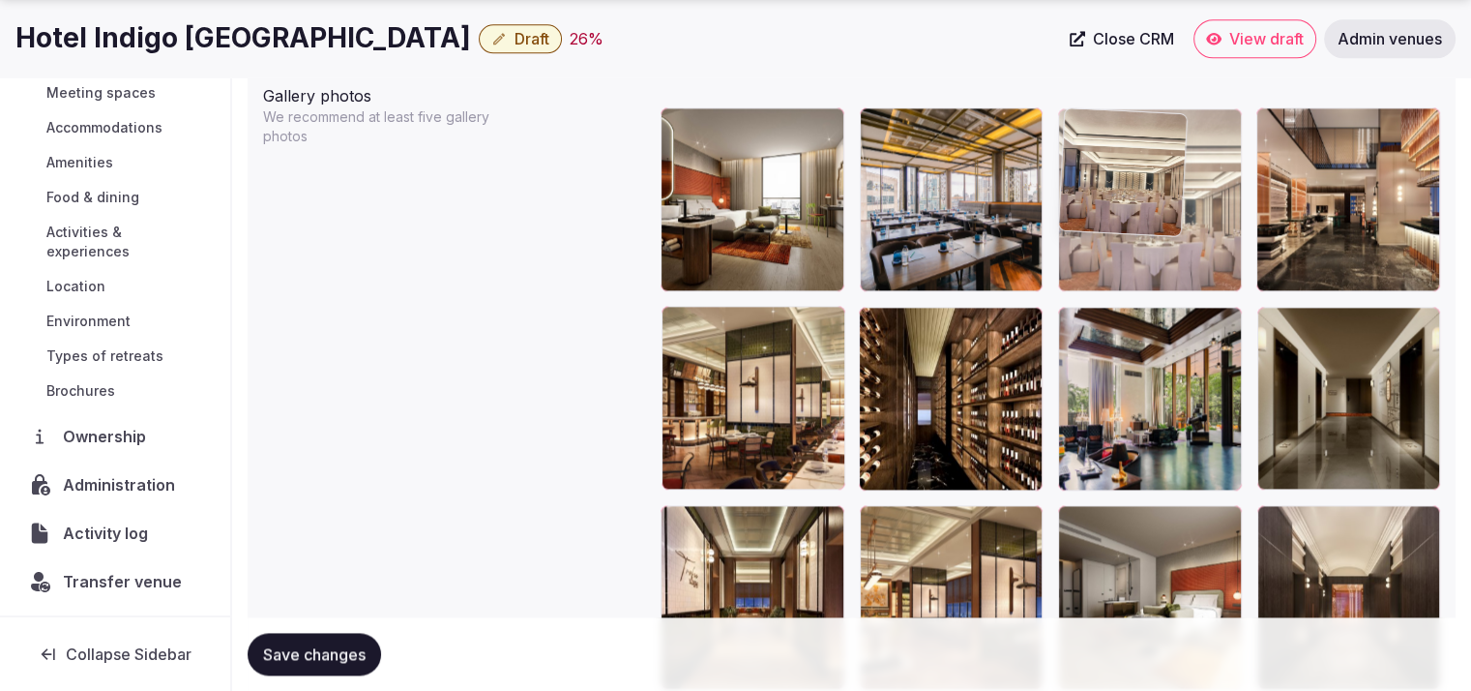
drag, startPoint x: 1137, startPoint y: 401, endPoint x: 1142, endPoint y: 265, distance: 136.5
click at [1142, 265] on body "**********" at bounding box center [735, 633] width 1471 height 5963
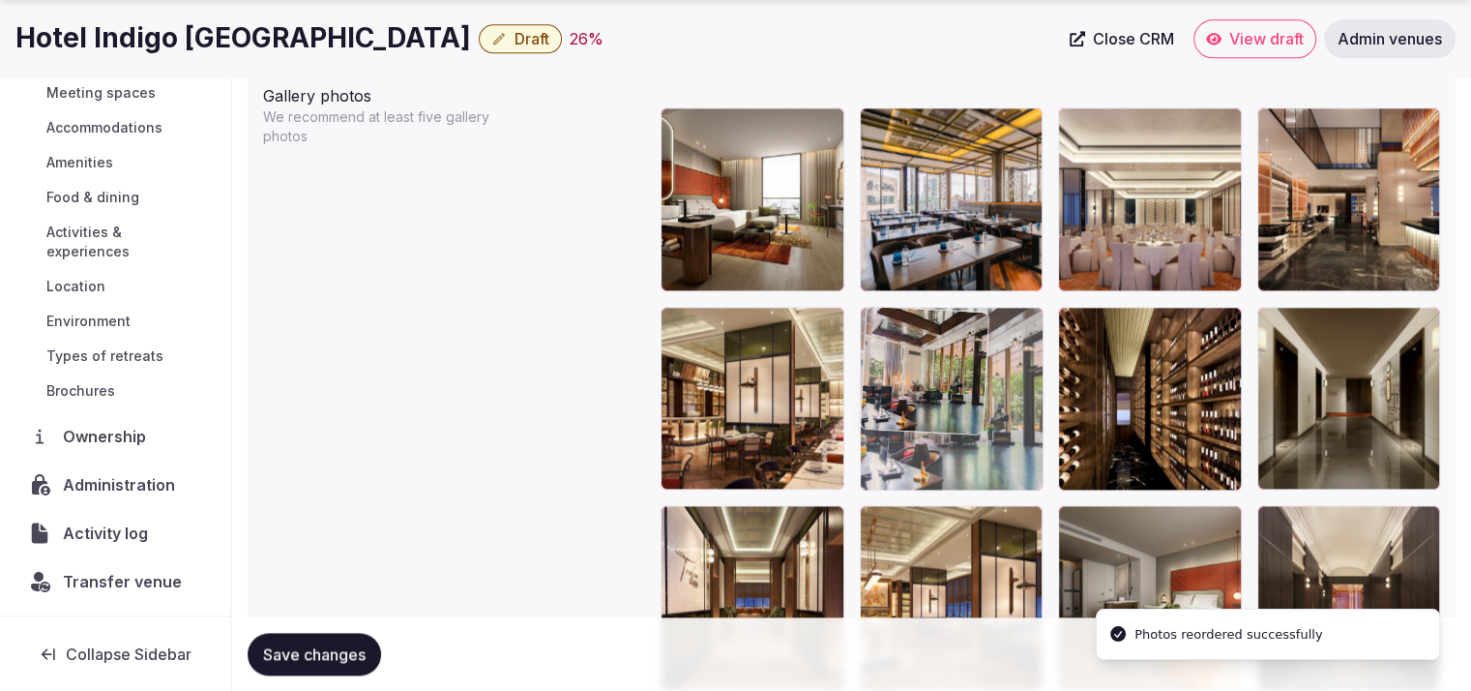
drag, startPoint x: 1173, startPoint y: 371, endPoint x: 1013, endPoint y: 412, distance: 165.7
click at [1013, 412] on body "**********" at bounding box center [735, 633] width 1471 height 5963
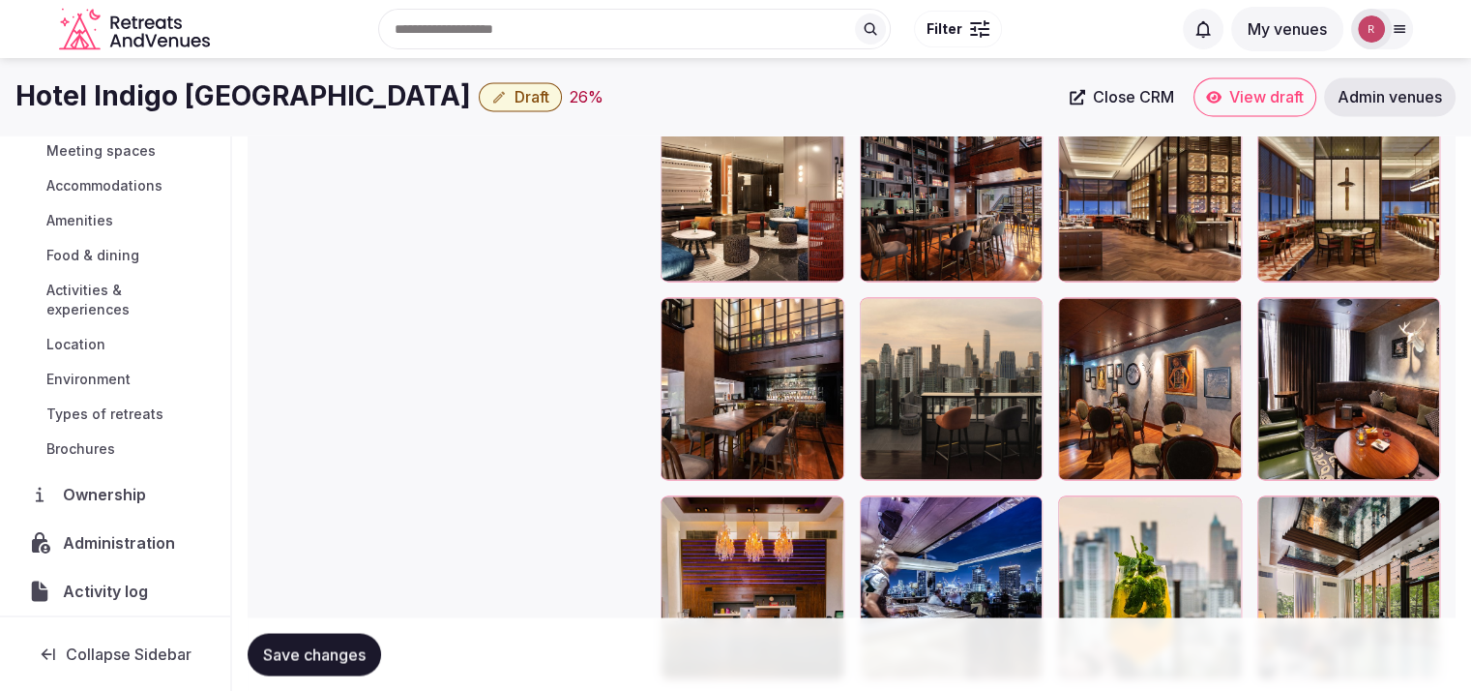
scroll to position [3132, 0]
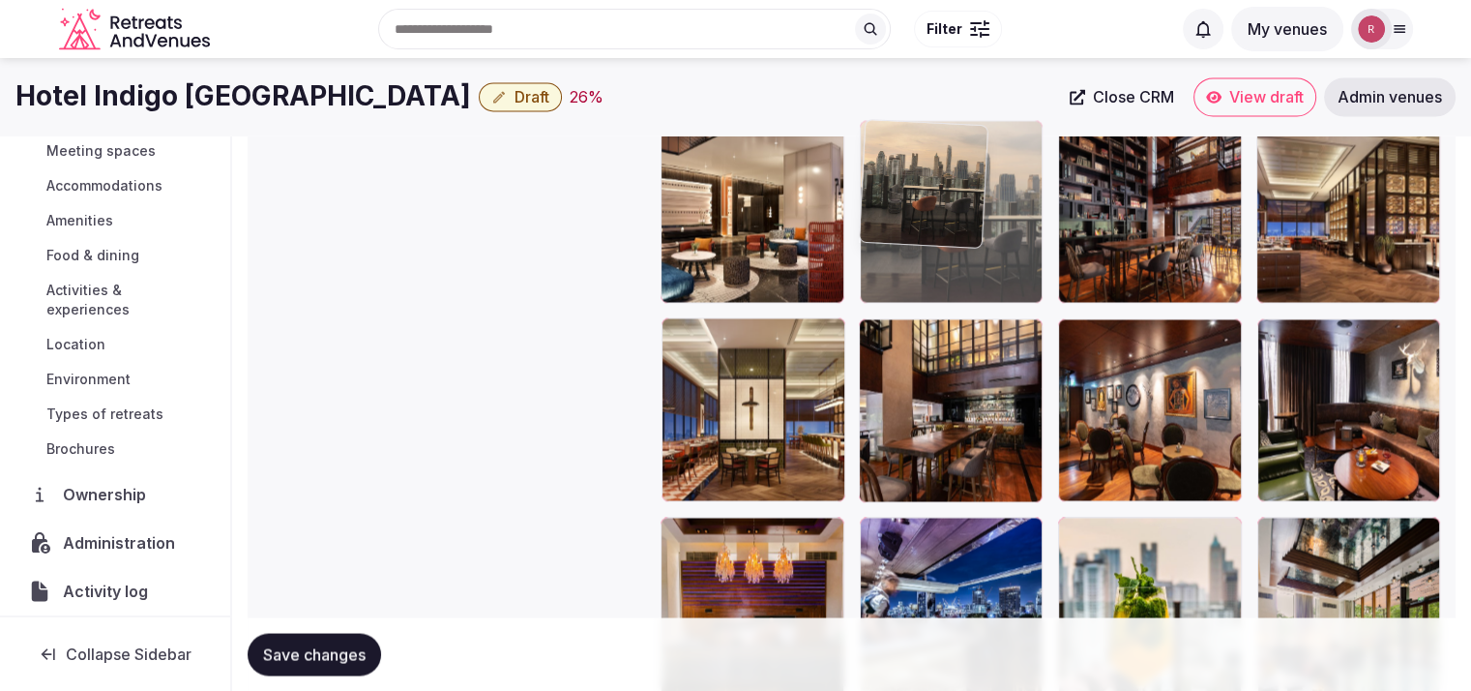
drag, startPoint x: 999, startPoint y: 429, endPoint x: 1020, endPoint y: 312, distance: 117.9
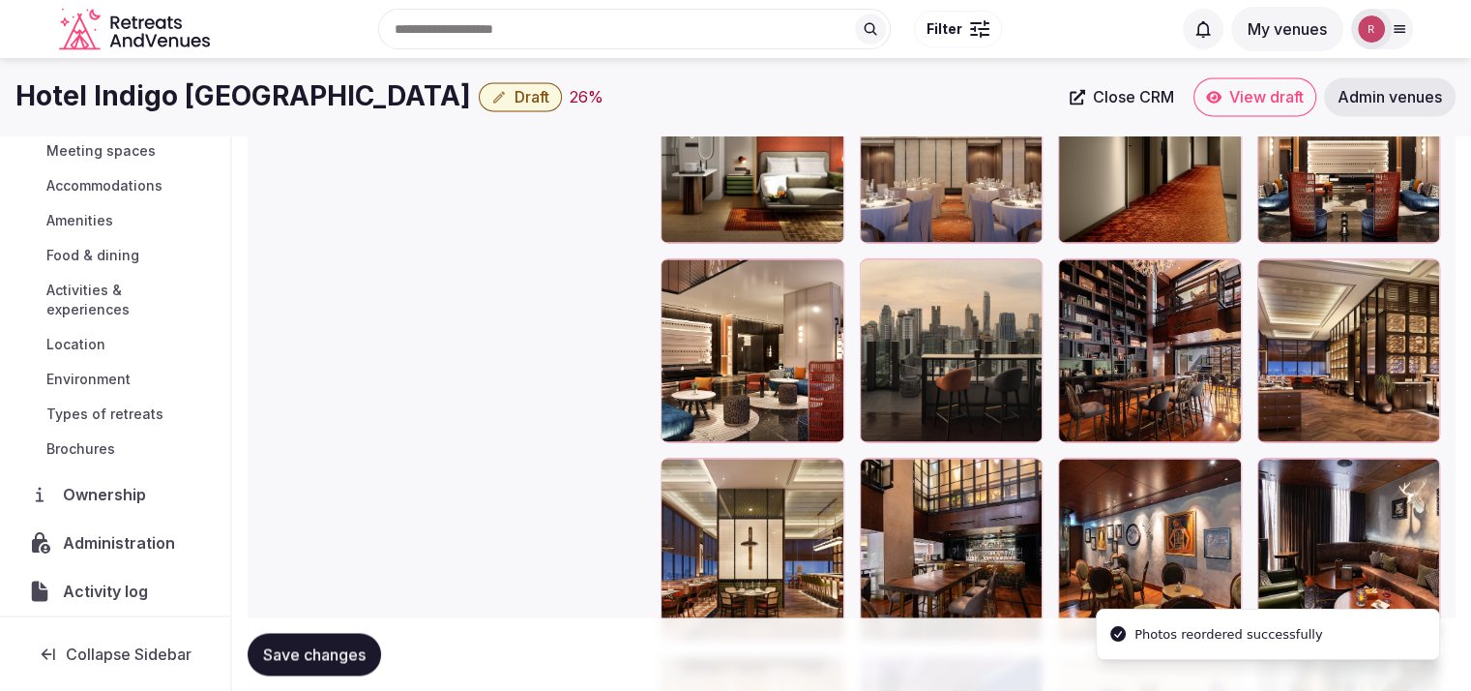
scroll to position [2837, 0]
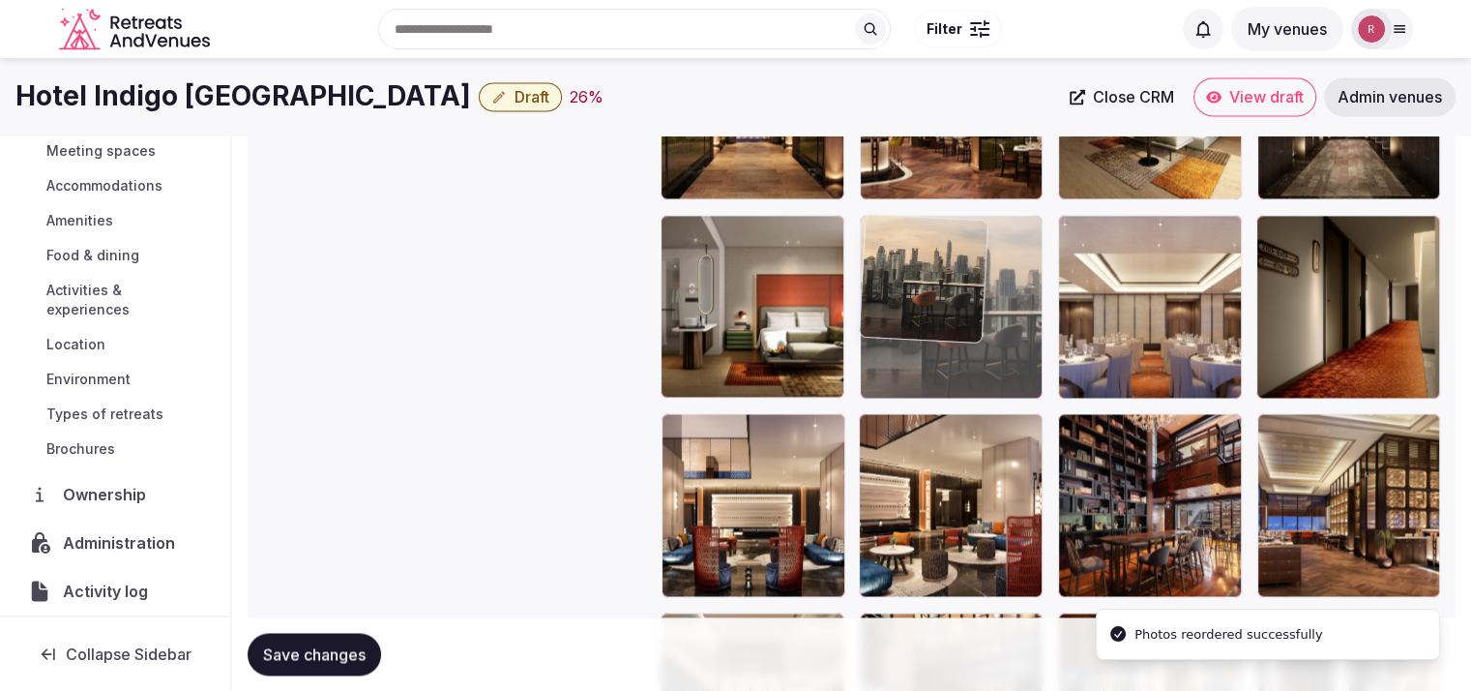
drag, startPoint x: 979, startPoint y: 501, endPoint x: 996, endPoint y: 380, distance: 122.2
click at [996, 380] on body "**********" at bounding box center [735, 144] width 1471 height 5963
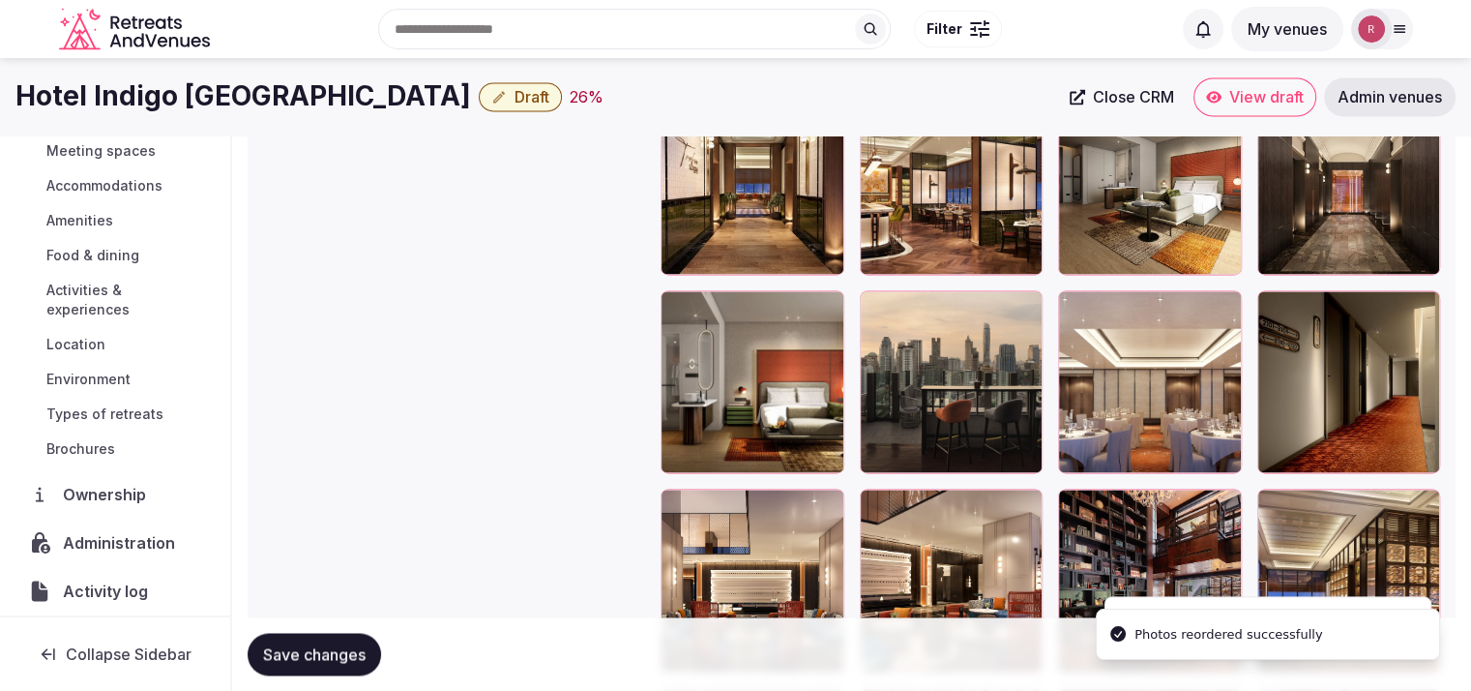
scroll to position [2698, 0]
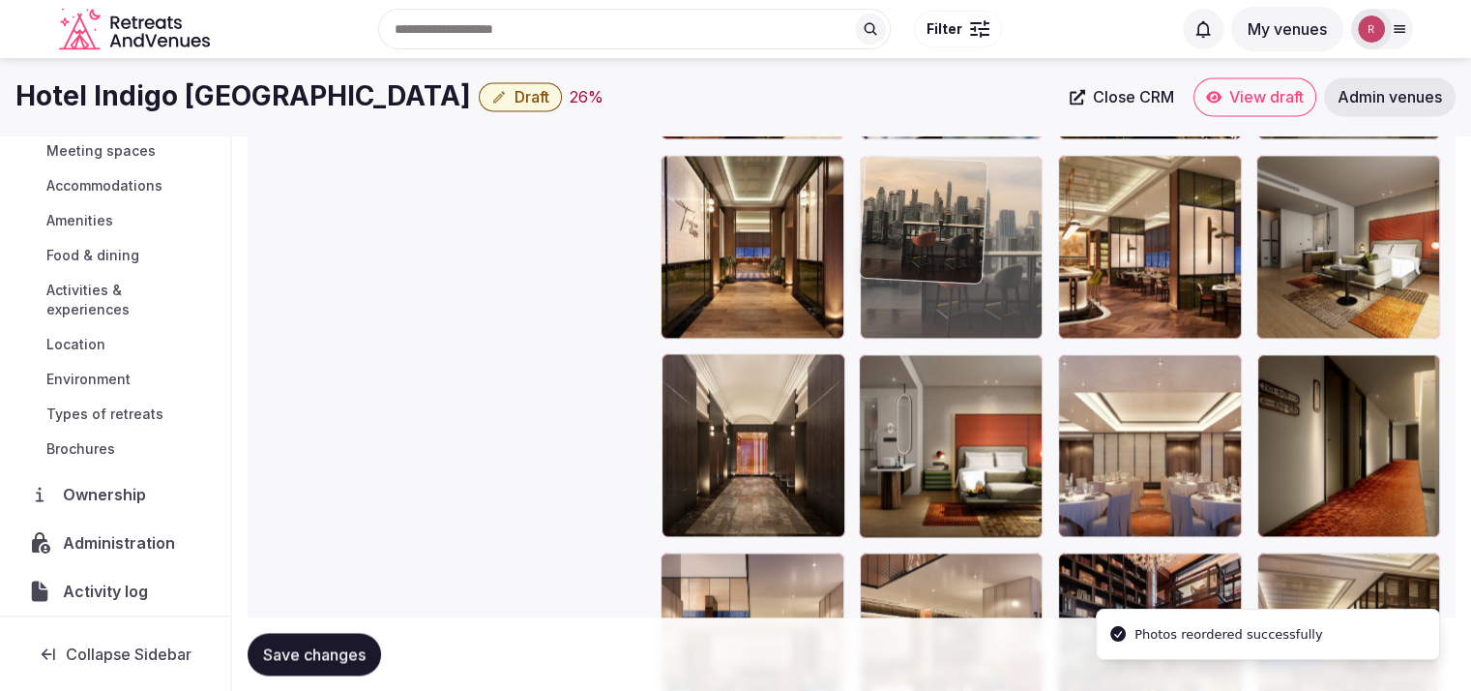
drag, startPoint x: 1003, startPoint y: 479, endPoint x: 1014, endPoint y: 332, distance: 147.4
click at [1014, 332] on body "**********" at bounding box center [735, 283] width 1471 height 5963
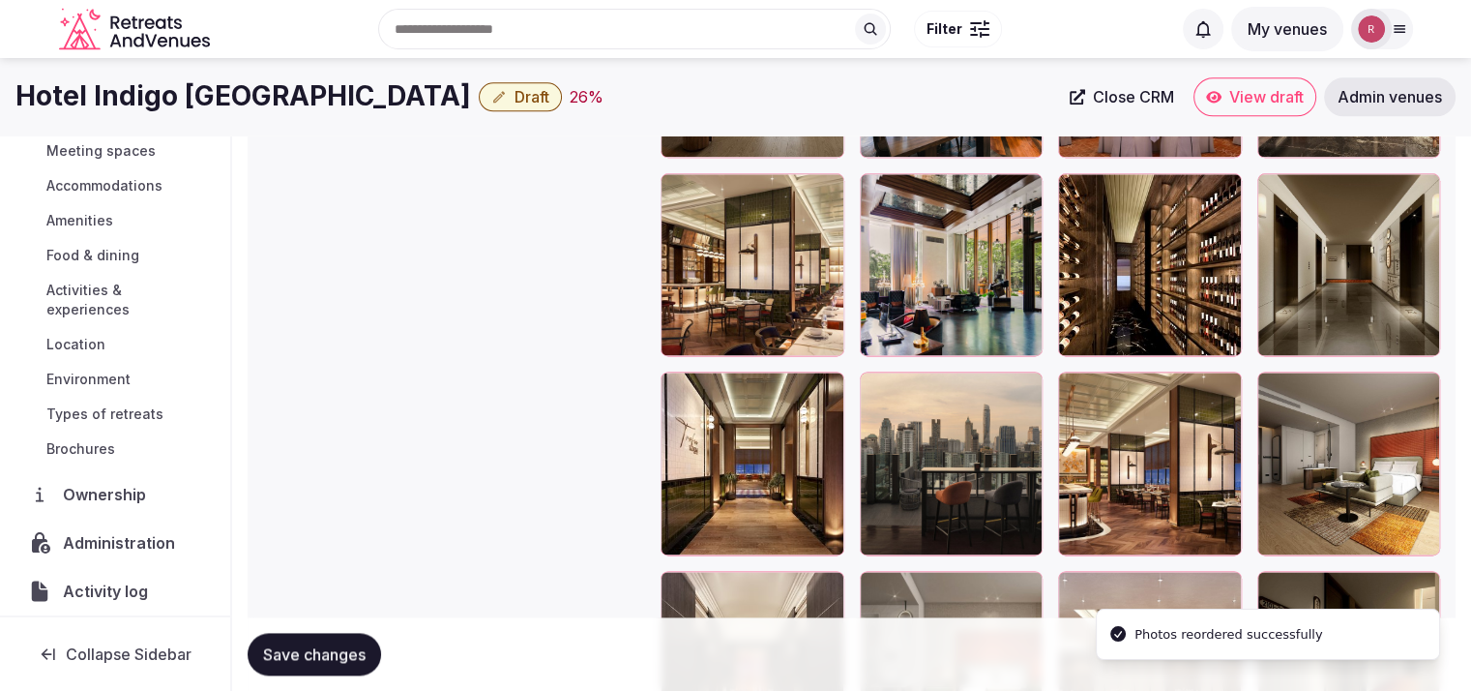
scroll to position [2425, 0]
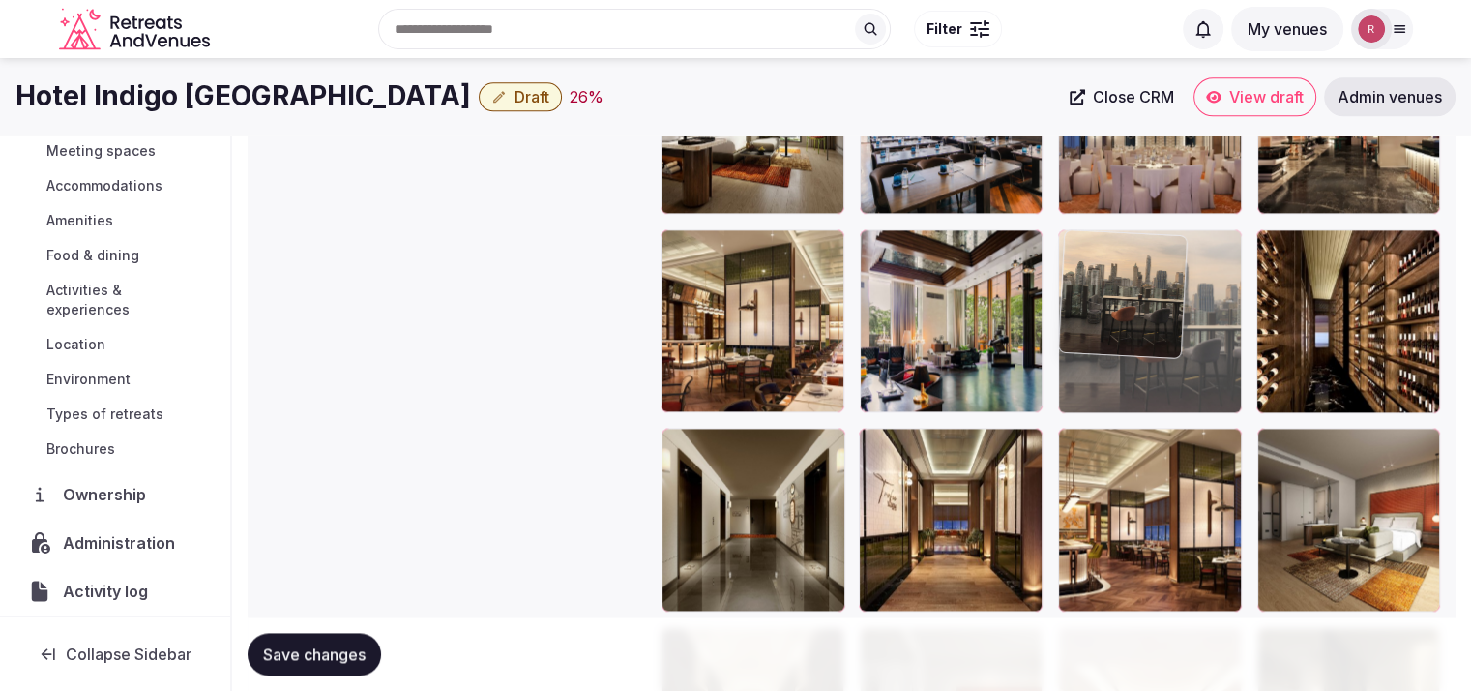
drag, startPoint x: 975, startPoint y: 596, endPoint x: 1181, endPoint y: 429, distance: 265.5
click at [1181, 429] on body "**********" at bounding box center [735, 556] width 1471 height 5963
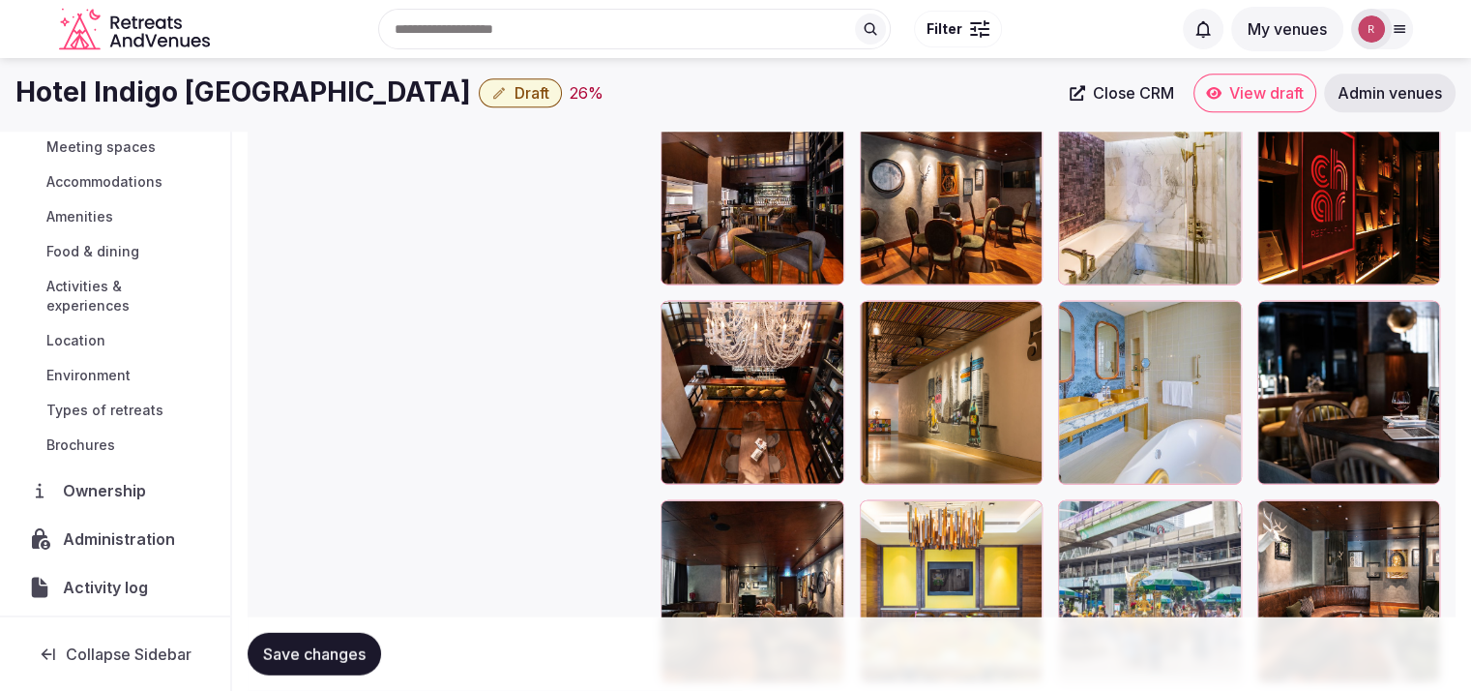
scroll to position [4818, 0]
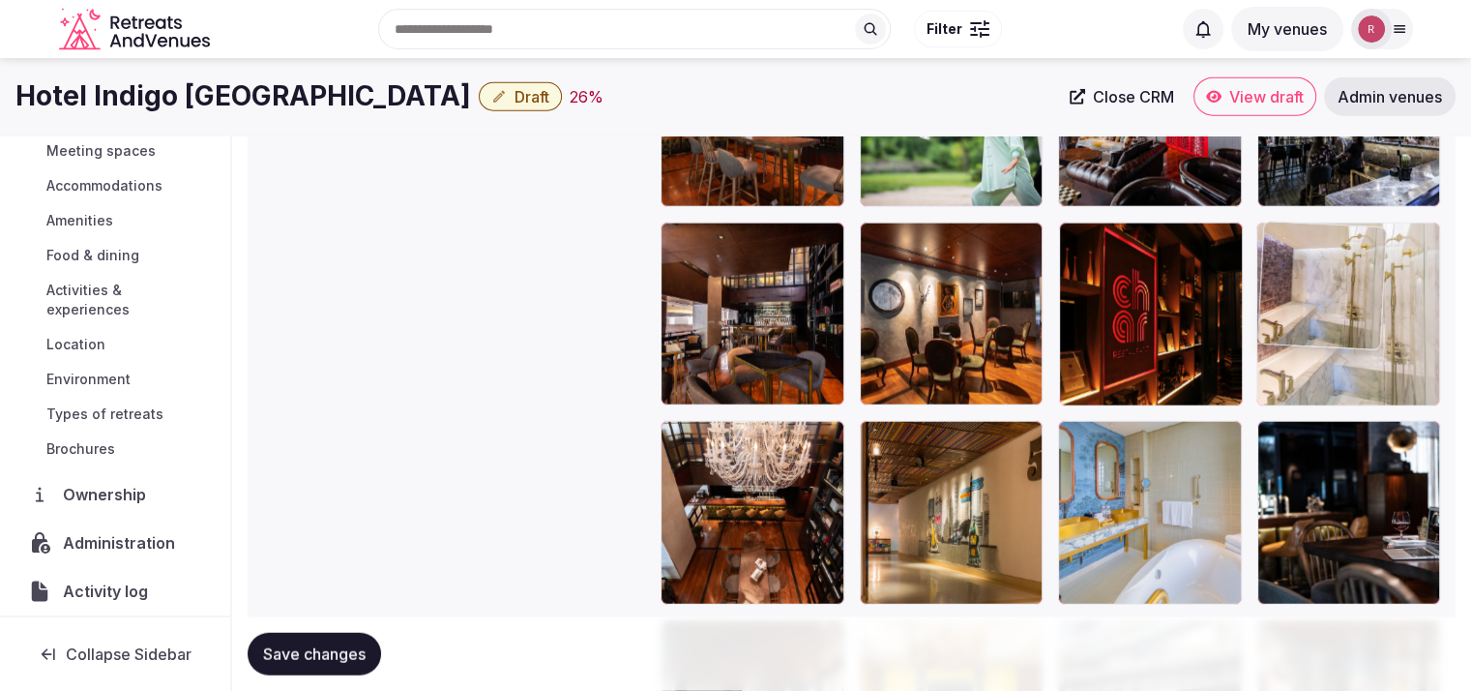
drag, startPoint x: 1147, startPoint y: 340, endPoint x: 1322, endPoint y: 335, distance: 175.2
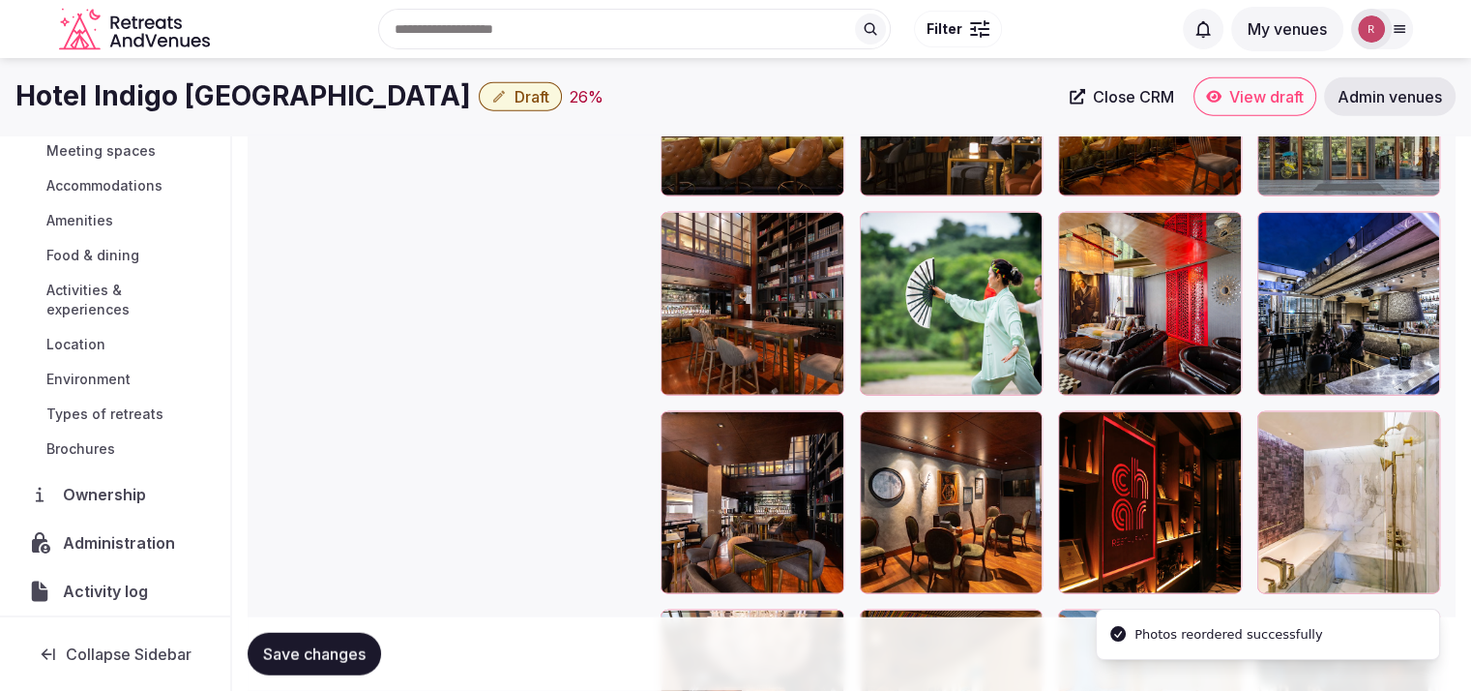
scroll to position [4594, 0]
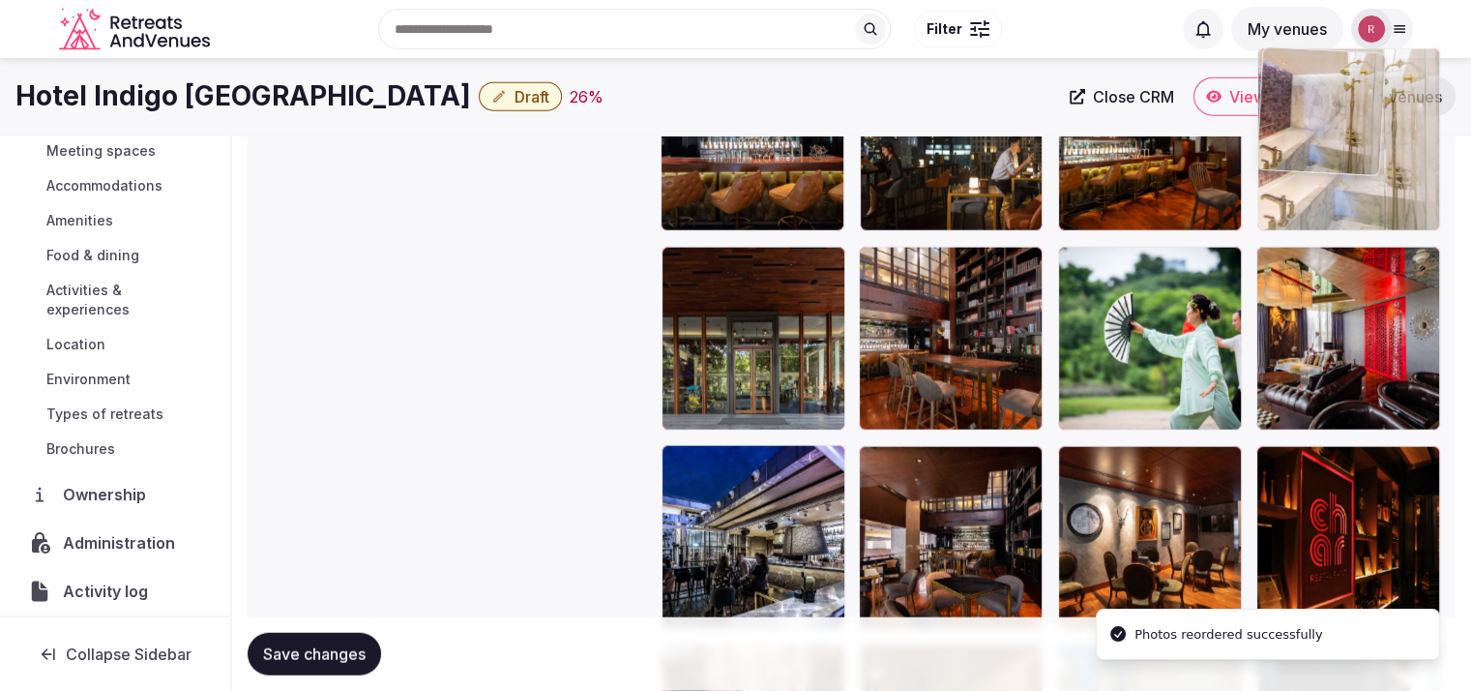
drag, startPoint x: 1351, startPoint y: 555, endPoint x: 1349, endPoint y: 230, distance: 325.1
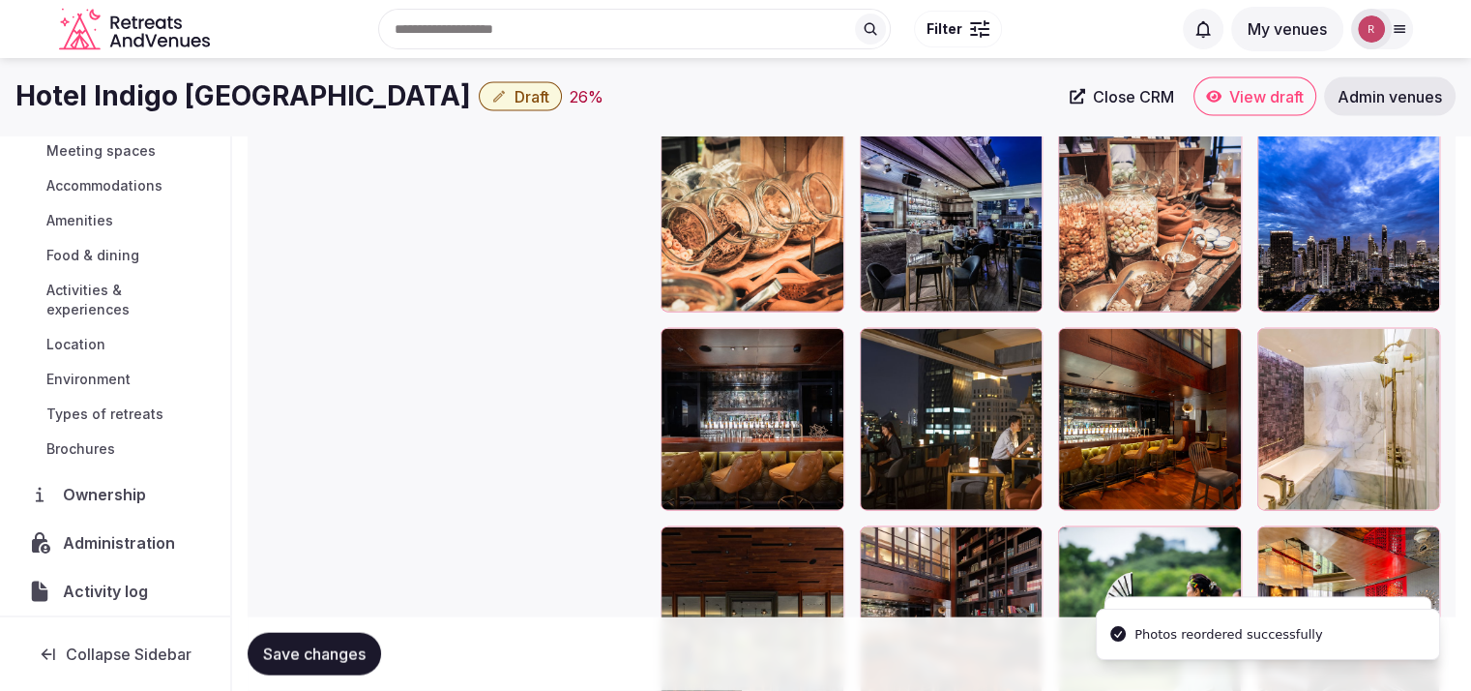
scroll to position [4264, 0]
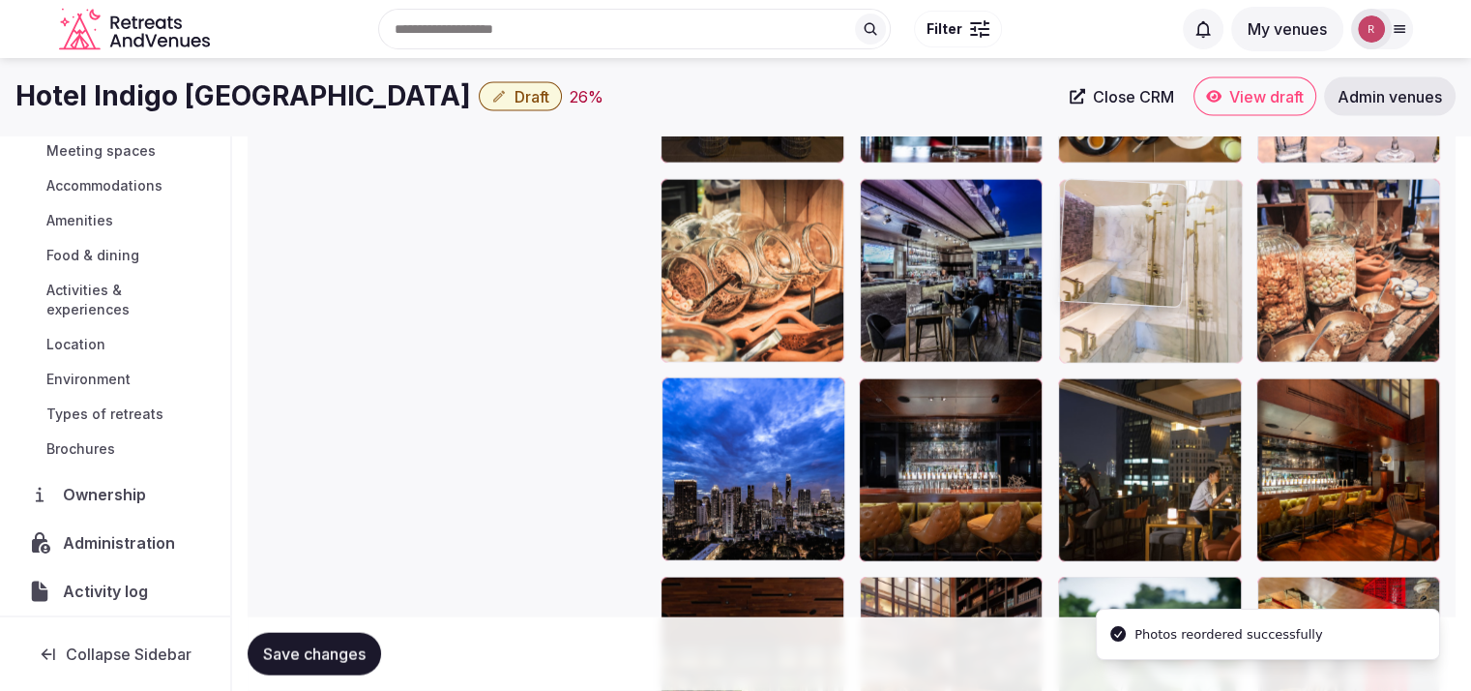
drag, startPoint x: 1355, startPoint y: 483, endPoint x: 1171, endPoint y: 346, distance: 229.7
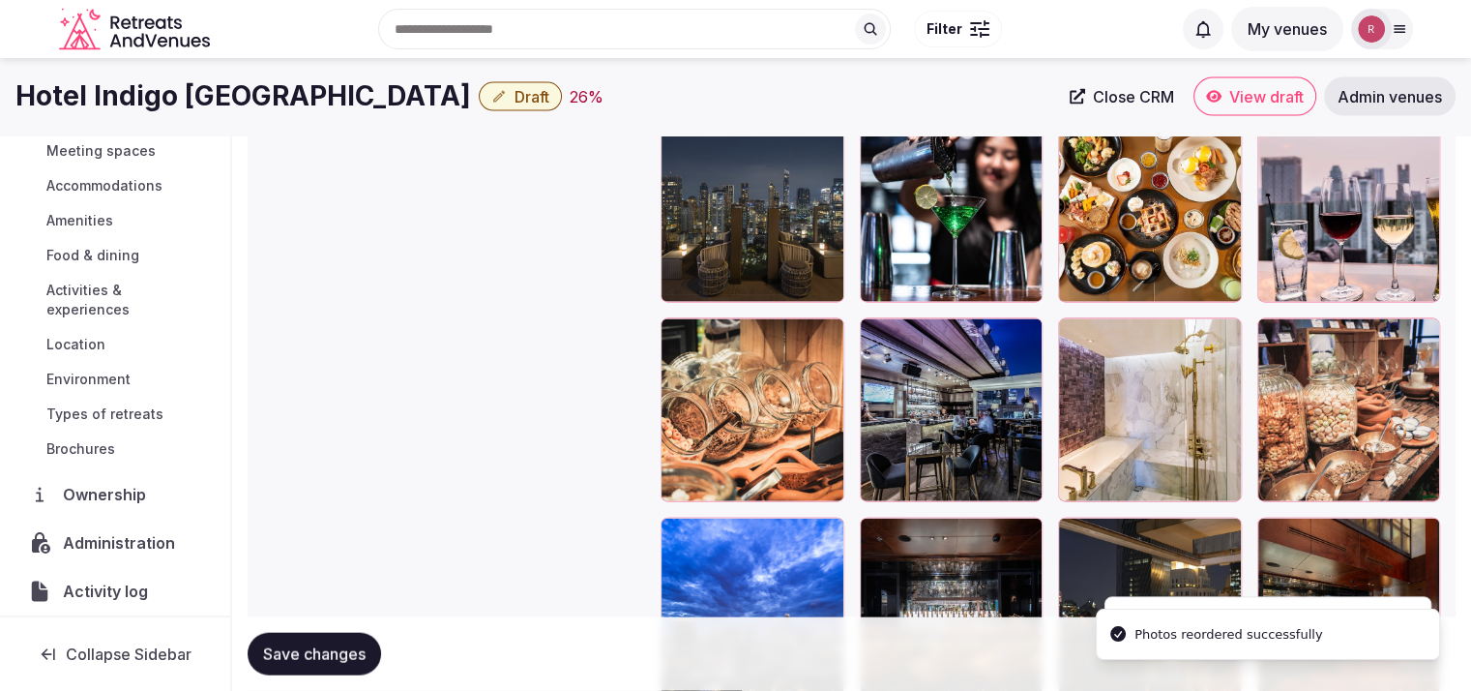
scroll to position [4041, 0]
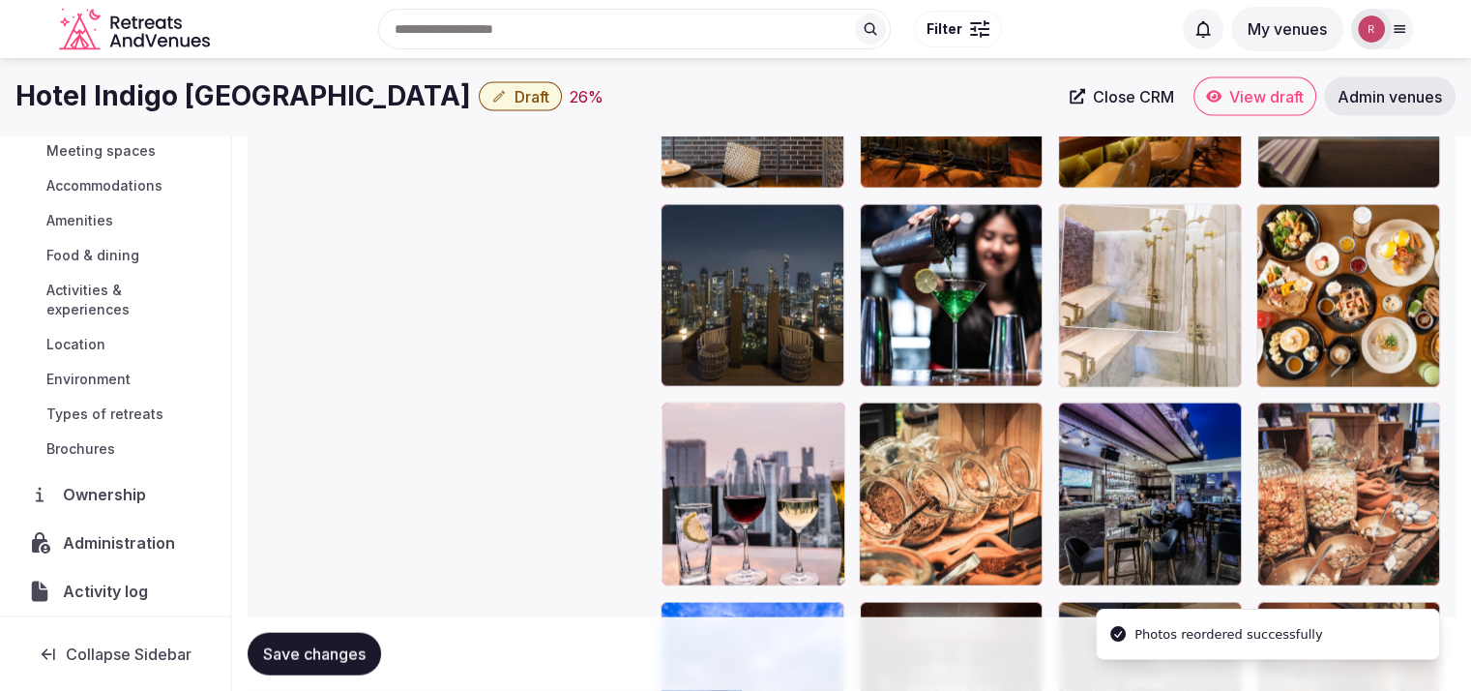
drag, startPoint x: 1208, startPoint y: 529, endPoint x: 1202, endPoint y: 374, distance: 154.9
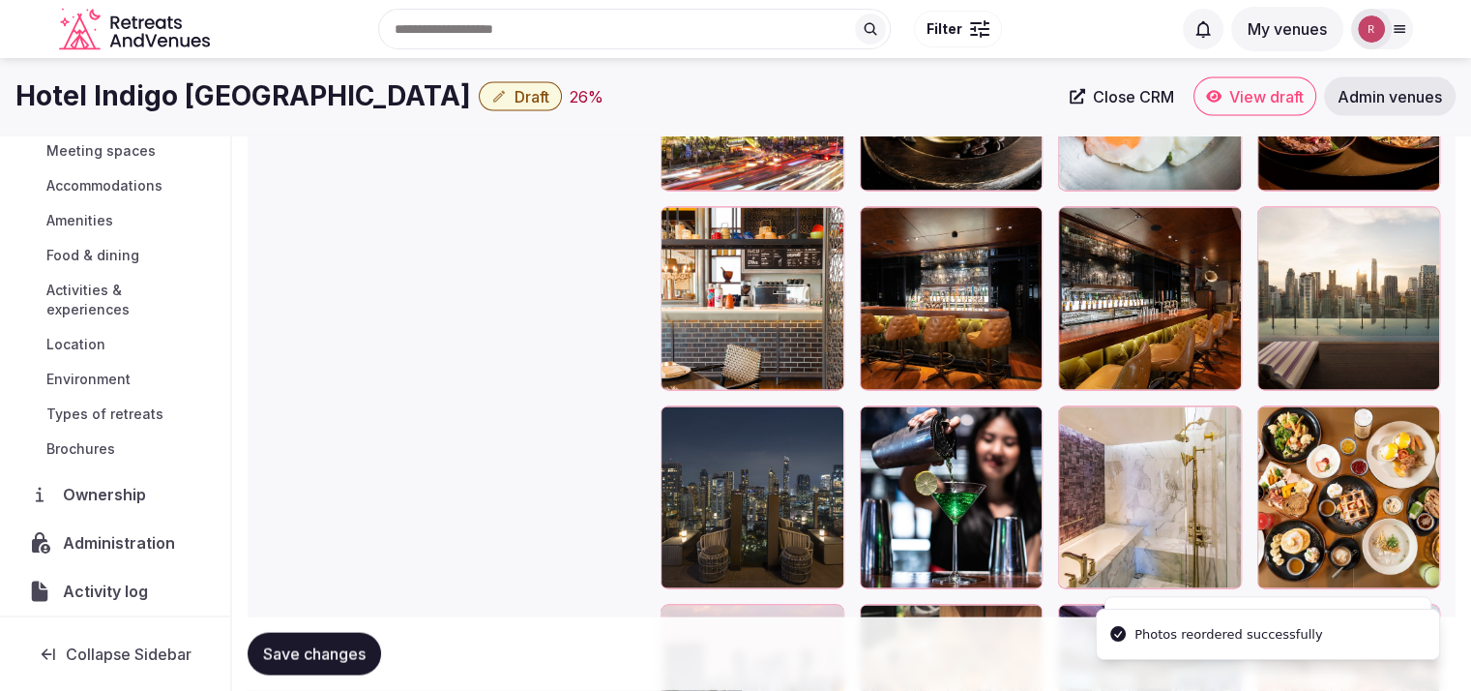
scroll to position [3761, 0]
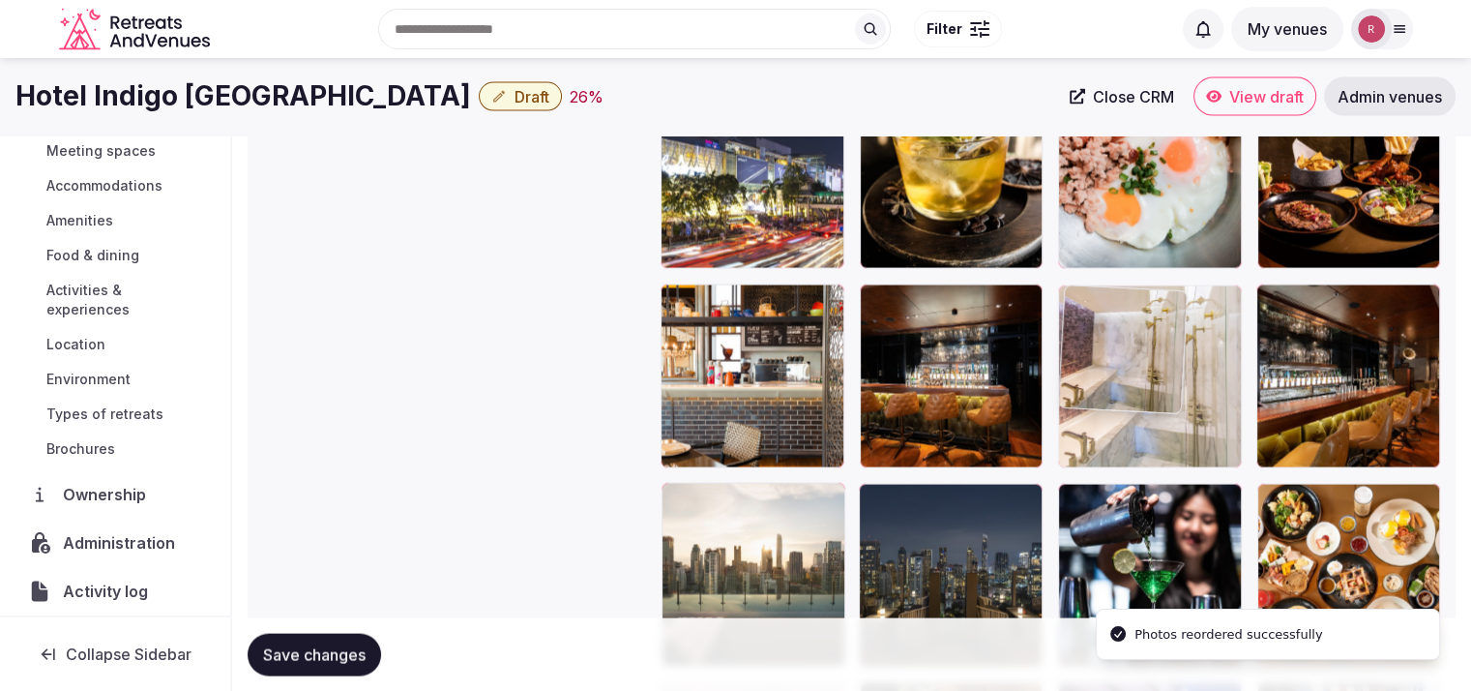
drag, startPoint x: 1186, startPoint y: 564, endPoint x: 1200, endPoint y: 427, distance: 138.0
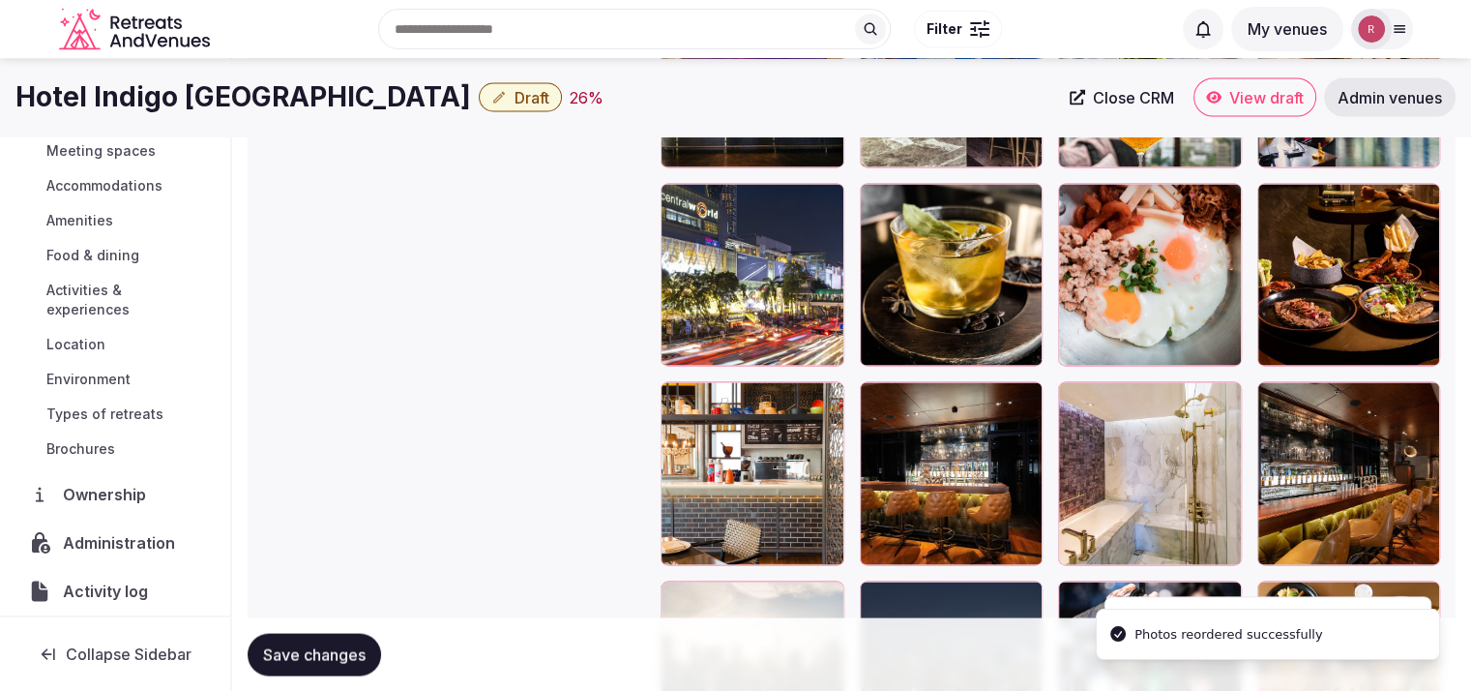
scroll to position [3642, 0]
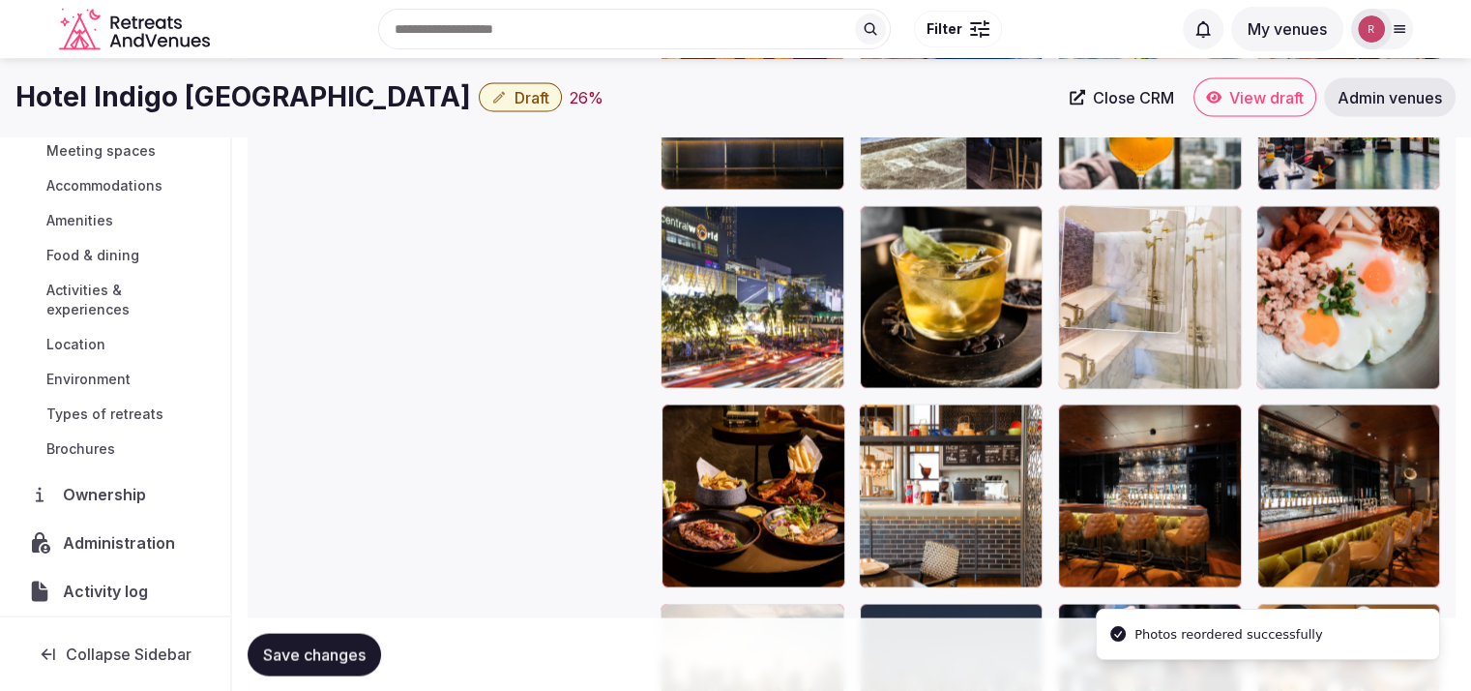
drag, startPoint x: 1200, startPoint y: 512, endPoint x: 1187, endPoint y: 351, distance: 161.1
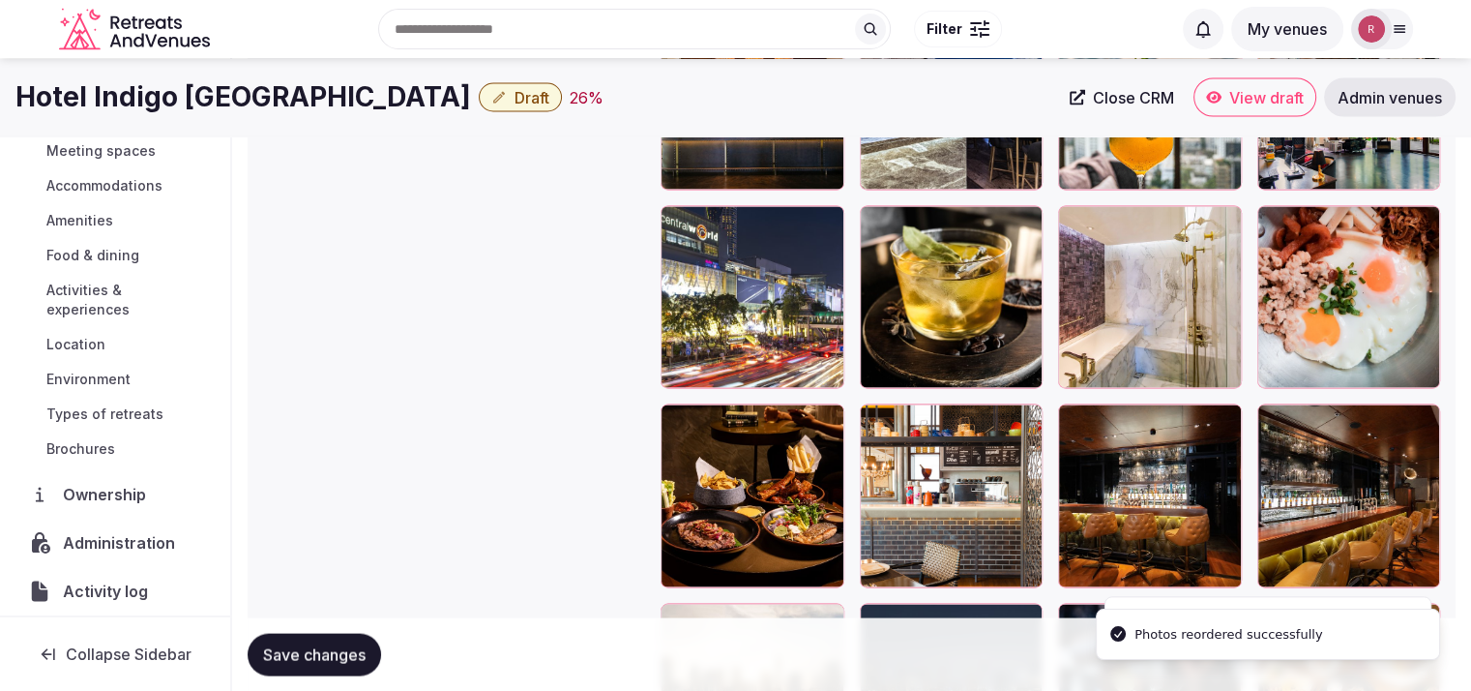
scroll to position [3455, 0]
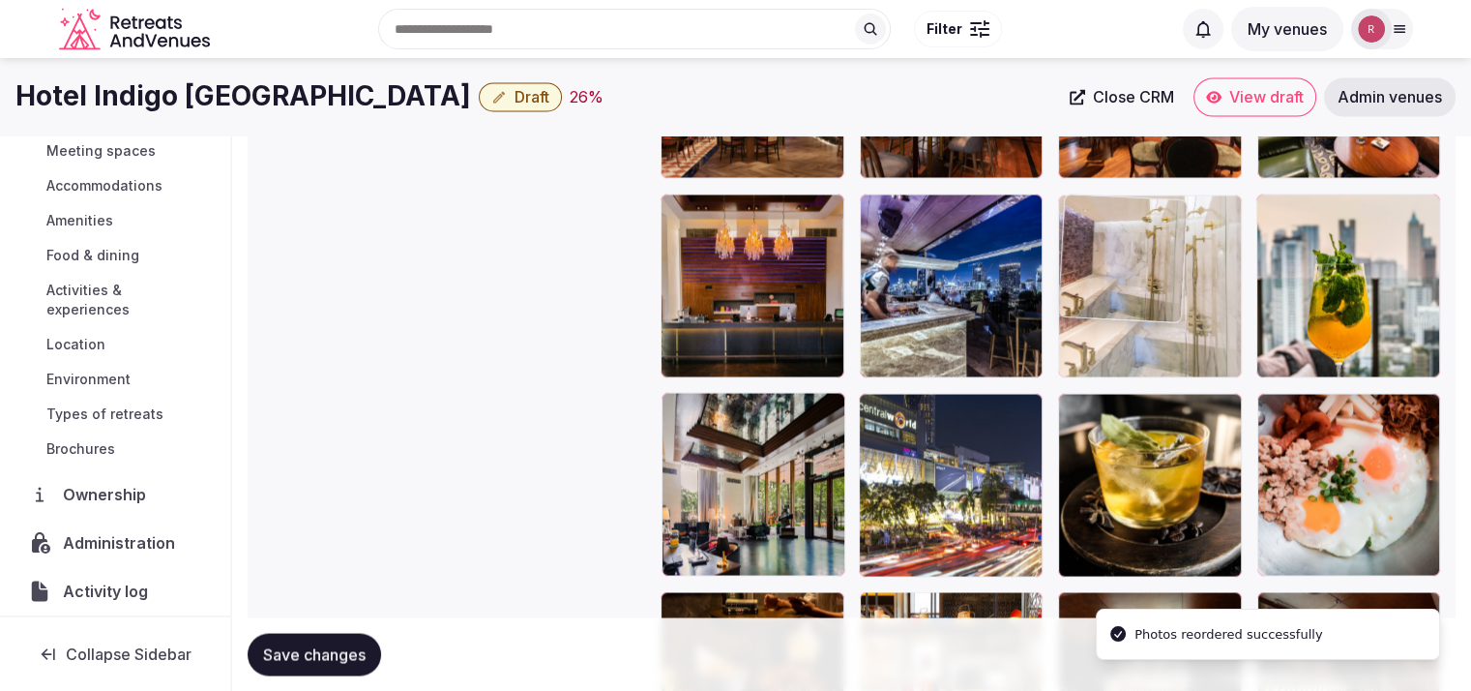
drag, startPoint x: 1181, startPoint y: 490, endPoint x: 1195, endPoint y: 342, distance: 149.6
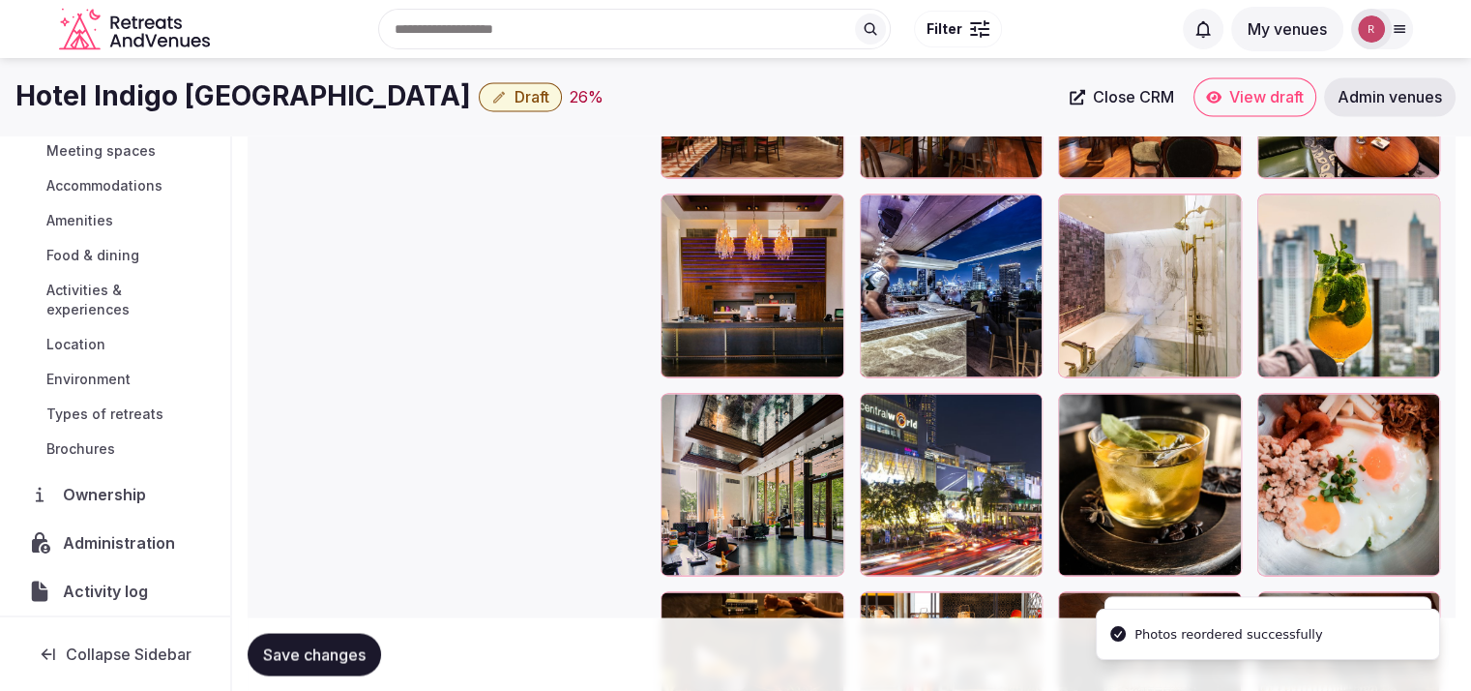
scroll to position [3329, 0]
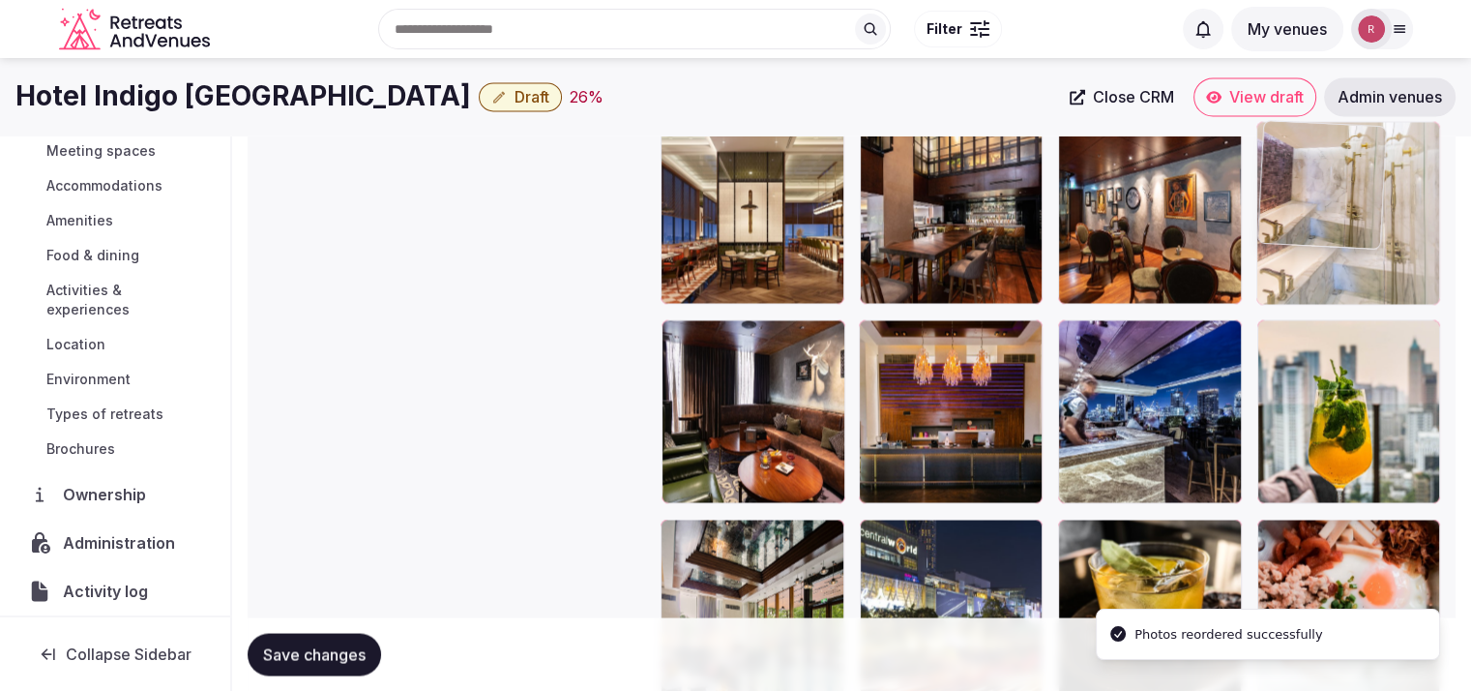
drag, startPoint x: 1171, startPoint y: 429, endPoint x: 1310, endPoint y: 296, distance: 192.3
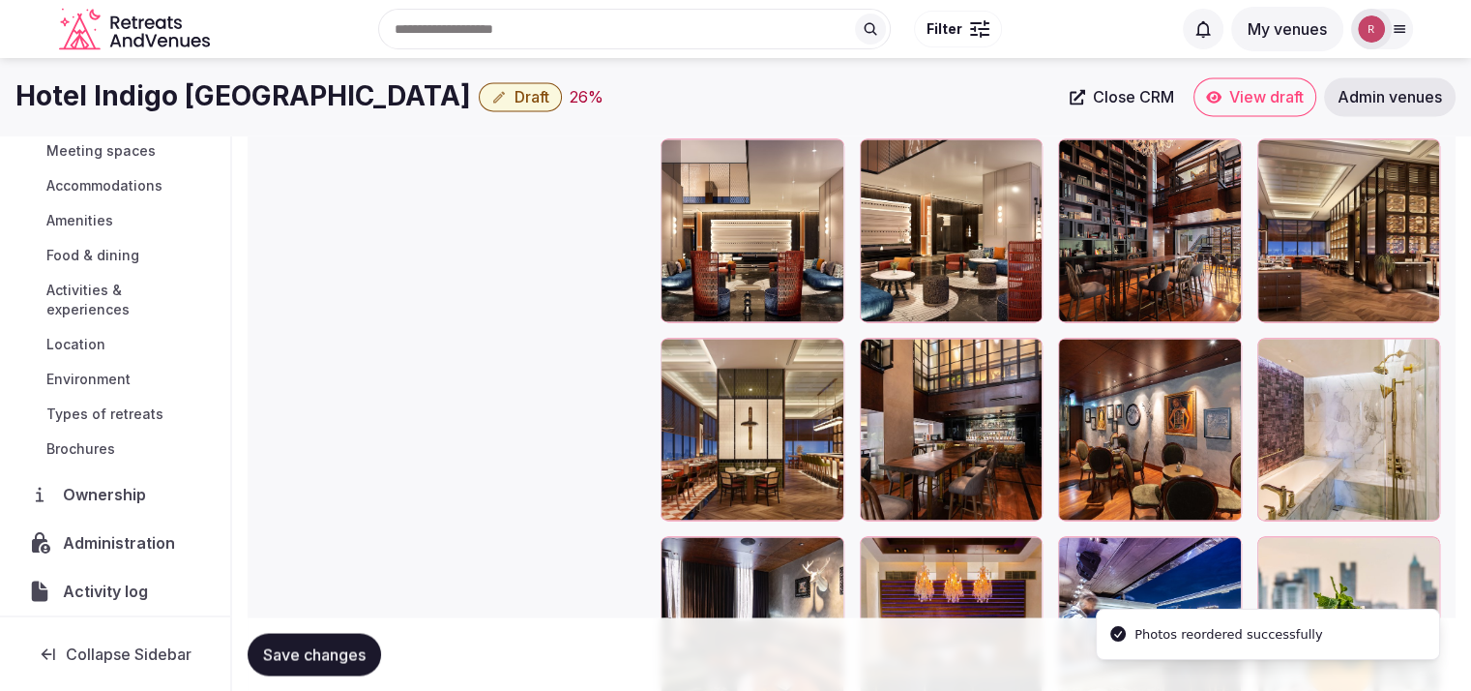
scroll to position [2979, 0]
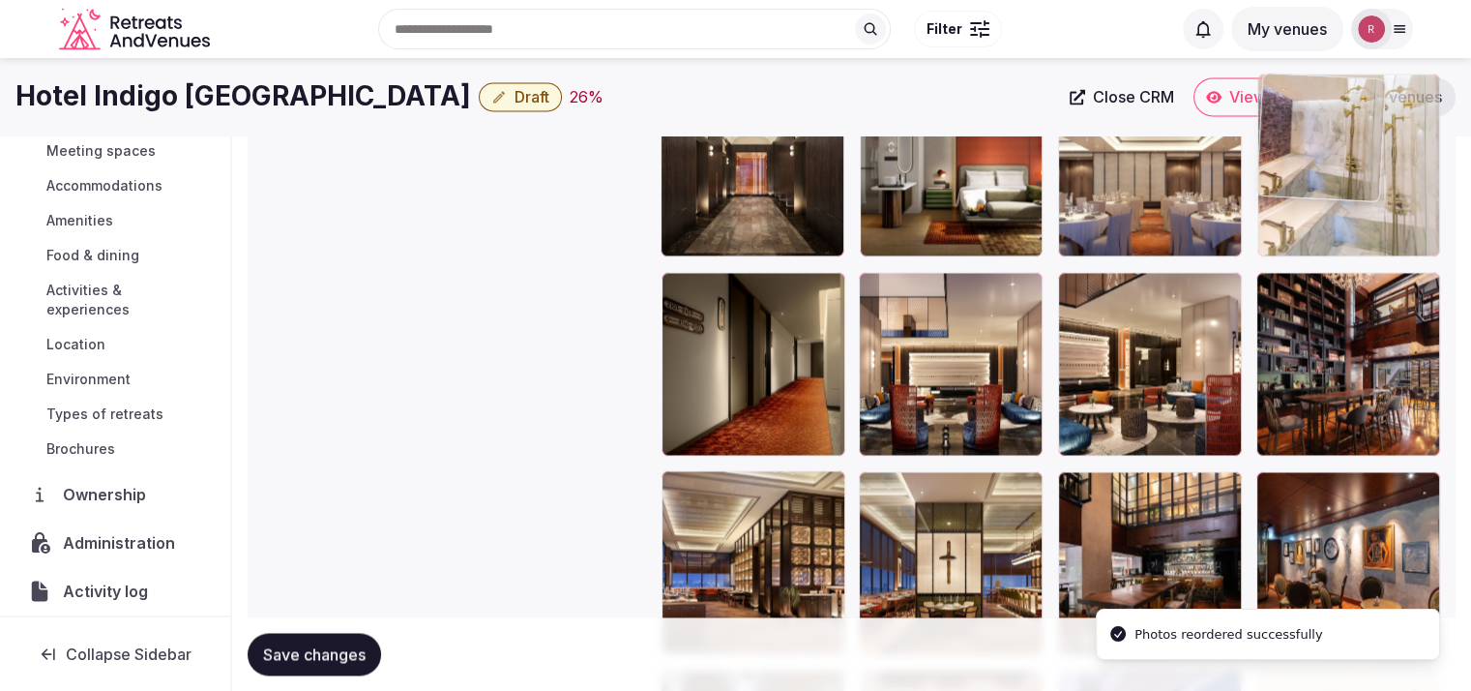
drag, startPoint x: 1347, startPoint y: 535, endPoint x: 1384, endPoint y: 237, distance: 300.3
click at [1384, 237] on body "**********" at bounding box center [735, 2] width 1471 height 5963
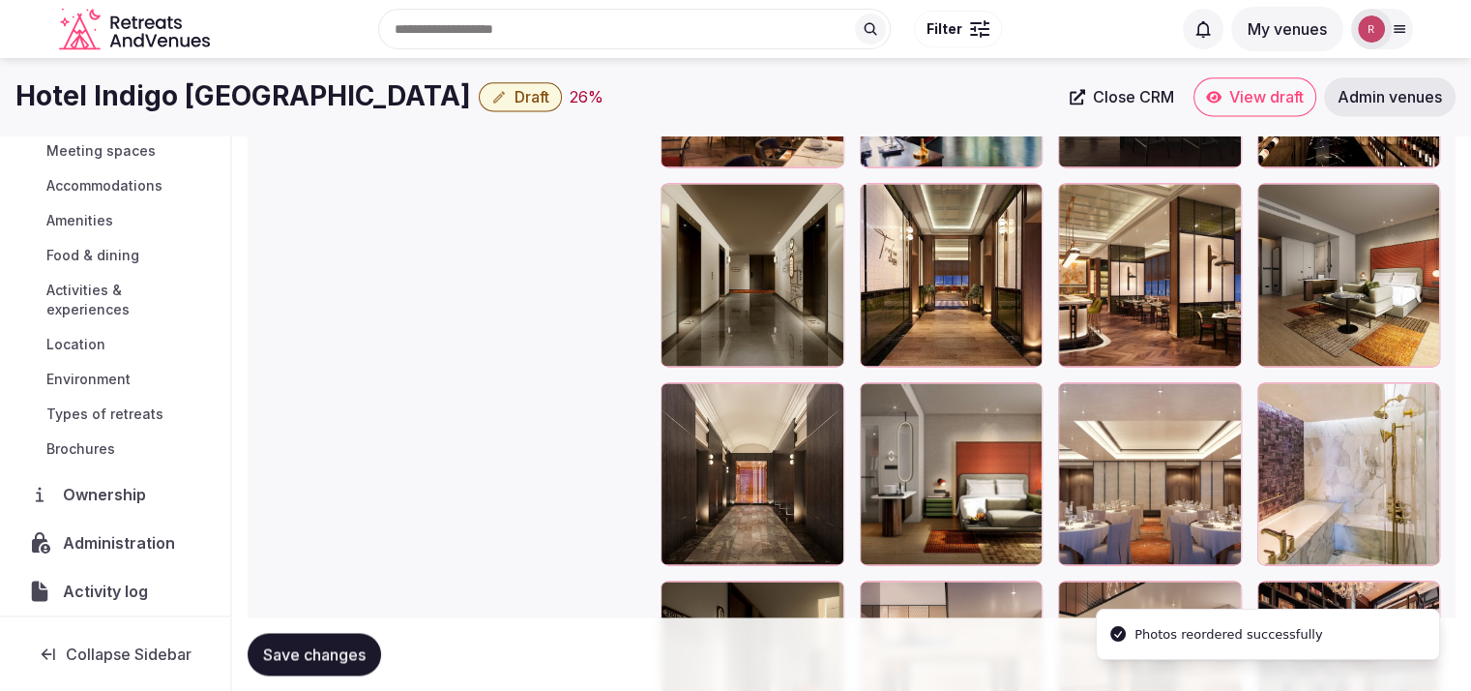
scroll to position [2662, 0]
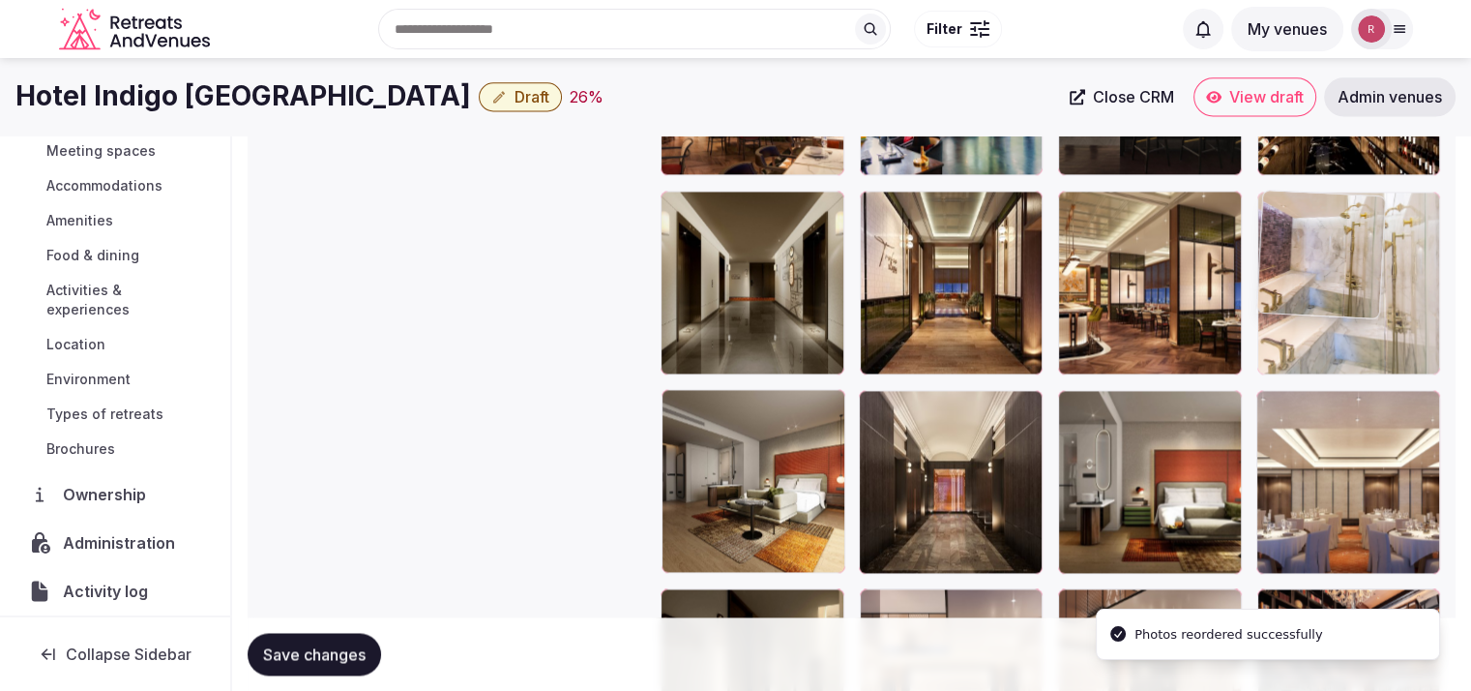
drag, startPoint x: 1385, startPoint y: 488, endPoint x: 1416, endPoint y: 359, distance: 132.3
click at [1421, 339] on body "**********" at bounding box center [735, 319] width 1471 height 5963
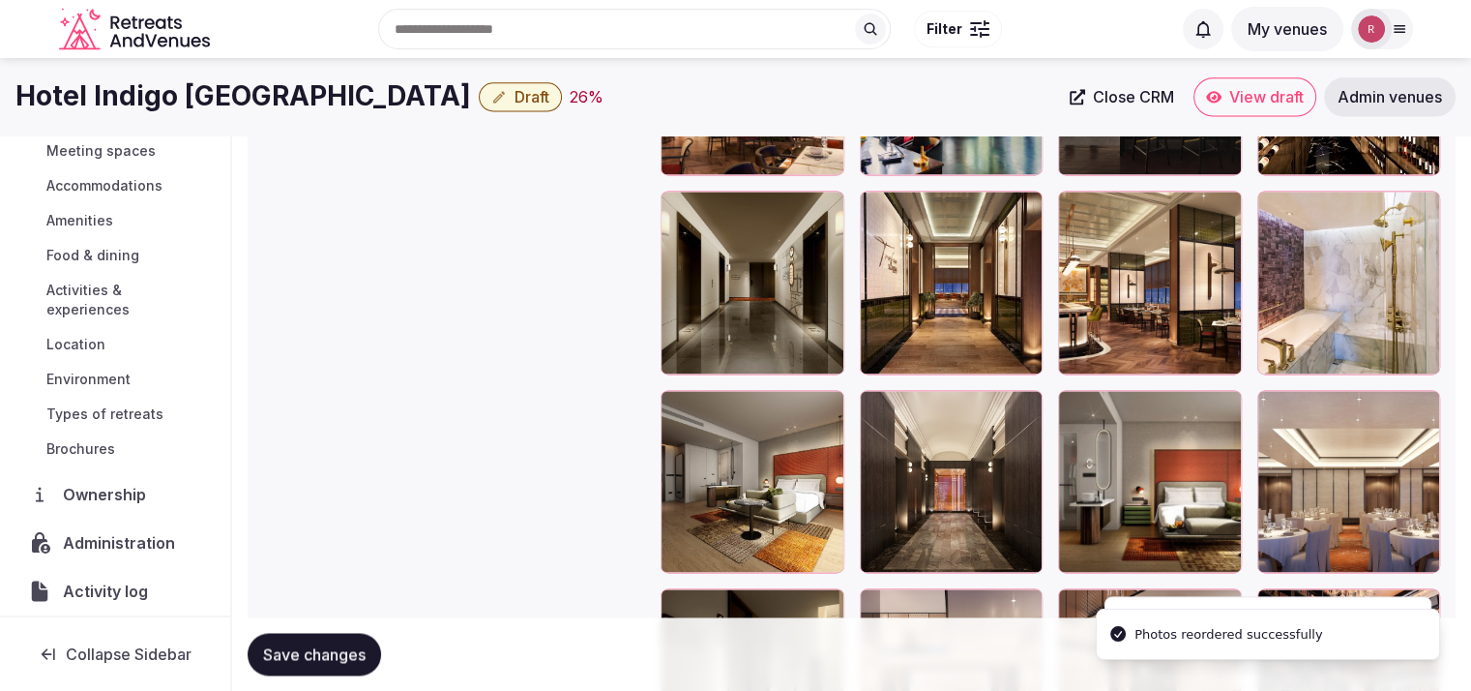
scroll to position [2475, 0]
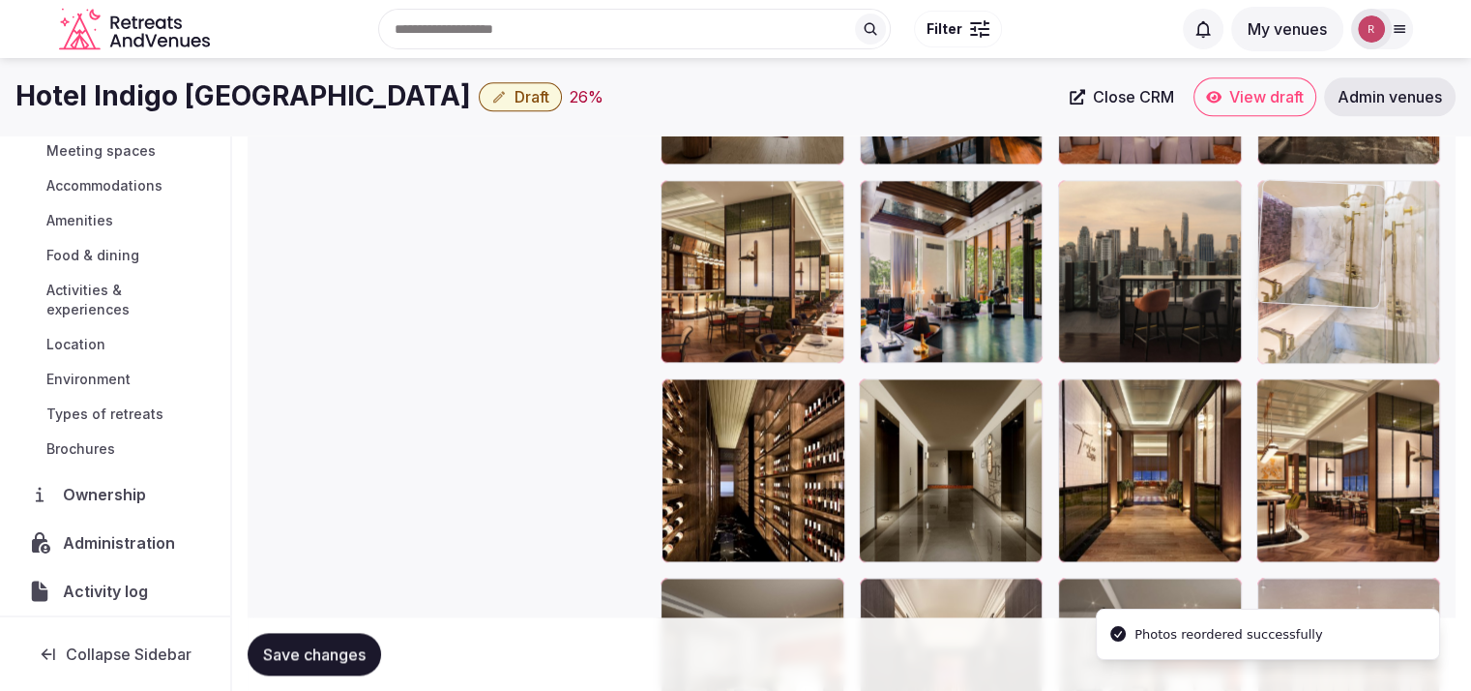
drag, startPoint x: 1381, startPoint y: 454, endPoint x: 1409, endPoint y: 326, distance: 130.7
click at [1409, 326] on body "**********" at bounding box center [735, 506] width 1471 height 5963
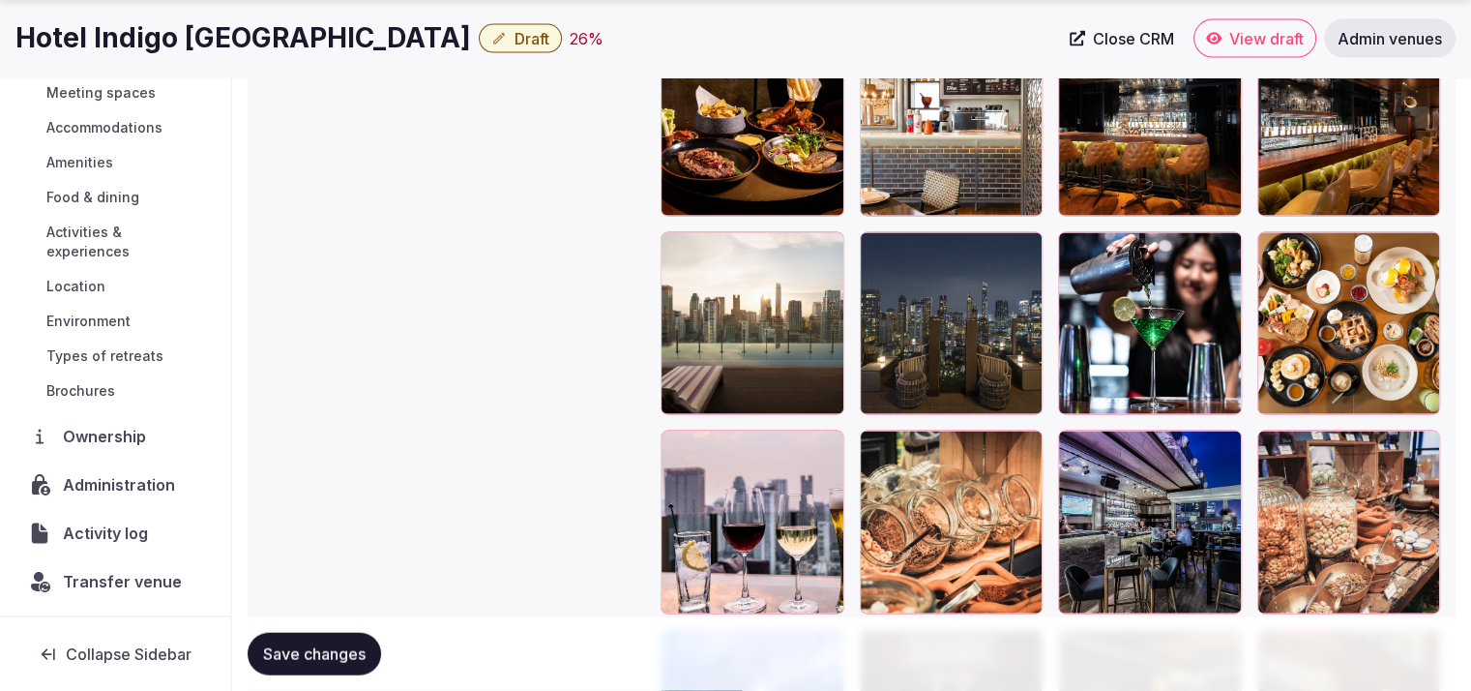
scroll to position [4048, 0]
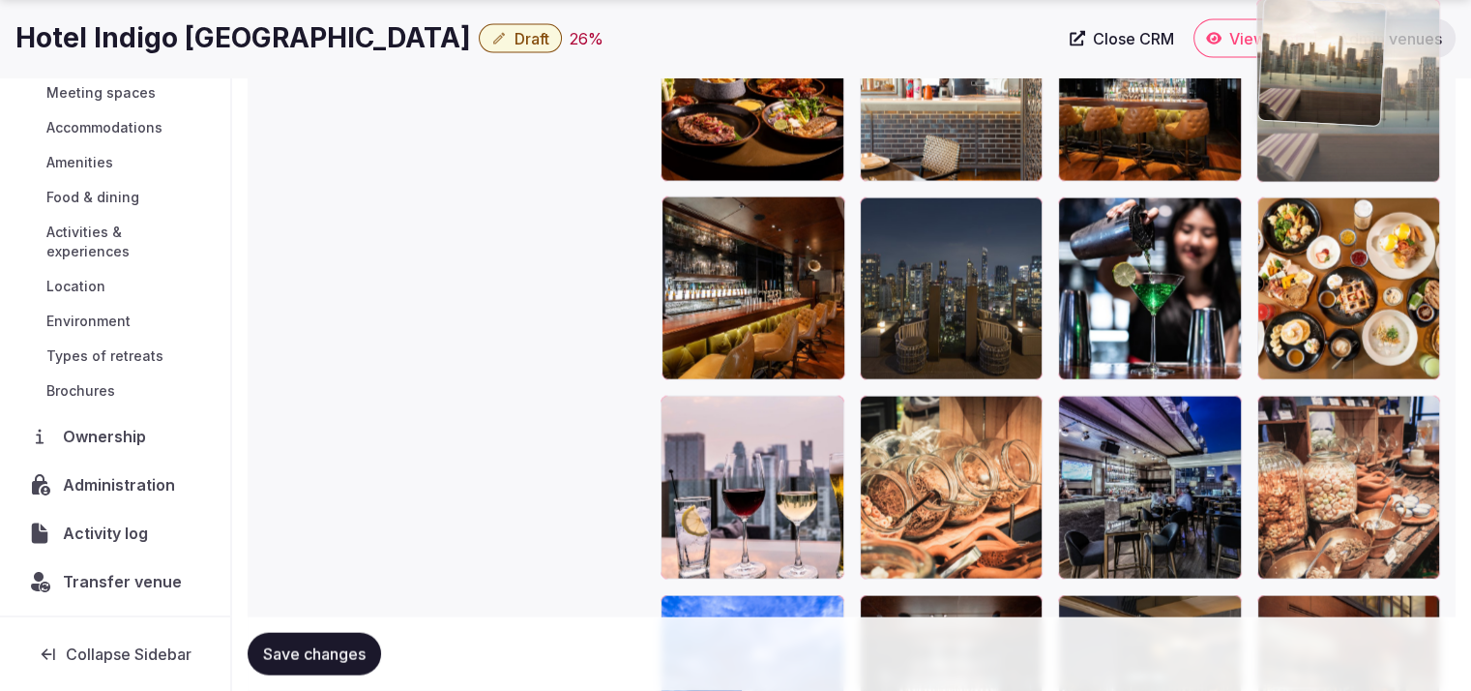
drag, startPoint x: 902, startPoint y: 278, endPoint x: 1347, endPoint y: 212, distance: 449.9
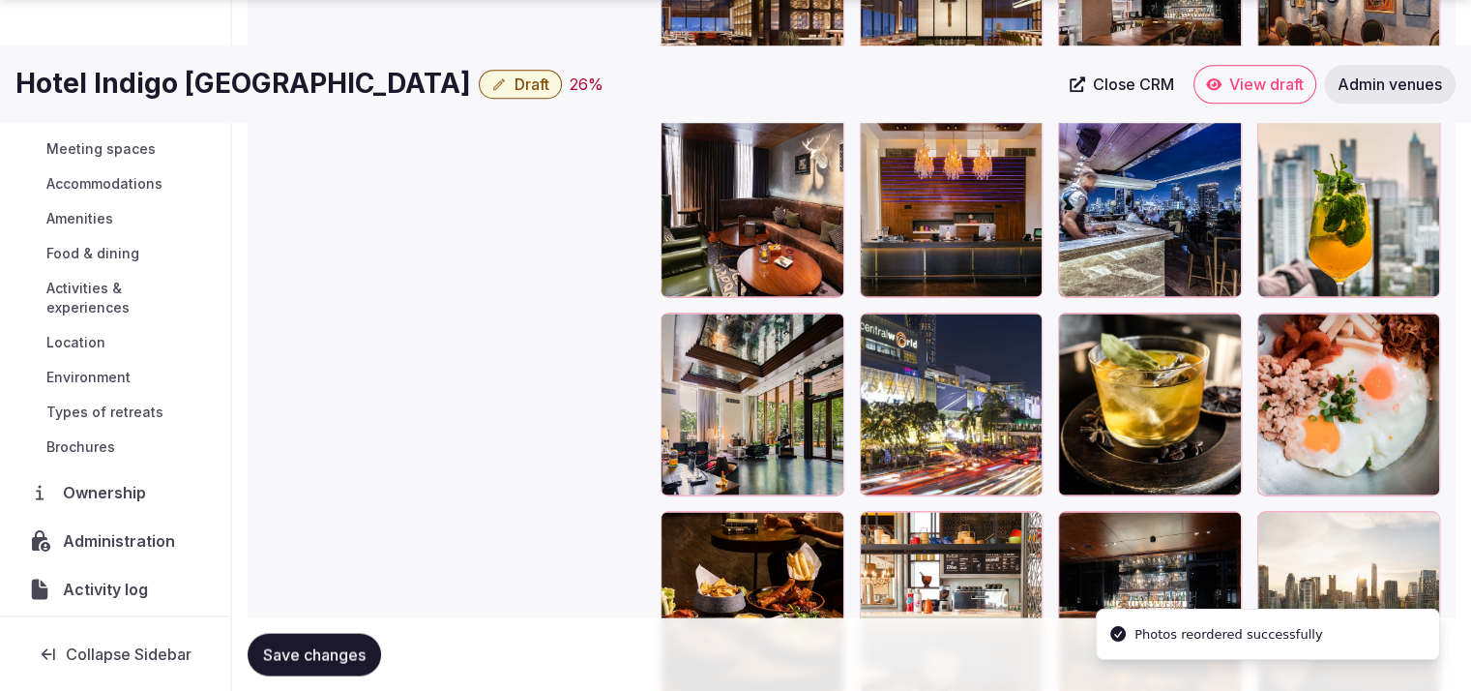
scroll to position [3571, 0]
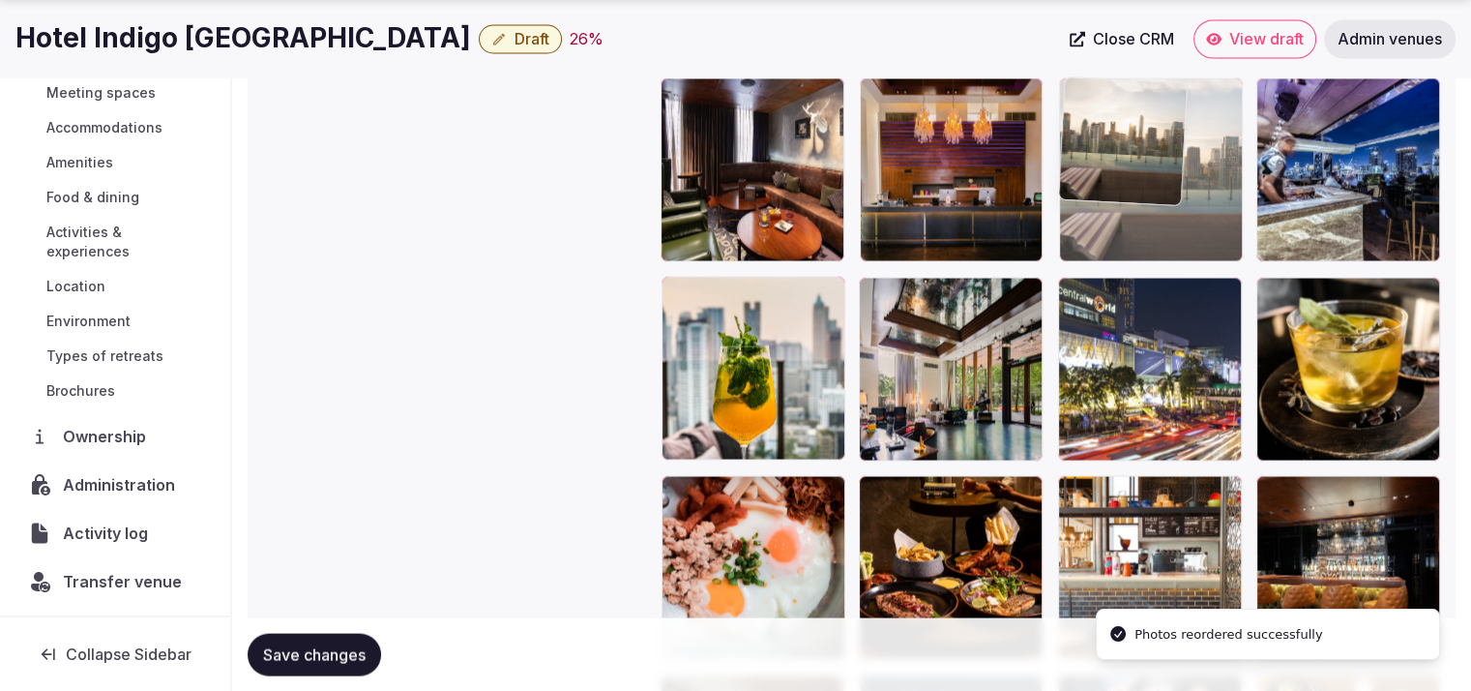
drag, startPoint x: 1335, startPoint y: 578, endPoint x: 1185, endPoint y: 204, distance: 402.4
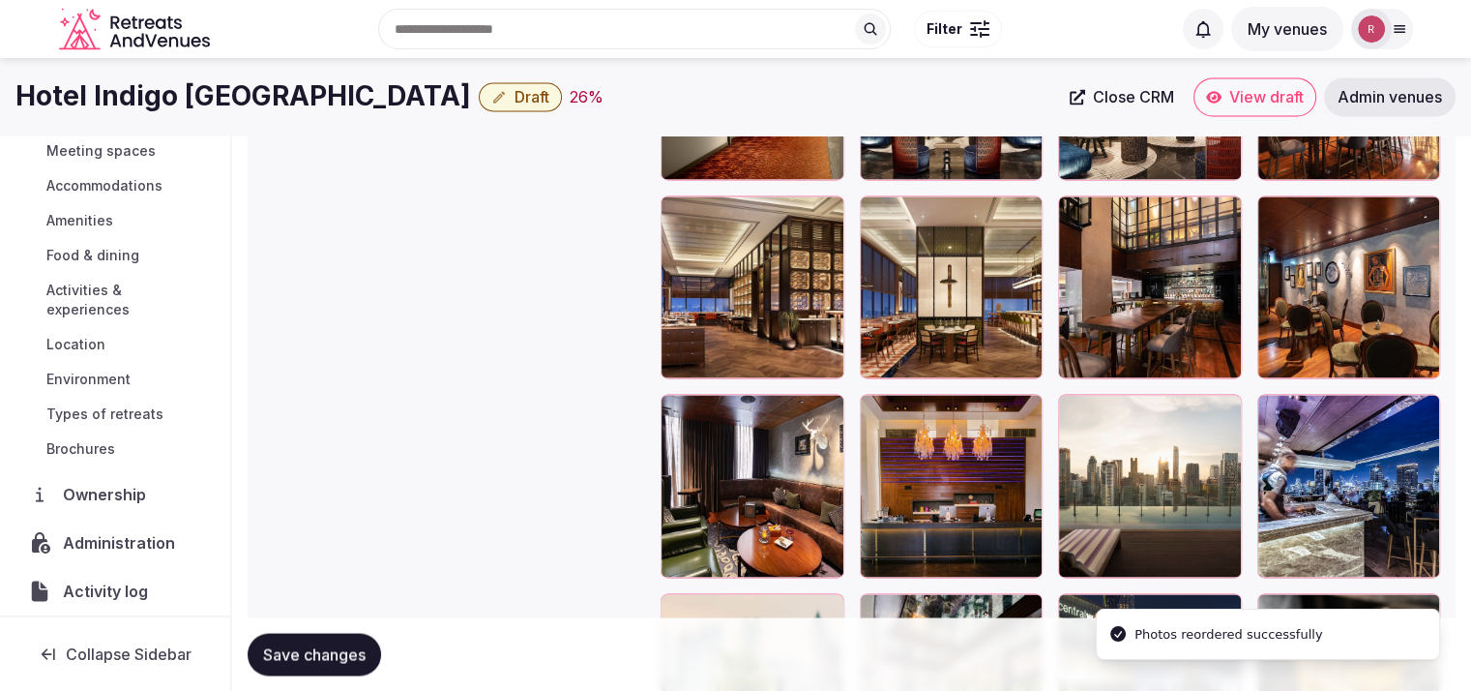
scroll to position [3220, 0]
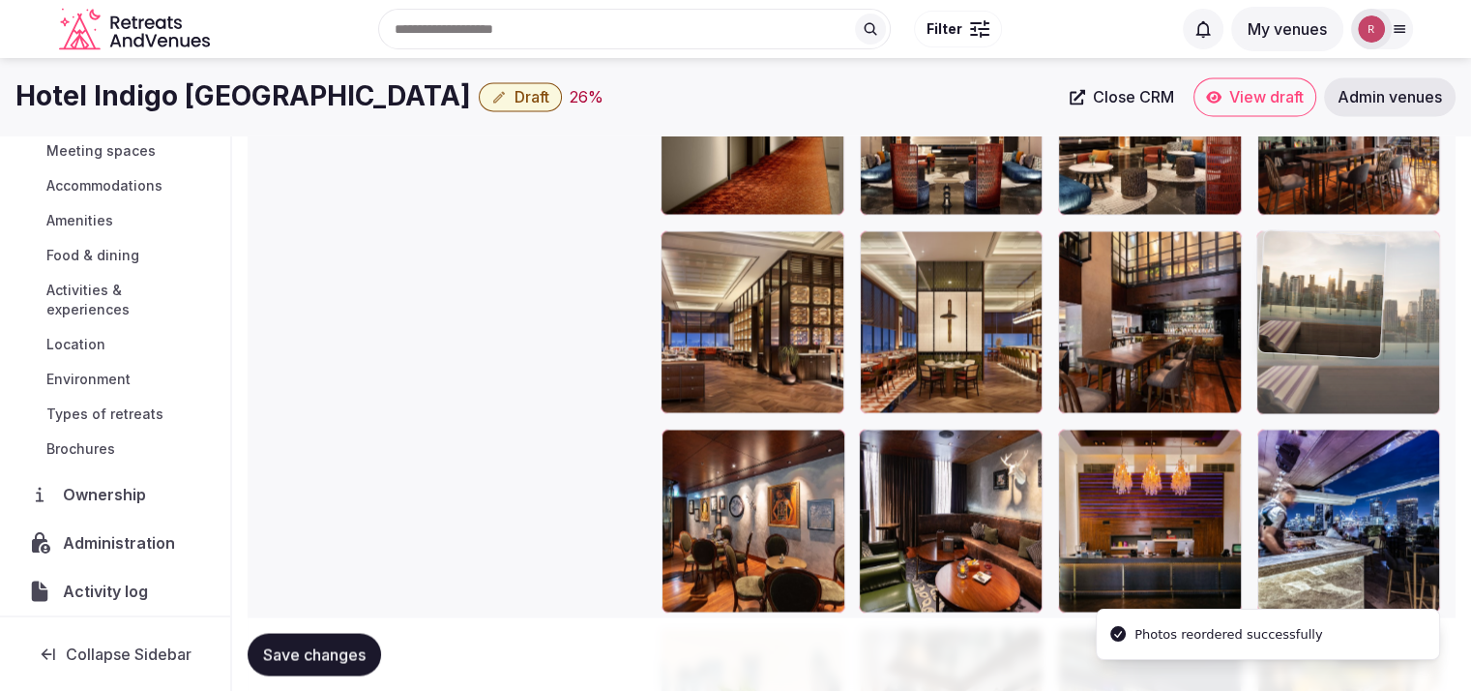
drag, startPoint x: 1126, startPoint y: 498, endPoint x: 1312, endPoint y: 359, distance: 232.2
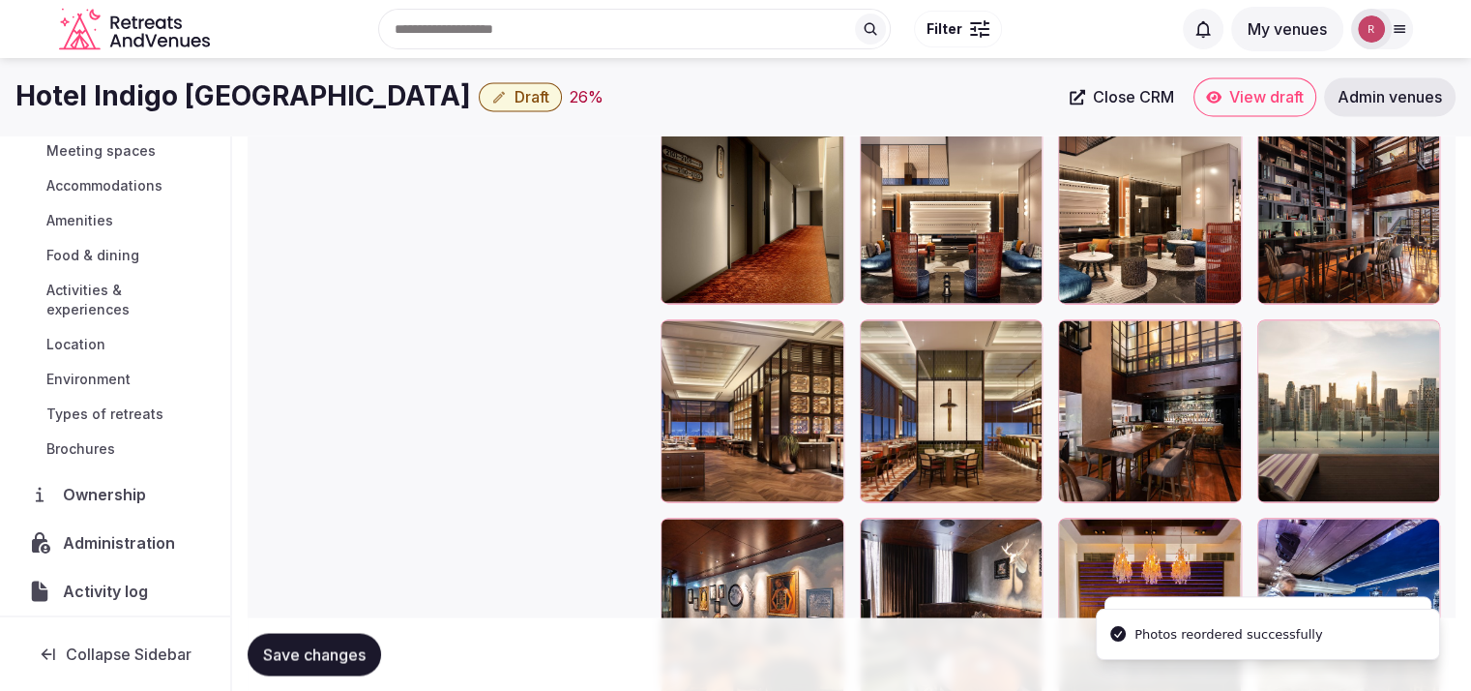
scroll to position [3080, 0]
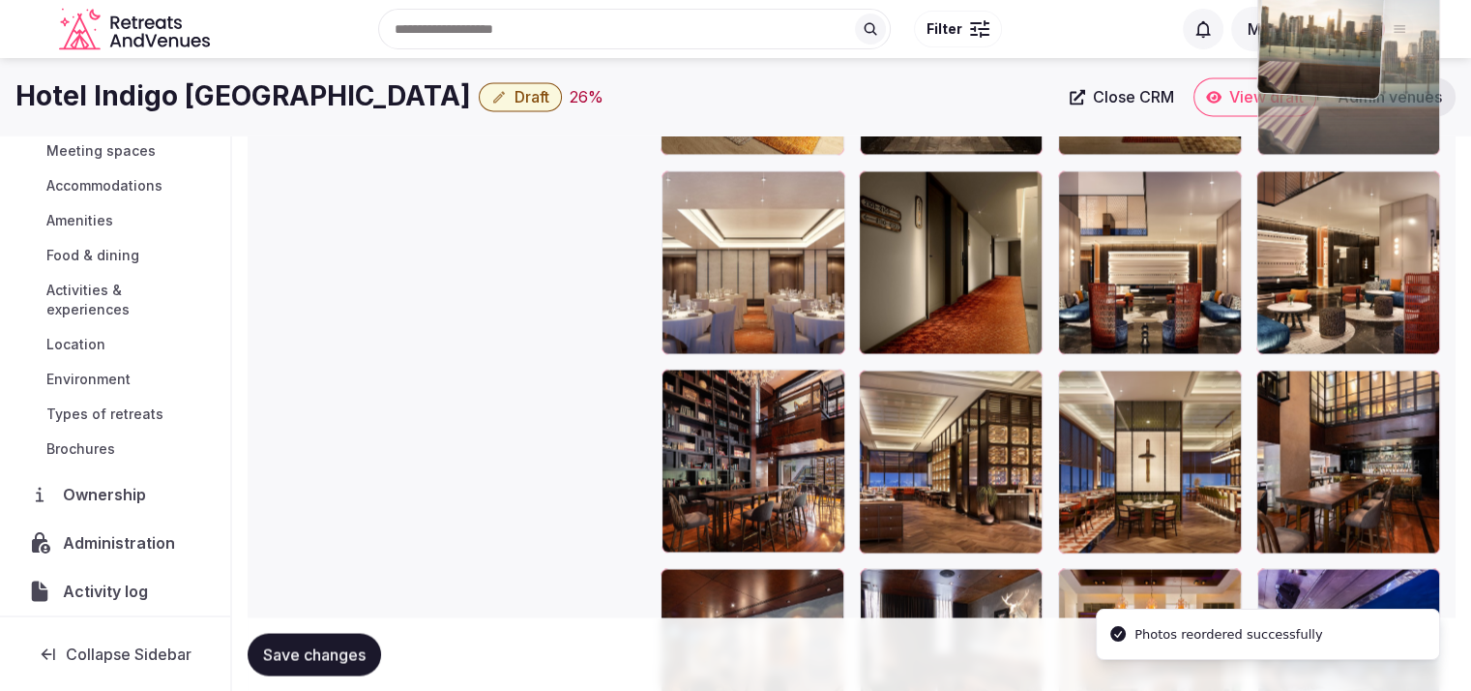
drag, startPoint x: 1386, startPoint y: 483, endPoint x: 1417, endPoint y: 140, distance: 343.9
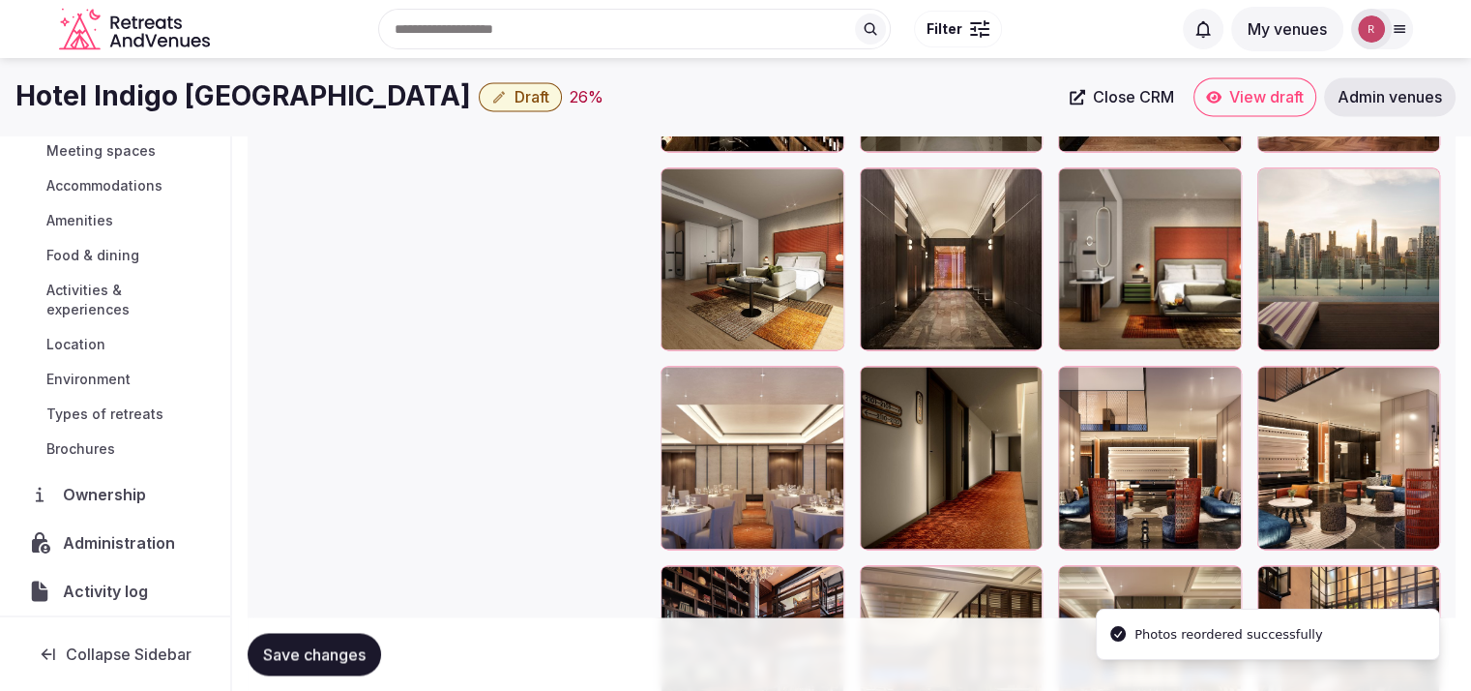
scroll to position [2709, 0]
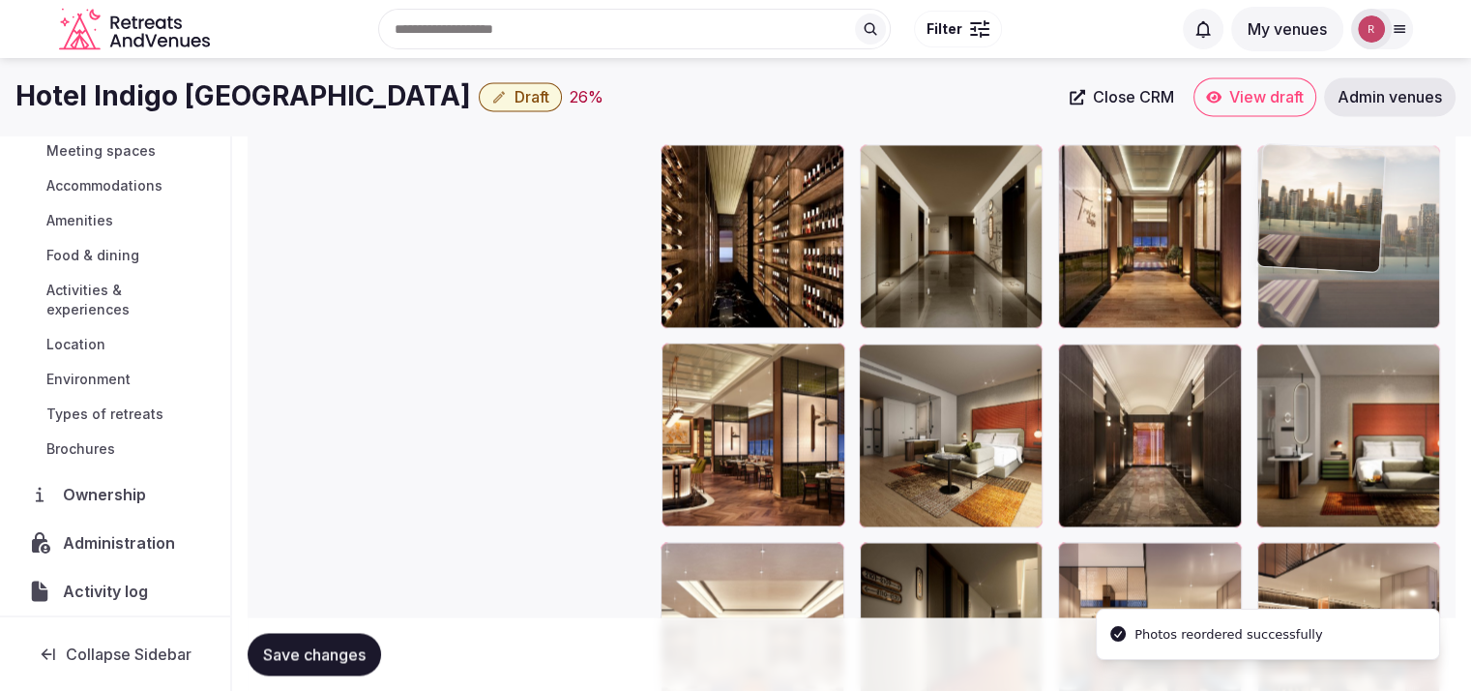
drag, startPoint x: 1366, startPoint y: 429, endPoint x: 1370, endPoint y: 309, distance: 120.0
click at [1372, 302] on body "**********" at bounding box center [735, 272] width 1471 height 5963
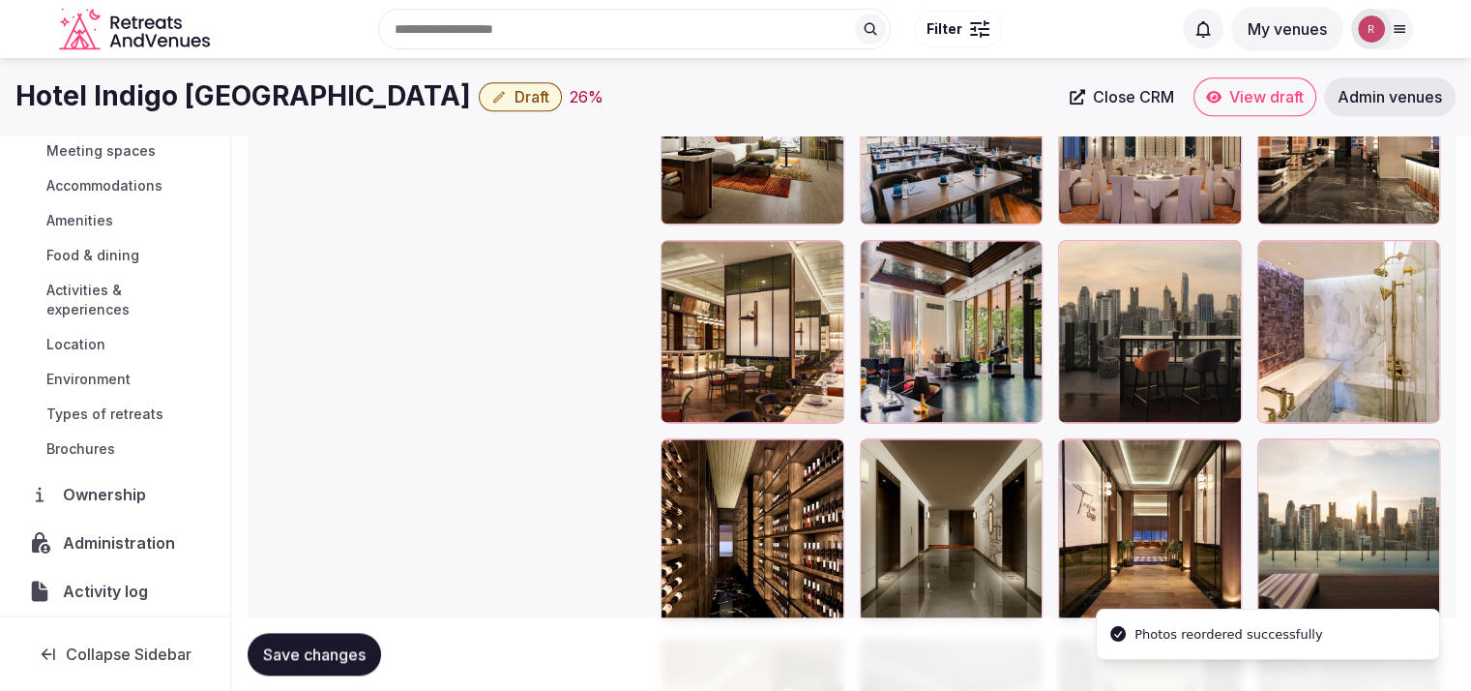
scroll to position [2407, 0]
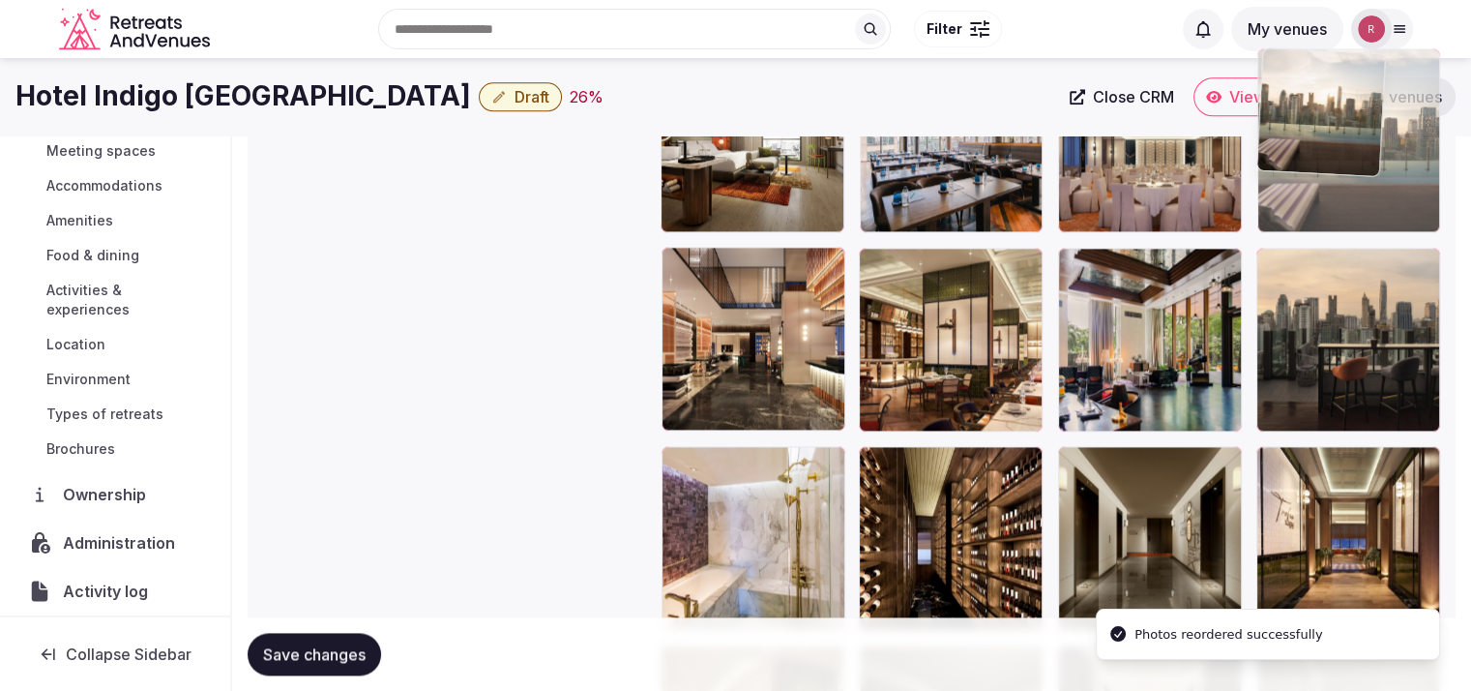
drag, startPoint x: 1369, startPoint y: 545, endPoint x: 1389, endPoint y: 214, distance: 331.5
click at [1389, 214] on body "**********" at bounding box center [735, 574] width 1471 height 5963
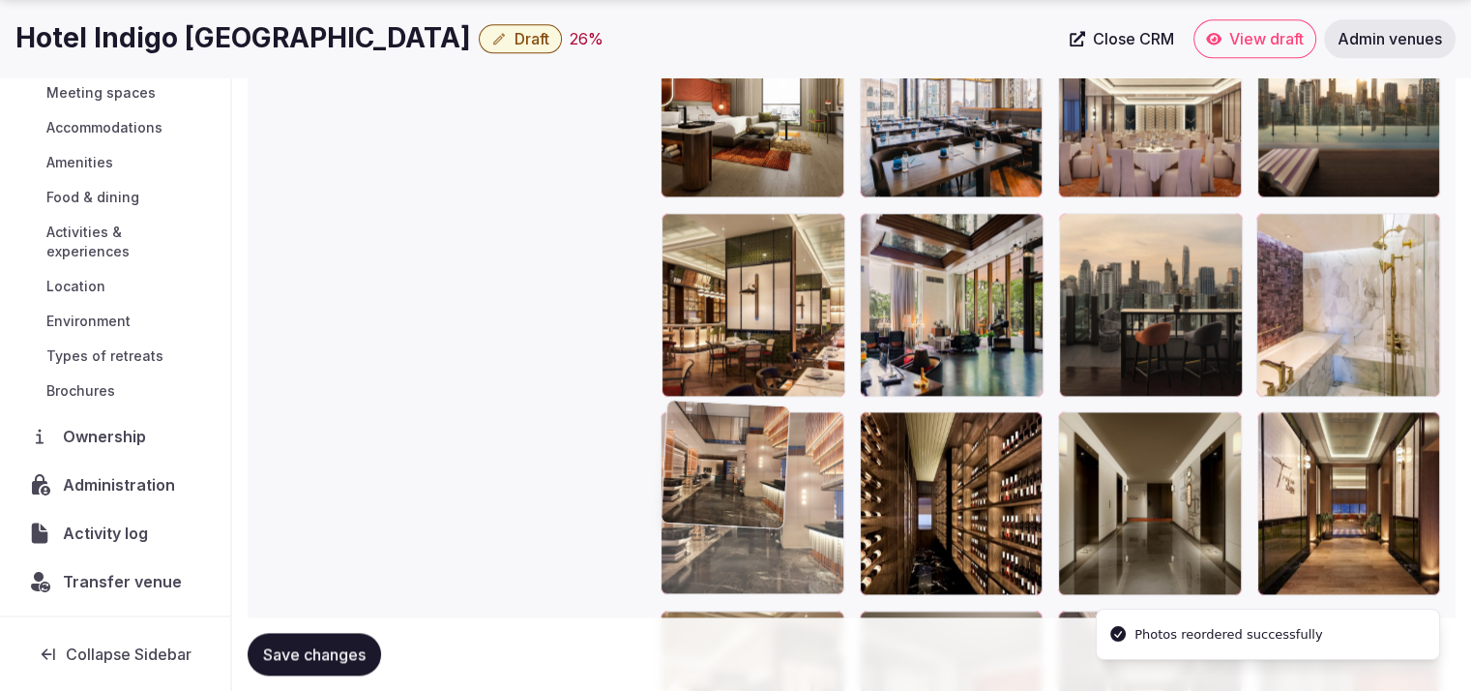
drag, startPoint x: 743, startPoint y: 398, endPoint x: 748, endPoint y: 566, distance: 168.4
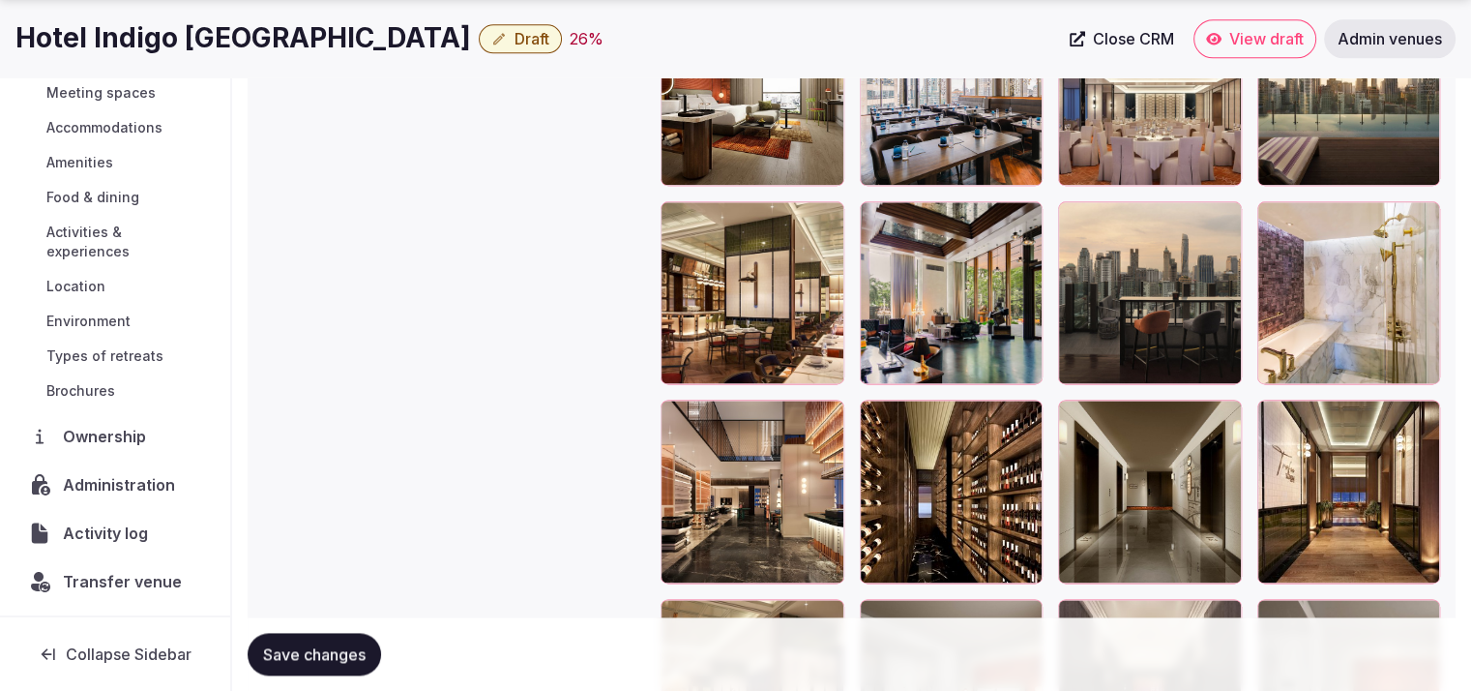
click at [300, 646] on span "Save changes" at bounding box center [314, 653] width 103 height 19
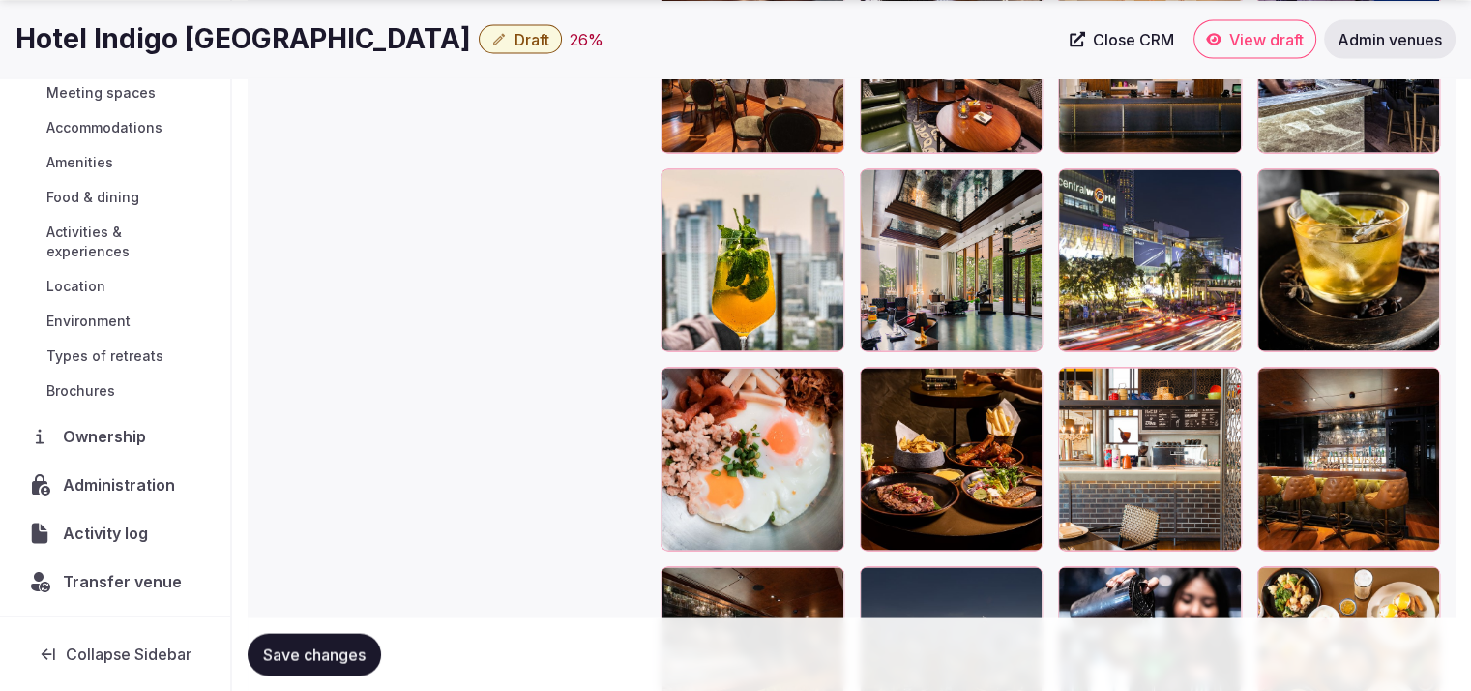
scroll to position [2470, 0]
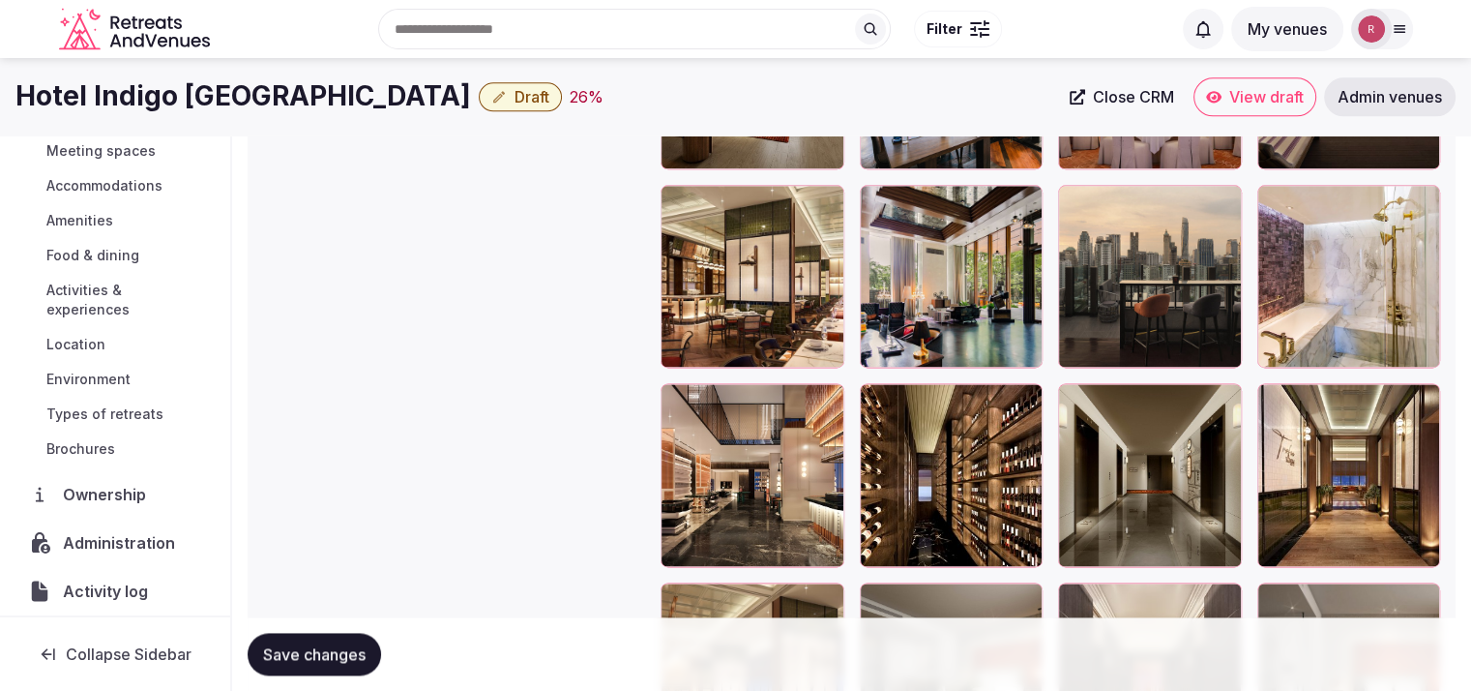
drag, startPoint x: 493, startPoint y: 92, endPoint x: 1, endPoint y: 108, distance: 492.7
click at [1, 108] on div "Hotel Indigo Bangkok Wireless Road Draft 26 % Close CRM View draft Admin venues" at bounding box center [735, 96] width 1471 height 39
copy h1 "Hotel Indigo [GEOGRAPHIC_DATA]"
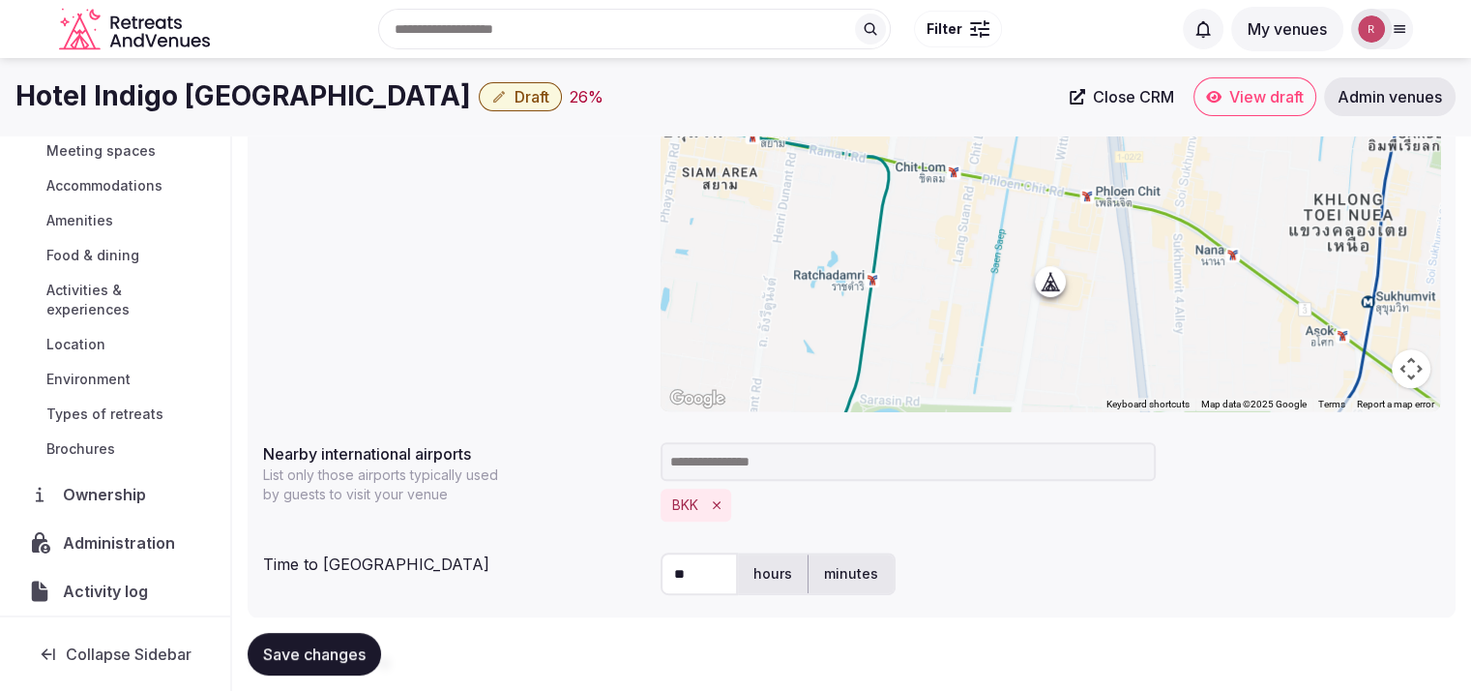
scroll to position [658, 0]
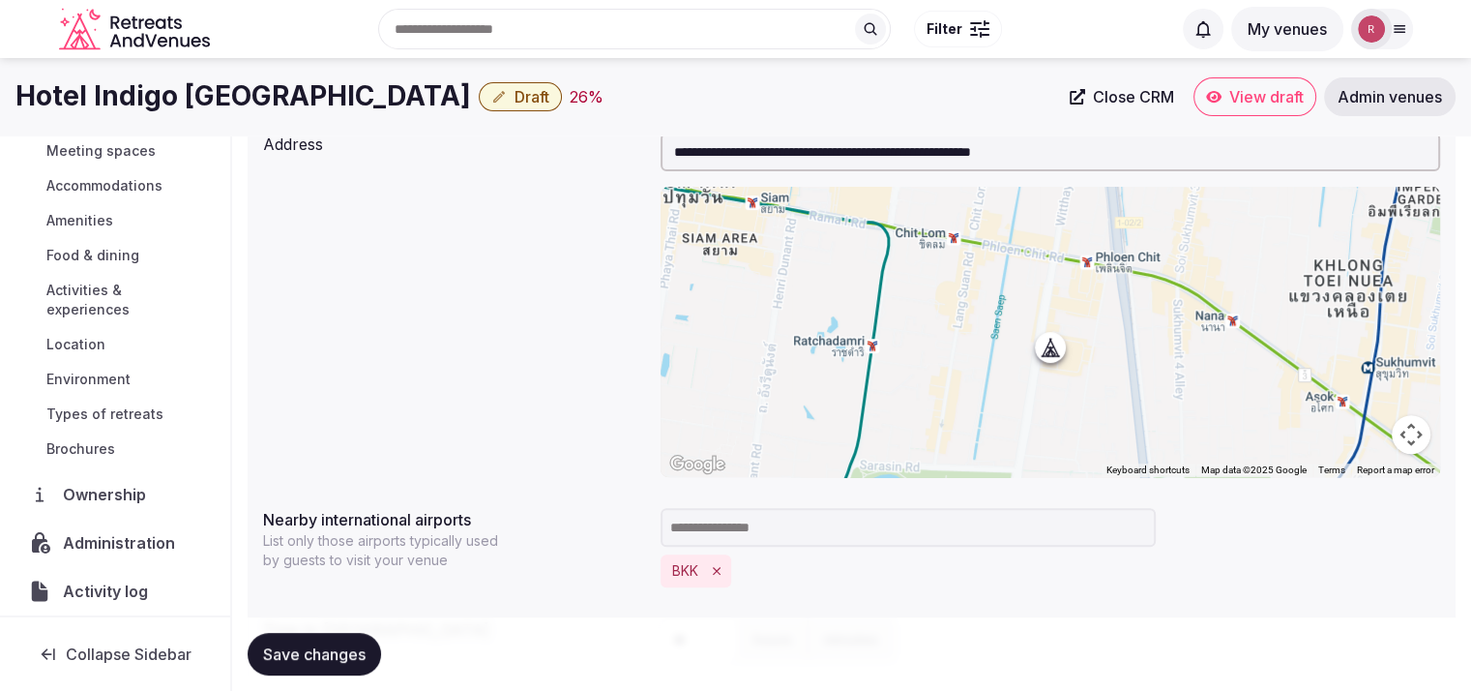
click at [518, 232] on div "**********" at bounding box center [851, 305] width 1177 height 360
click at [1098, 87] on span "Close CRM" at bounding box center [1133, 96] width 81 height 19
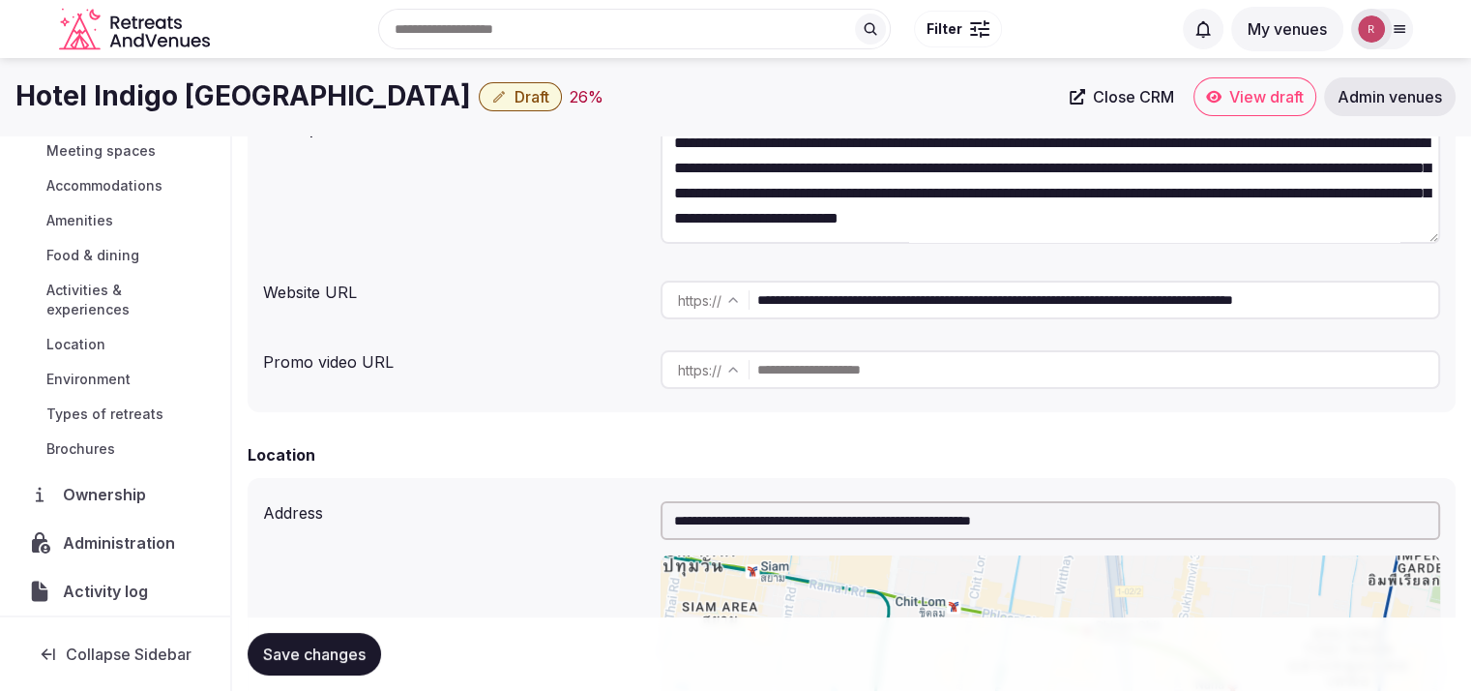
scroll to position [248, 0]
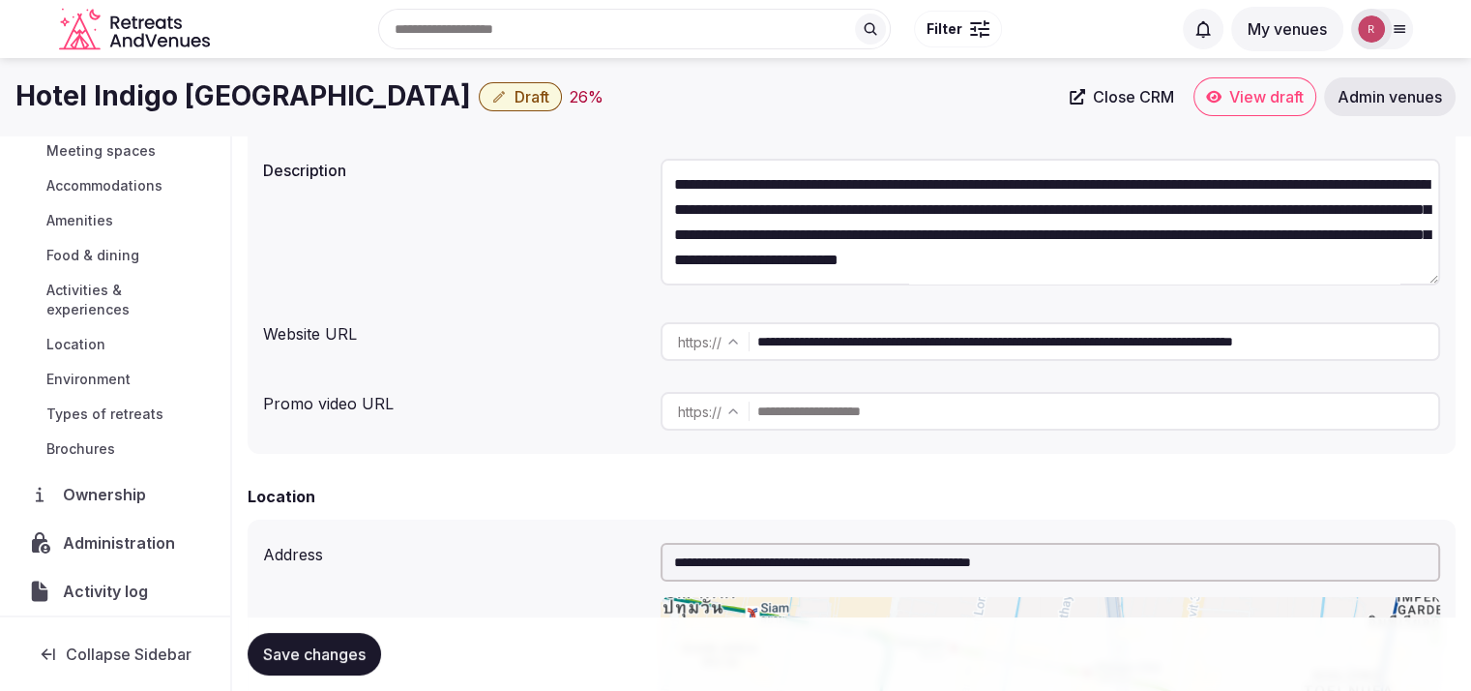
click at [918, 343] on input "**********" at bounding box center [1097, 341] width 681 height 39
click at [146, 533] on span "Administration" at bounding box center [123, 542] width 120 height 23
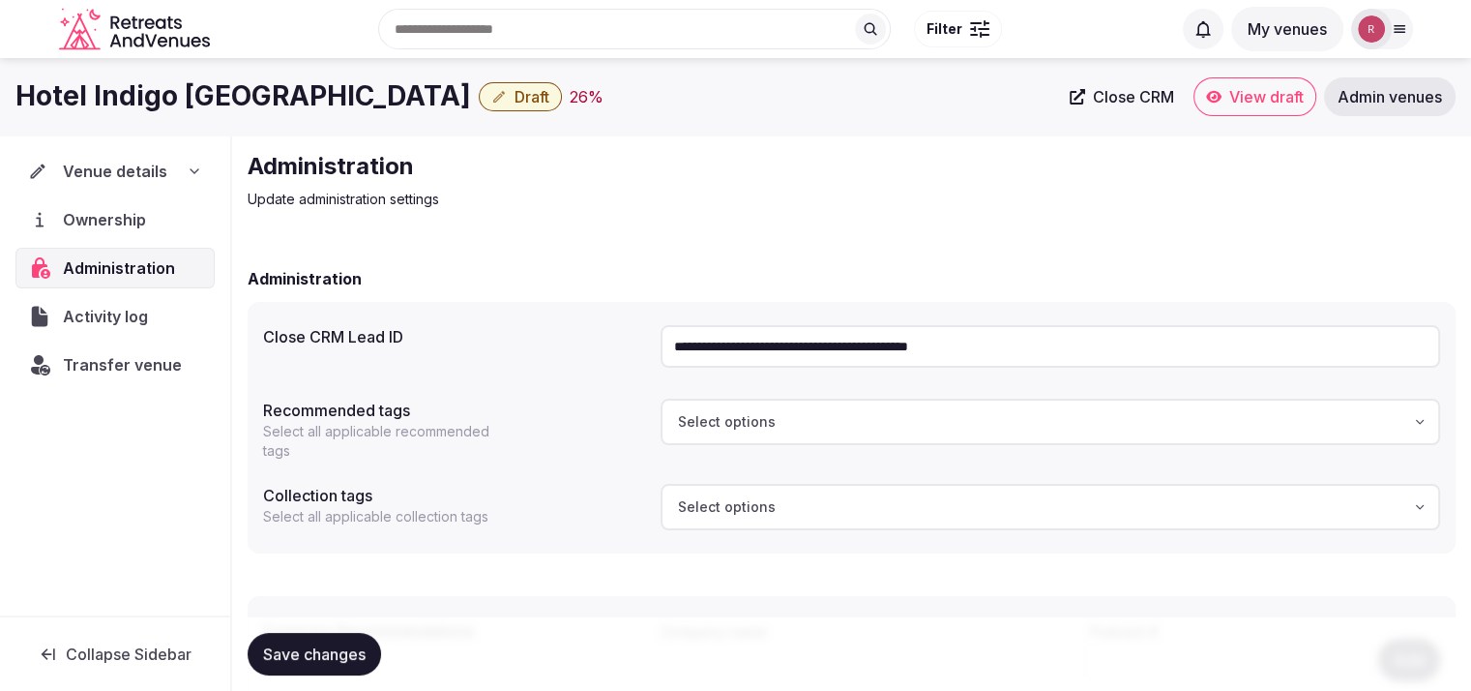
click at [862, 324] on div "**********" at bounding box center [1051, 346] width 780 height 58
click at [863, 343] on input "**********" at bounding box center [1051, 346] width 780 height 43
click at [418, 190] on p "Update administration settings" at bounding box center [573, 199] width 650 height 19
click at [507, 96] on icon "button" at bounding box center [498, 96] width 15 height 15
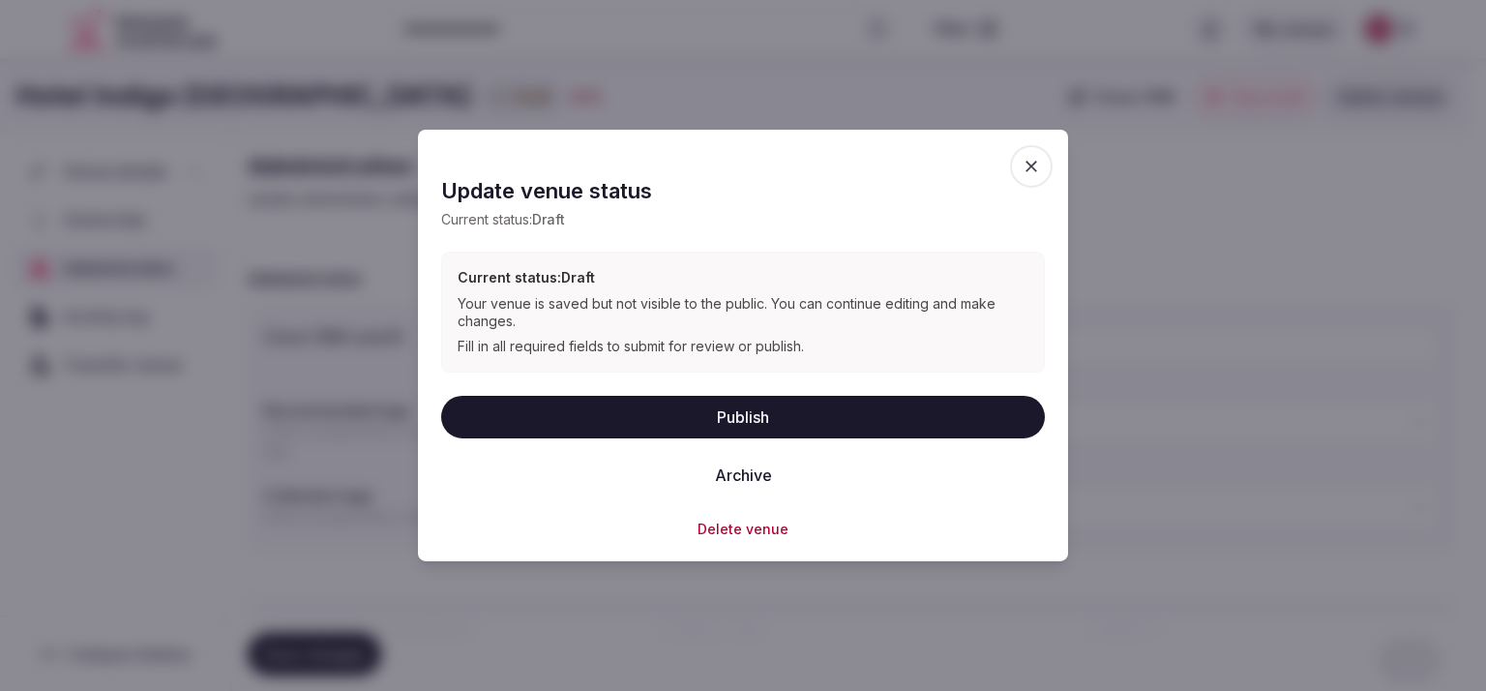
click at [710, 413] on button "Publish" at bounding box center [743, 416] width 604 height 43
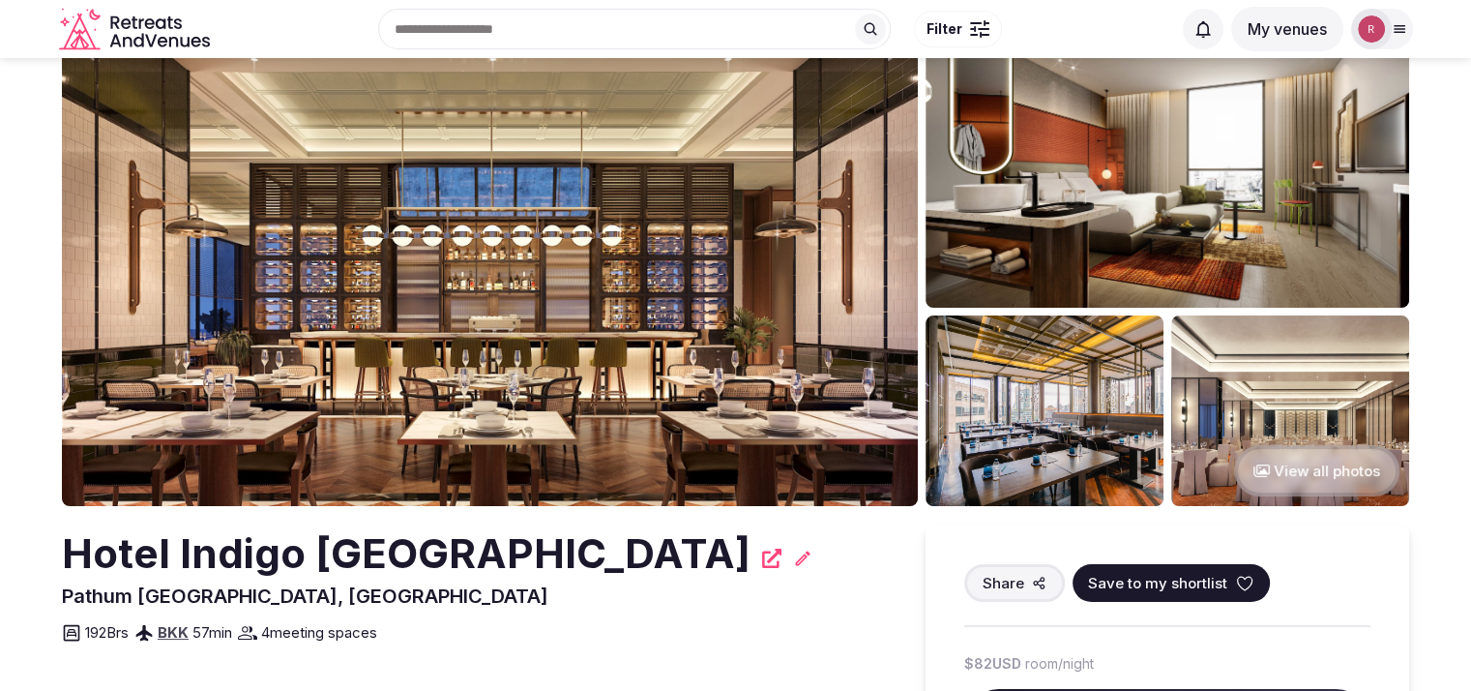
scroll to position [46, 0]
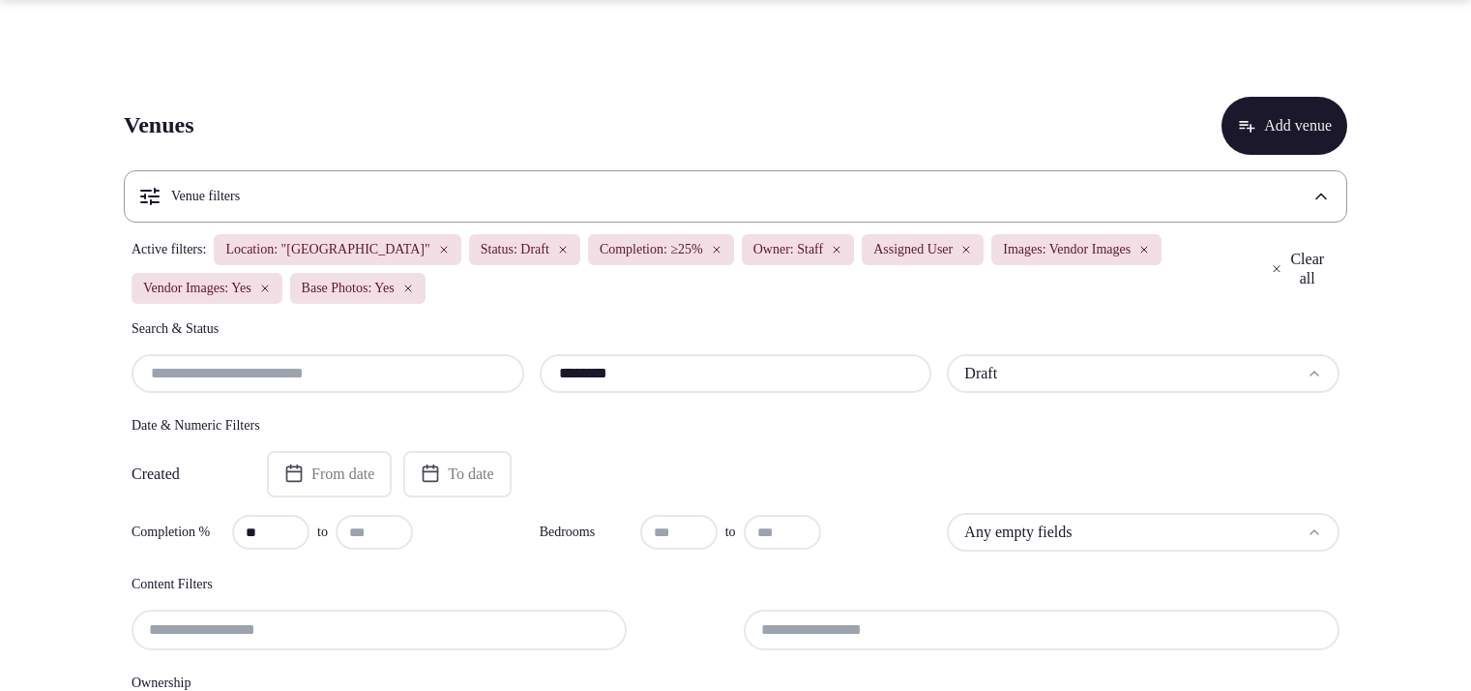
scroll to position [964, 0]
